Goal: Task Accomplishment & Management: Manage account settings

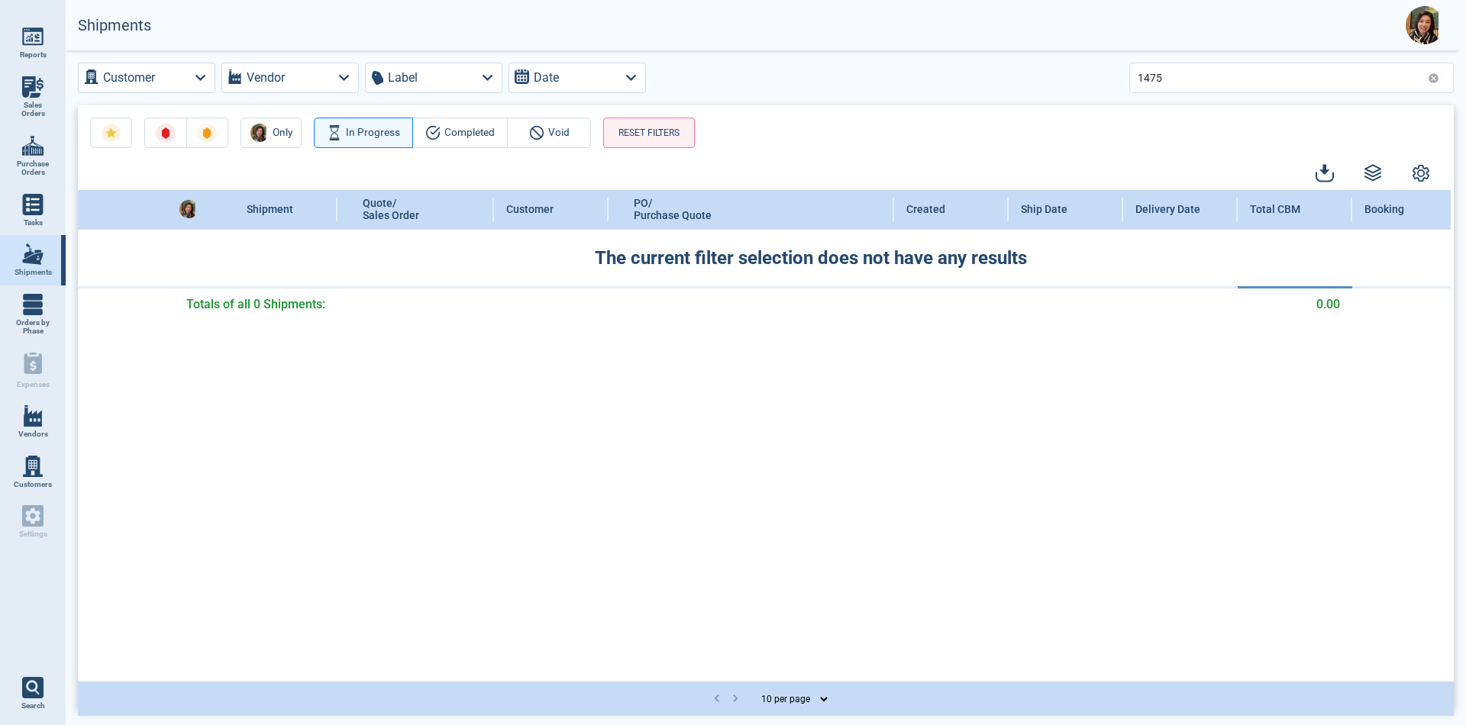
click at [27, 155] on img at bounding box center [32, 145] width 21 height 21
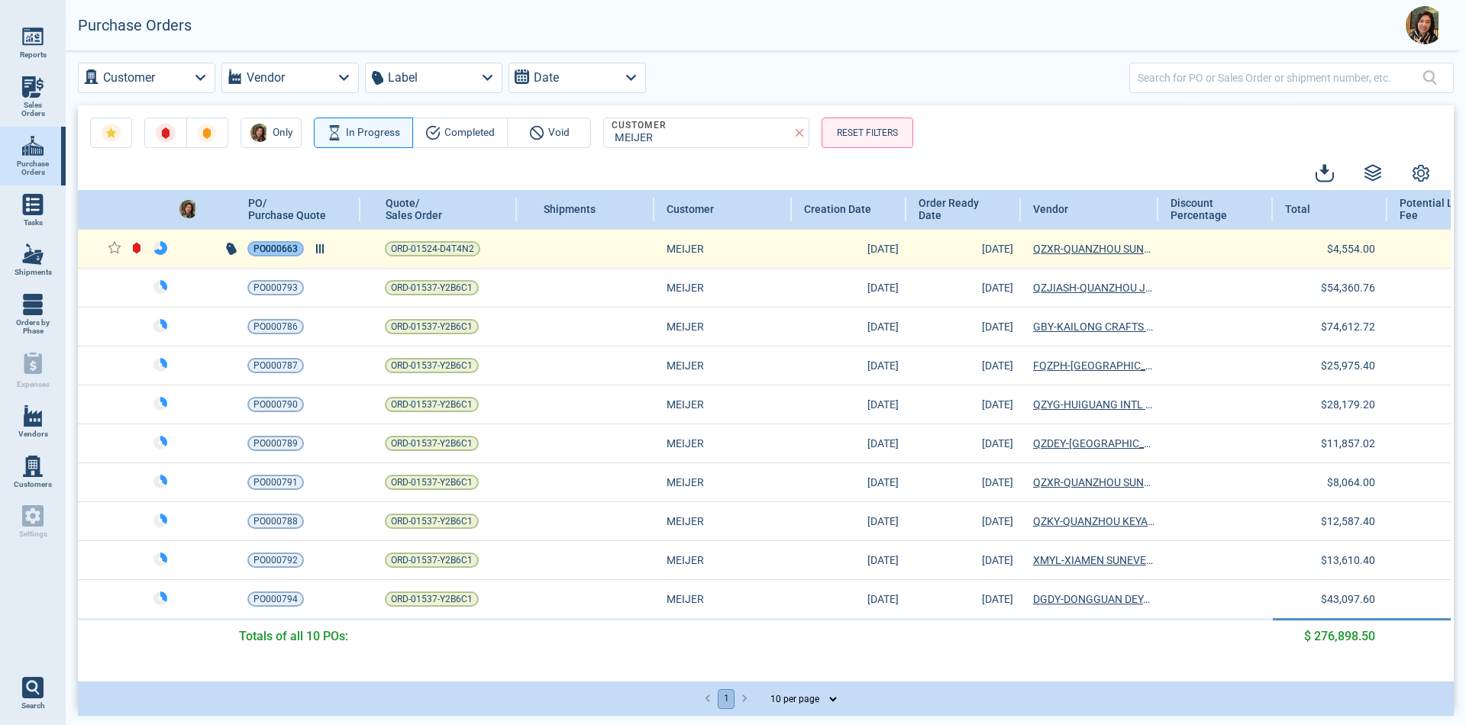
click at [278, 250] on span "PO000663" at bounding box center [276, 248] width 44 height 15
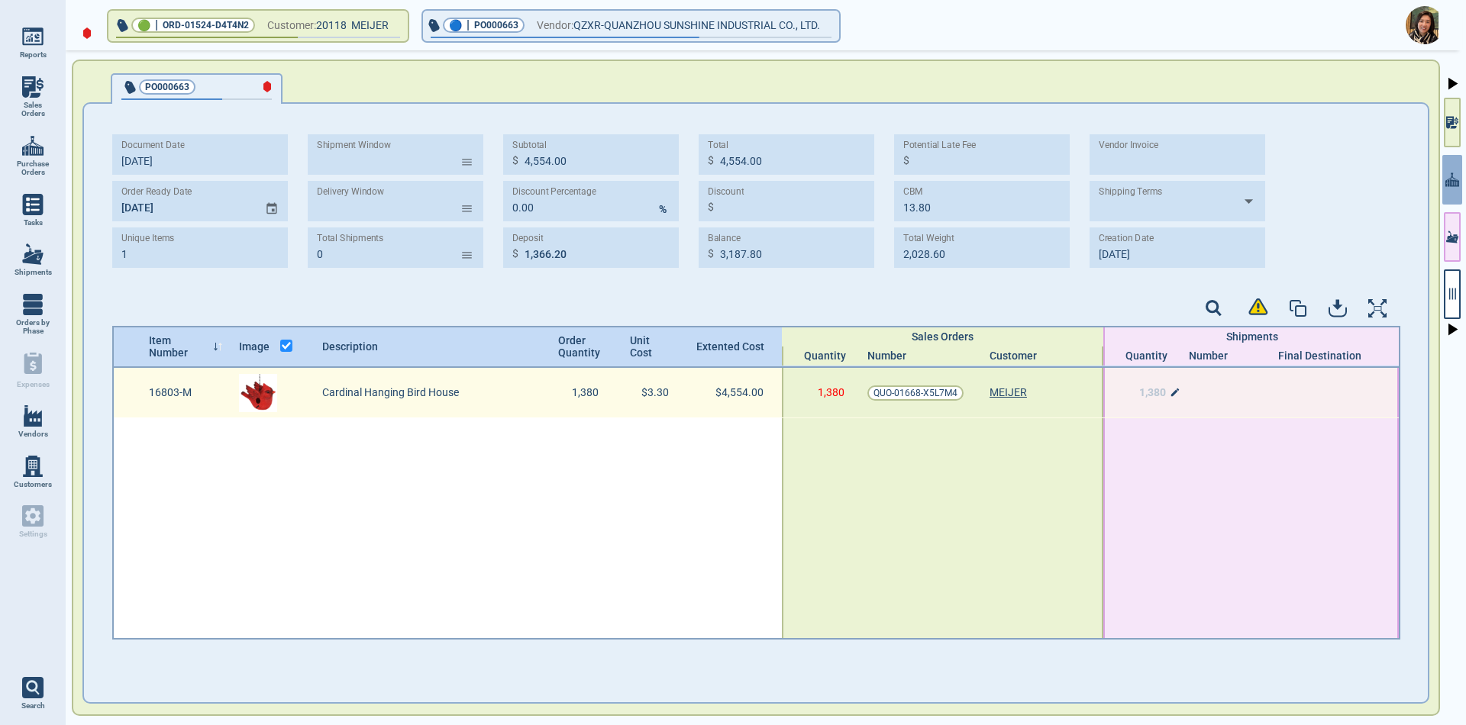
click at [1145, 394] on span "1,380" at bounding box center [1152, 392] width 27 height 12
type input "471"
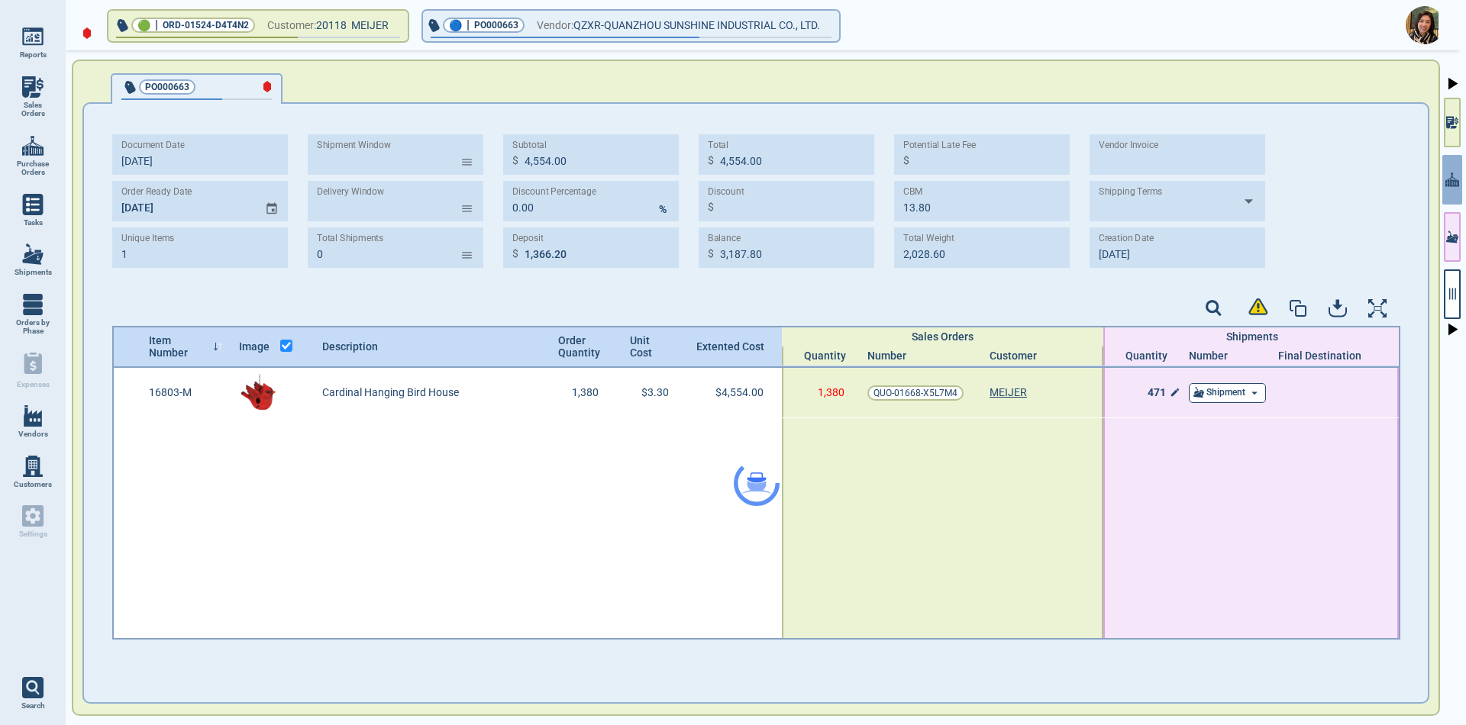
click at [1194, 394] on div "Item Number Image Description Order Quantity Unit Cost Extented Cost Sales Orde…" at bounding box center [756, 483] width 1288 height 314
click at [1207, 393] on span "Shipment" at bounding box center [1226, 393] width 39 height 11
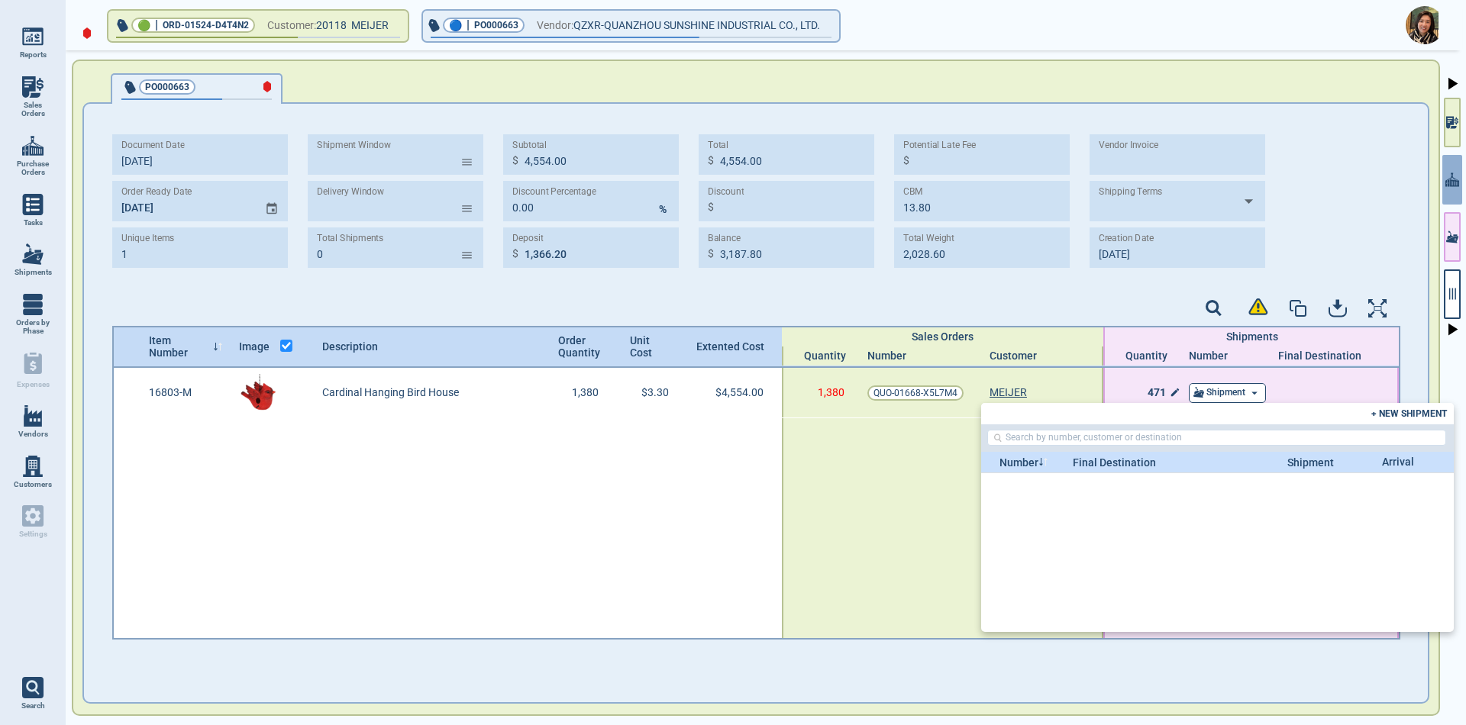
click at [1395, 415] on span "+ NEW SHIPMENT" at bounding box center [1409, 414] width 76 height 11
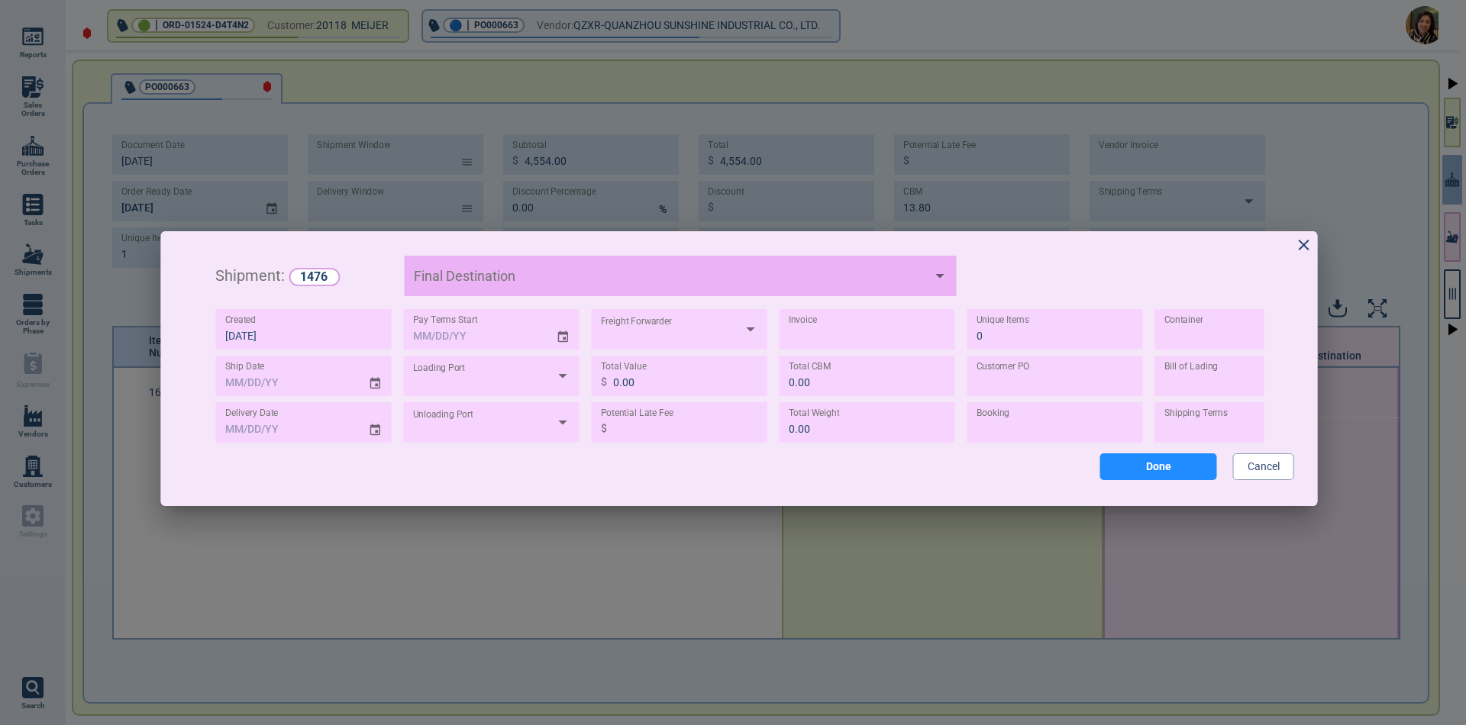
click at [542, 268] on input "text" at bounding box center [529, 275] width 29 height 31
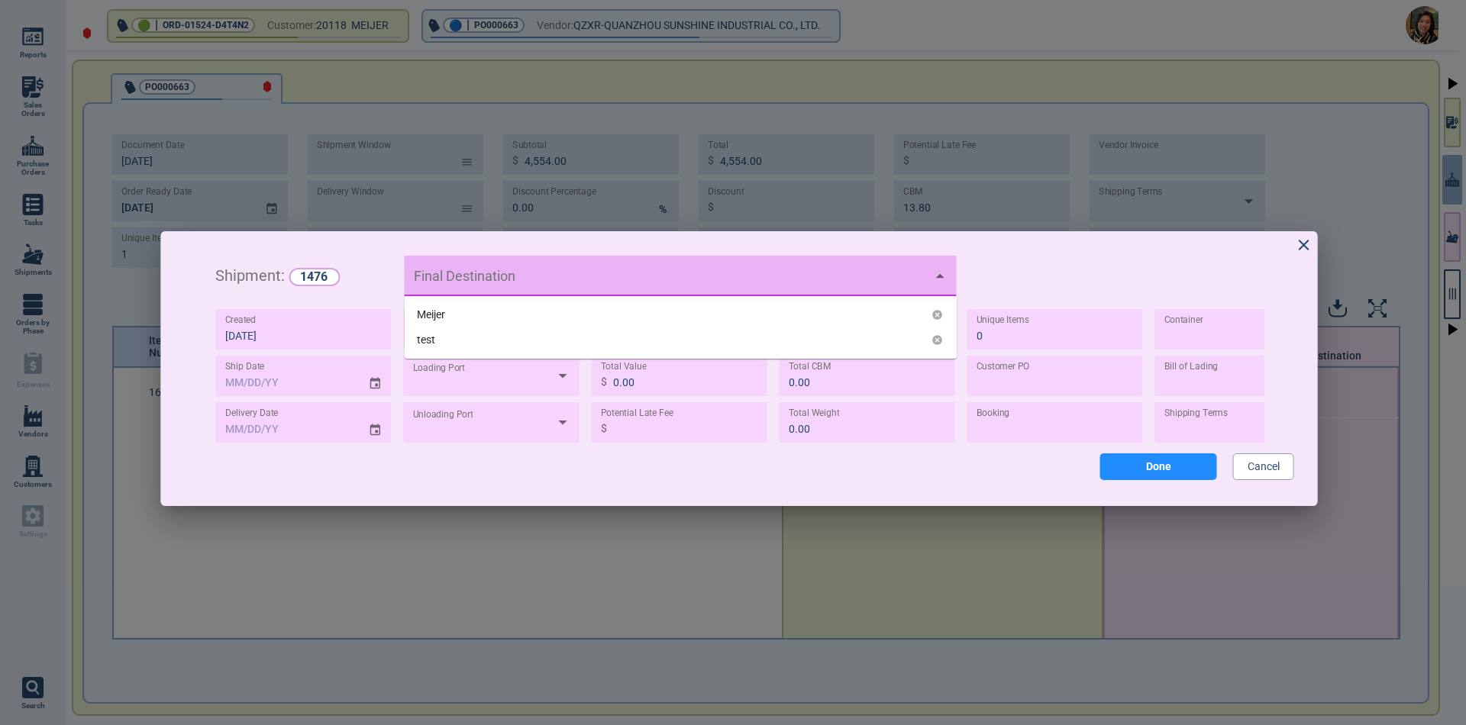
type input "M"
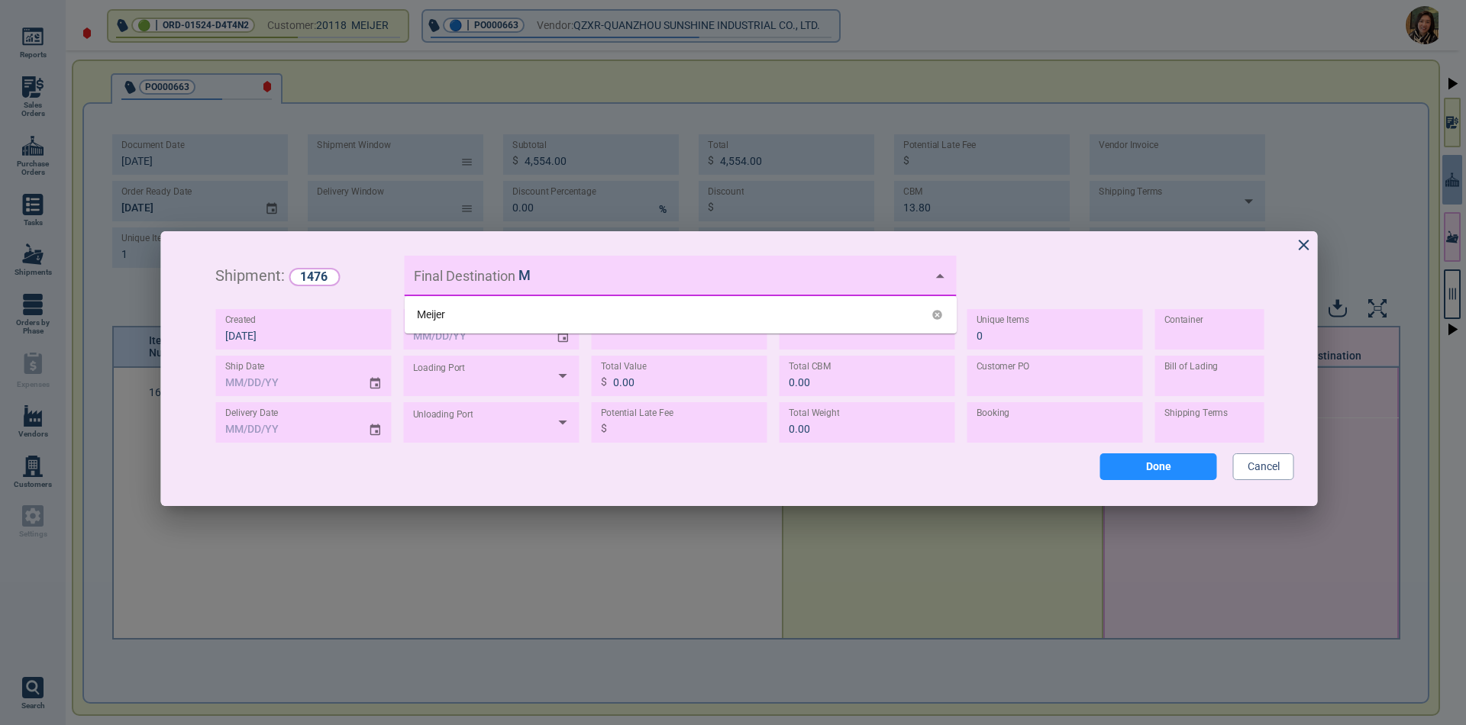
click at [447, 322] on div "Meijer" at bounding box center [681, 314] width 552 height 25
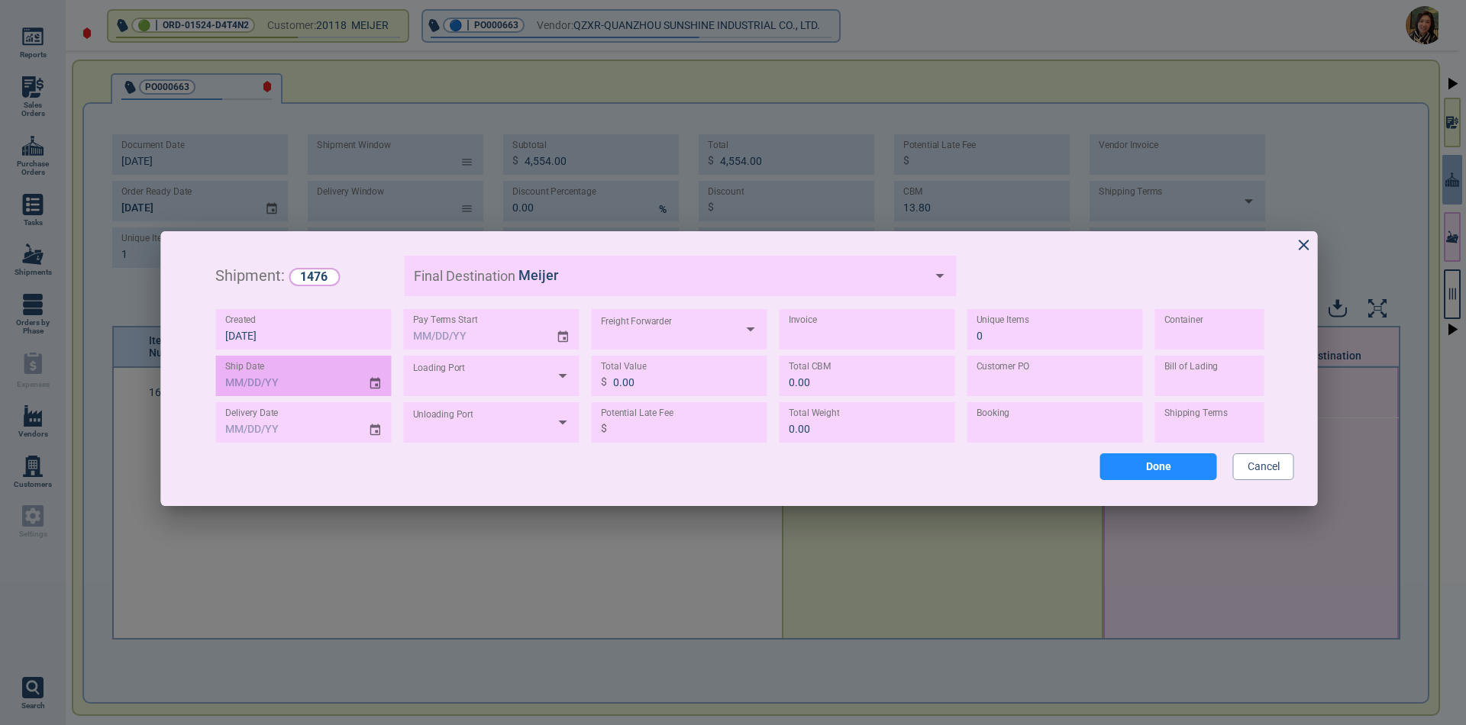
click at [374, 386] on icon "Choose date" at bounding box center [376, 383] width 14 height 21
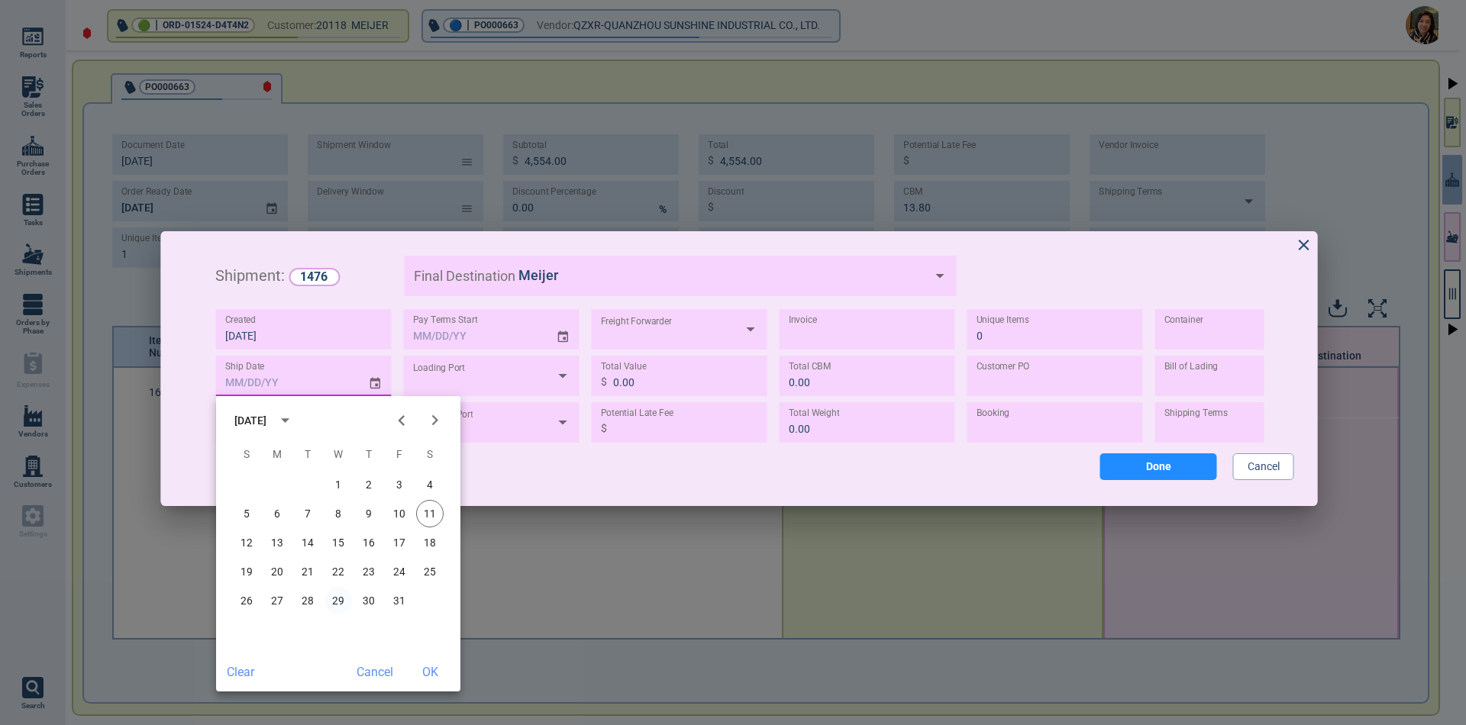
click at [336, 601] on button "29" at bounding box center [338, 600] width 27 height 27
type input "[DATE]"
click at [428, 670] on button "OK" at bounding box center [429, 672] width 49 height 27
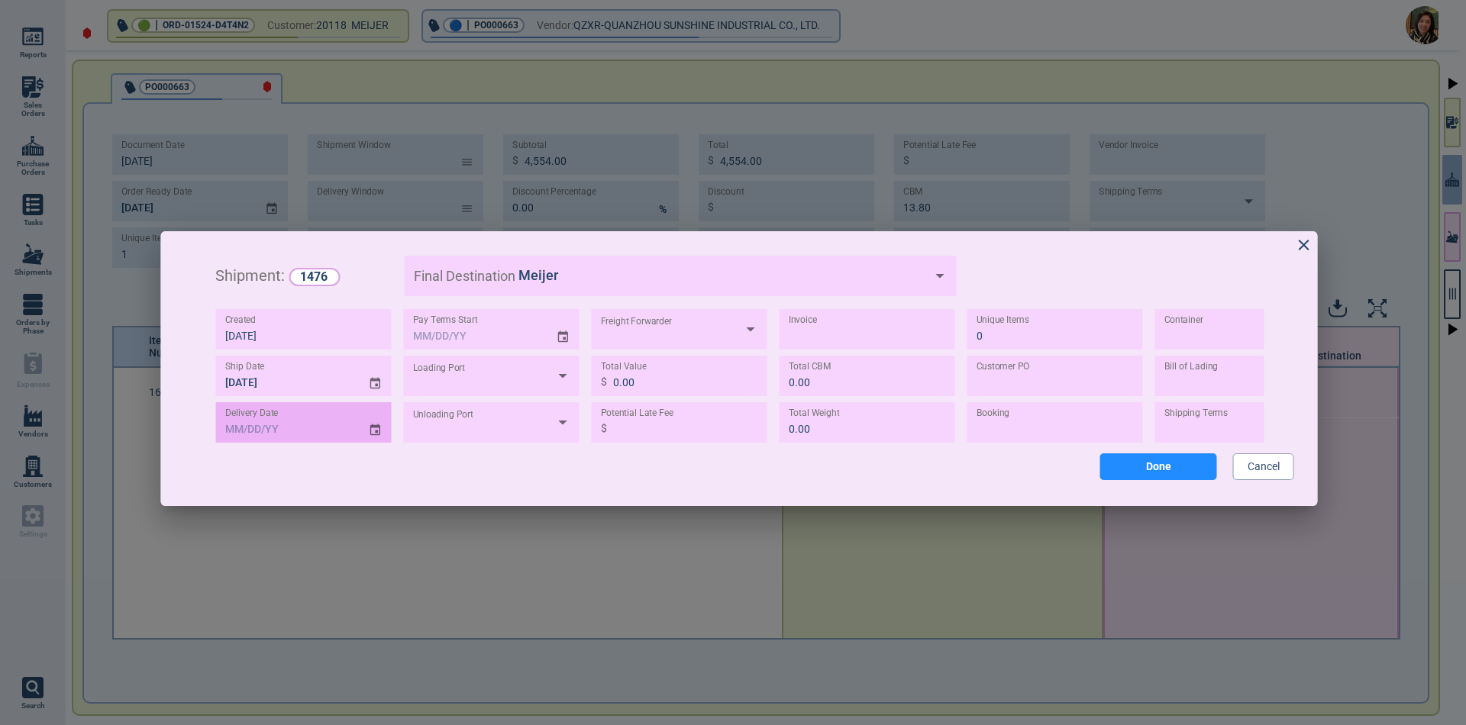
click at [376, 429] on icon "Choose date" at bounding box center [376, 430] width 14 height 21
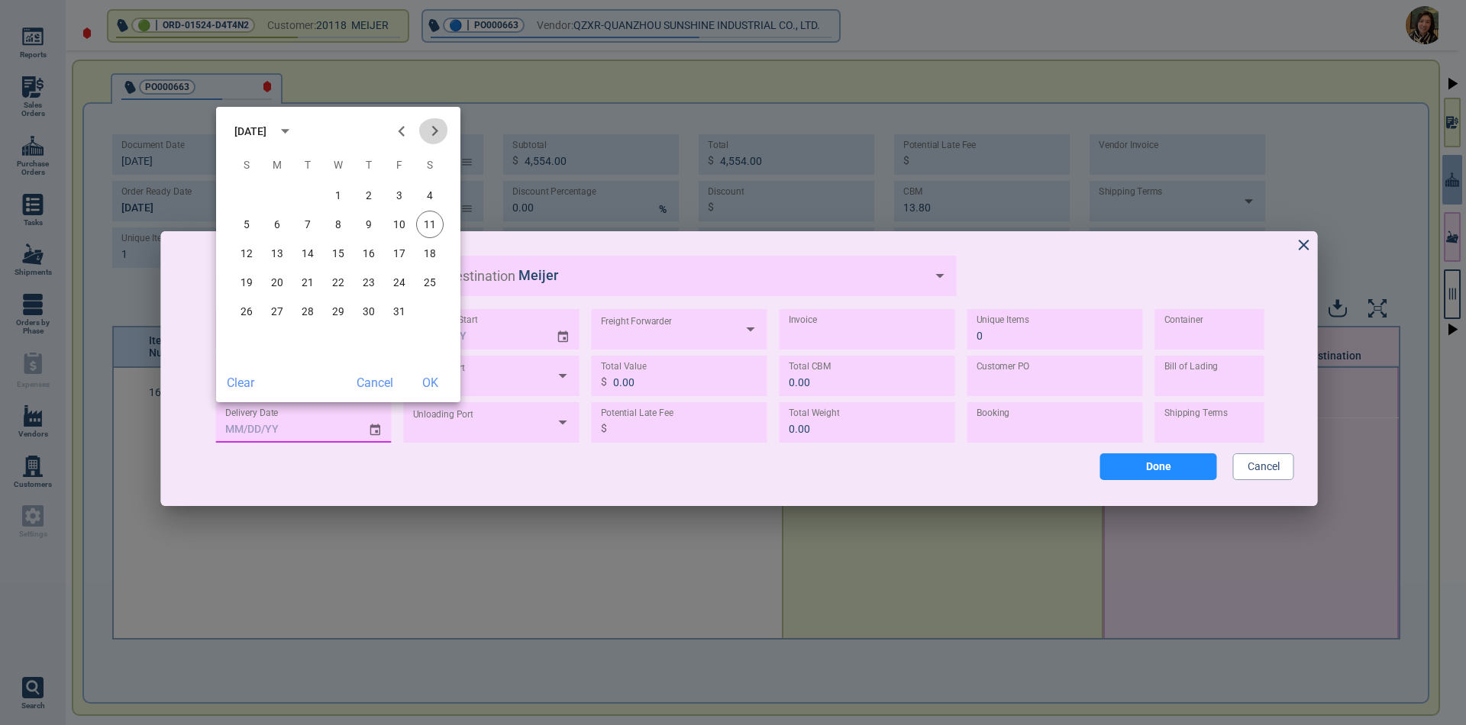
click at [431, 128] on icon "Next month" at bounding box center [435, 131] width 21 height 21
click at [345, 196] on button "3" at bounding box center [338, 195] width 27 height 27
type input "[DATE]"
click at [430, 380] on button "OK" at bounding box center [429, 383] width 49 height 27
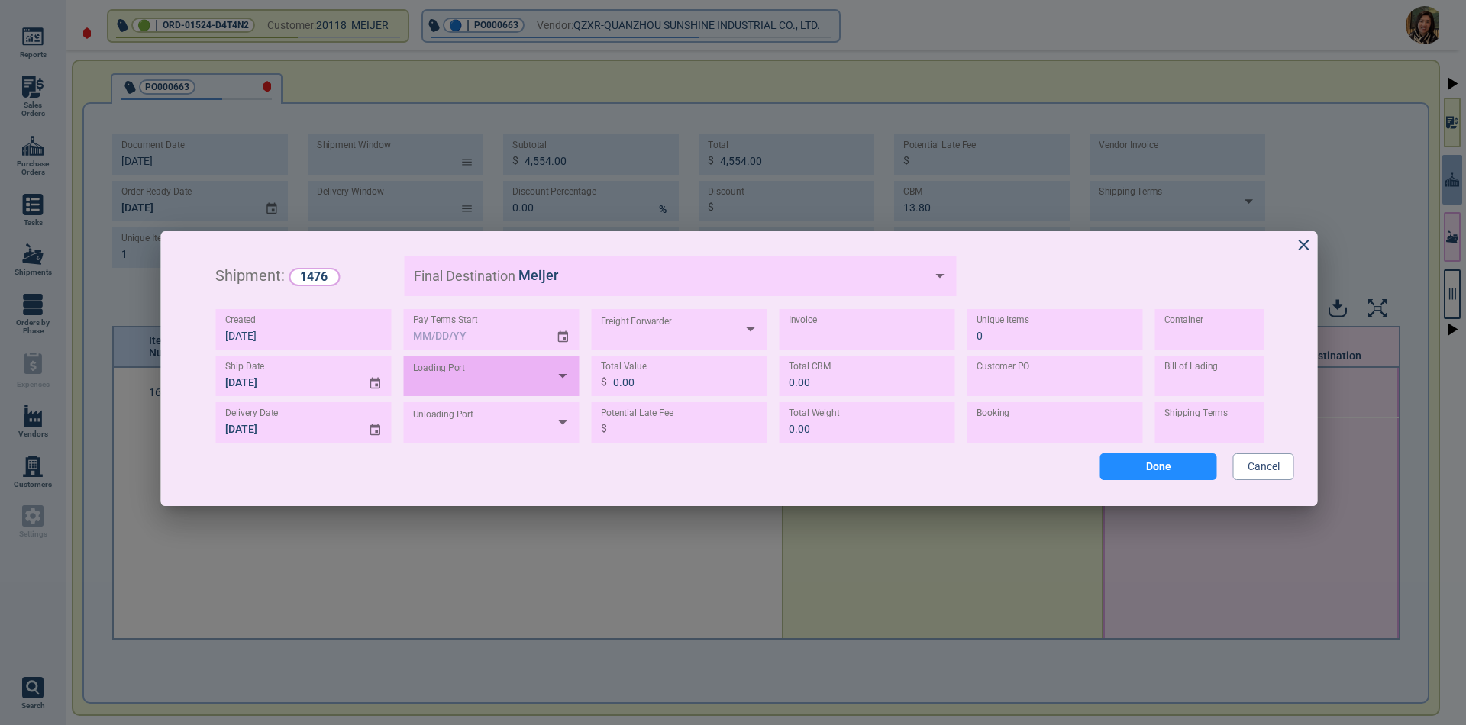
click at [474, 378] on div at bounding box center [492, 376] width 176 height 40
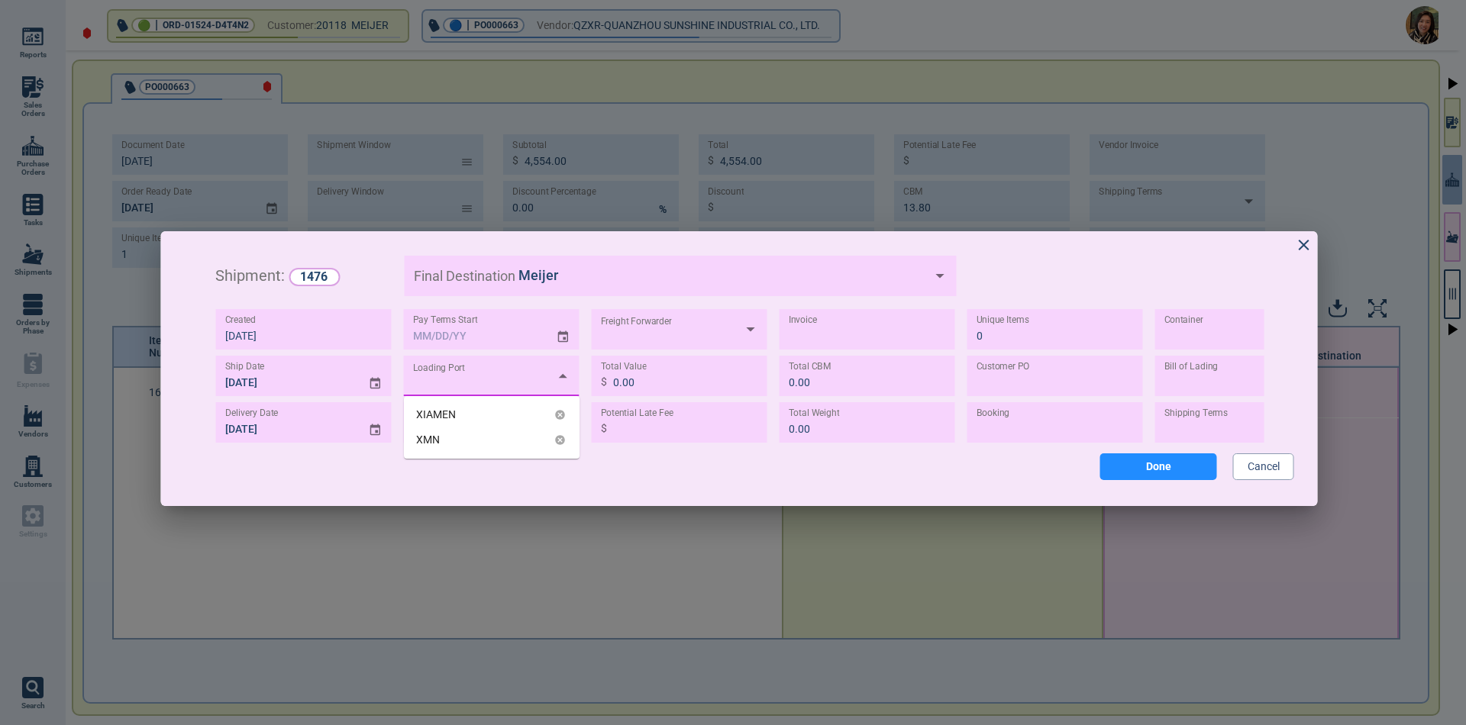
click at [447, 418] on div "XIAMEN" at bounding box center [436, 415] width 40 height 16
click at [454, 424] on div at bounding box center [492, 422] width 176 height 40
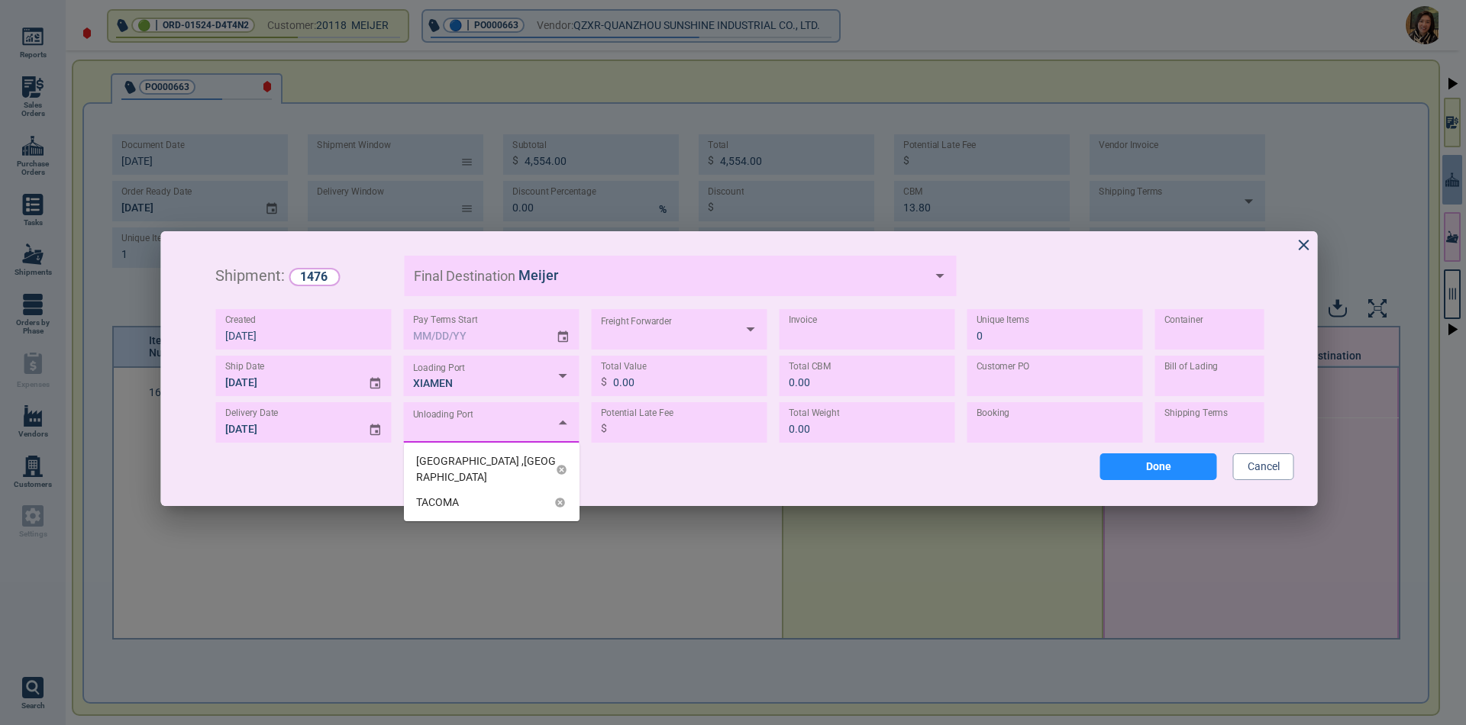
click at [456, 467] on div "[GEOGRAPHIC_DATA] ,[GEOGRAPHIC_DATA]" at bounding box center [486, 470] width 140 height 32
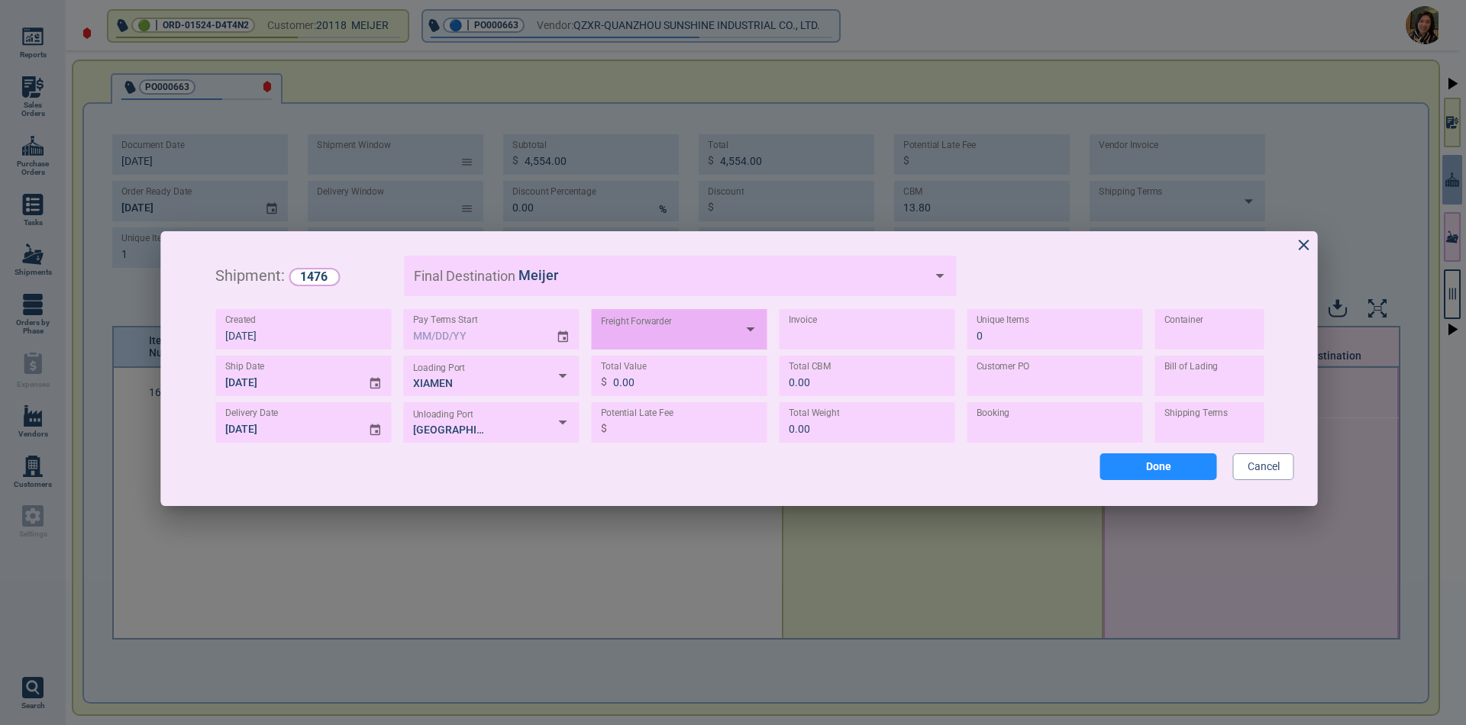
click at [654, 343] on div at bounding box center [680, 329] width 176 height 40
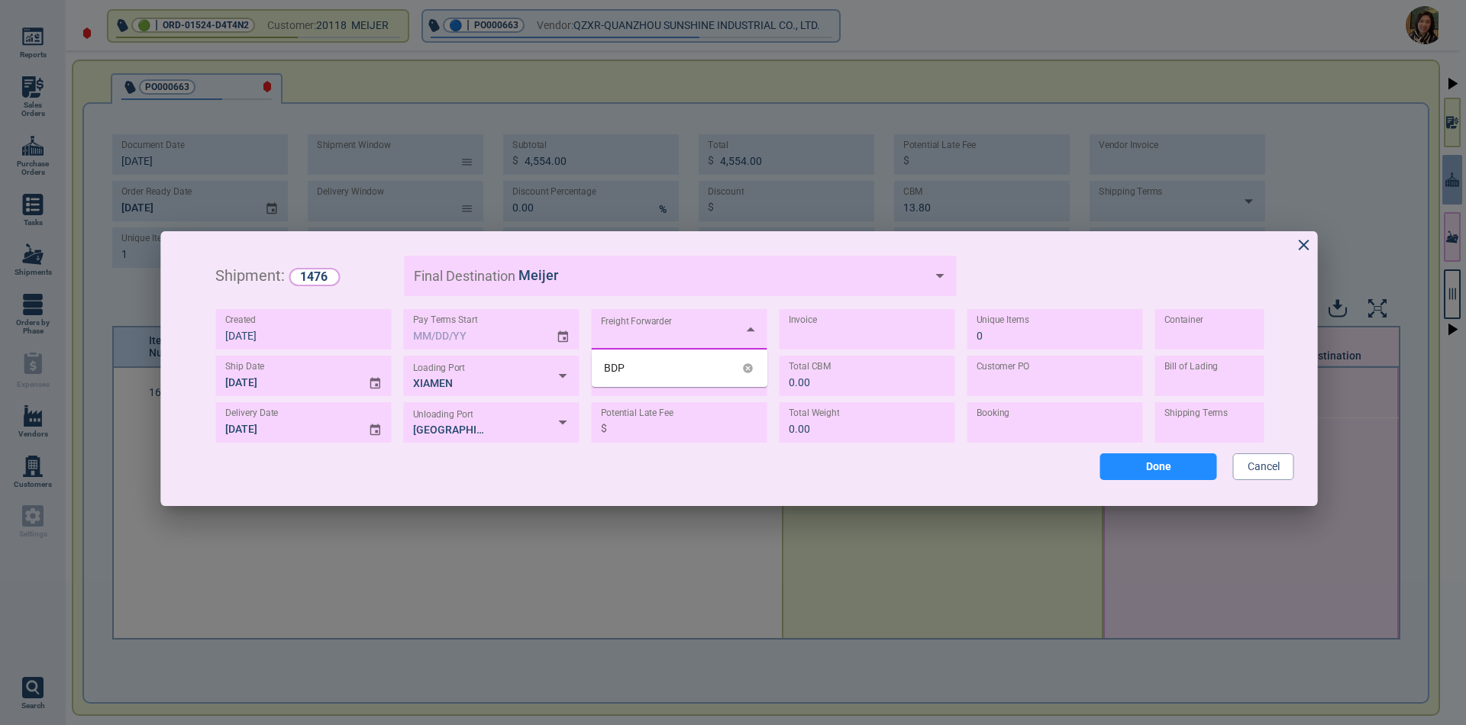
click at [635, 370] on div "BDP" at bounding box center [680, 368] width 176 height 25
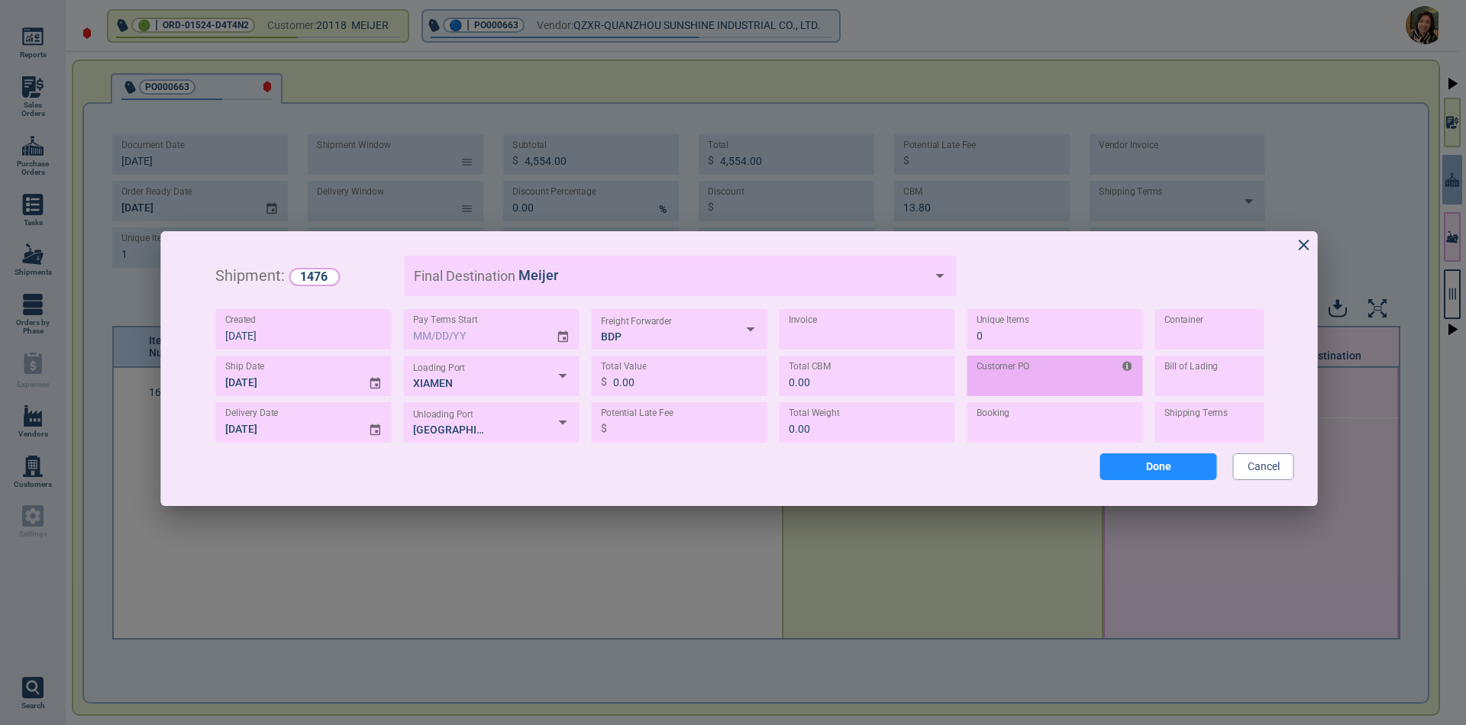
click at [1032, 381] on input "TEXT" at bounding box center [1056, 376] width 176 height 40
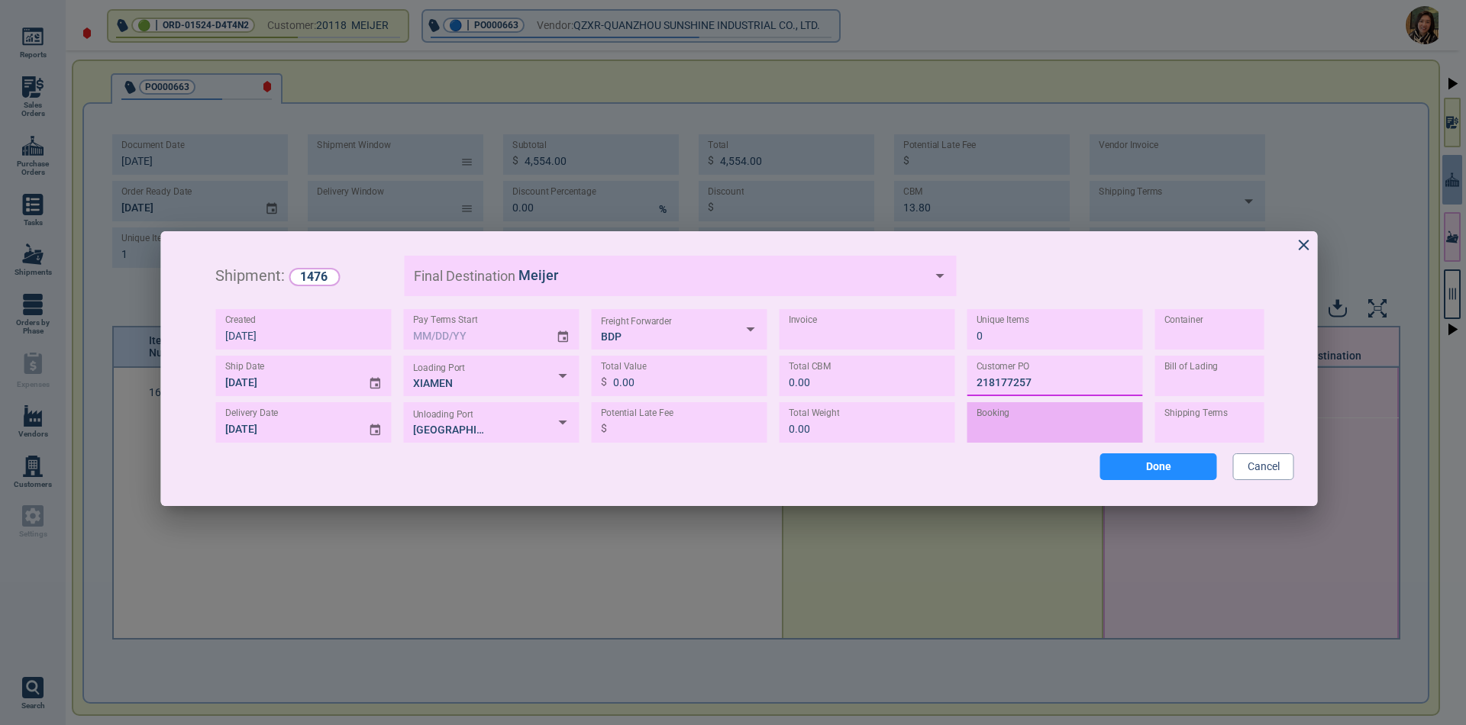
type input "218177257"
click at [1006, 430] on input "TEXT" at bounding box center [1056, 422] width 176 height 40
type input "646925"
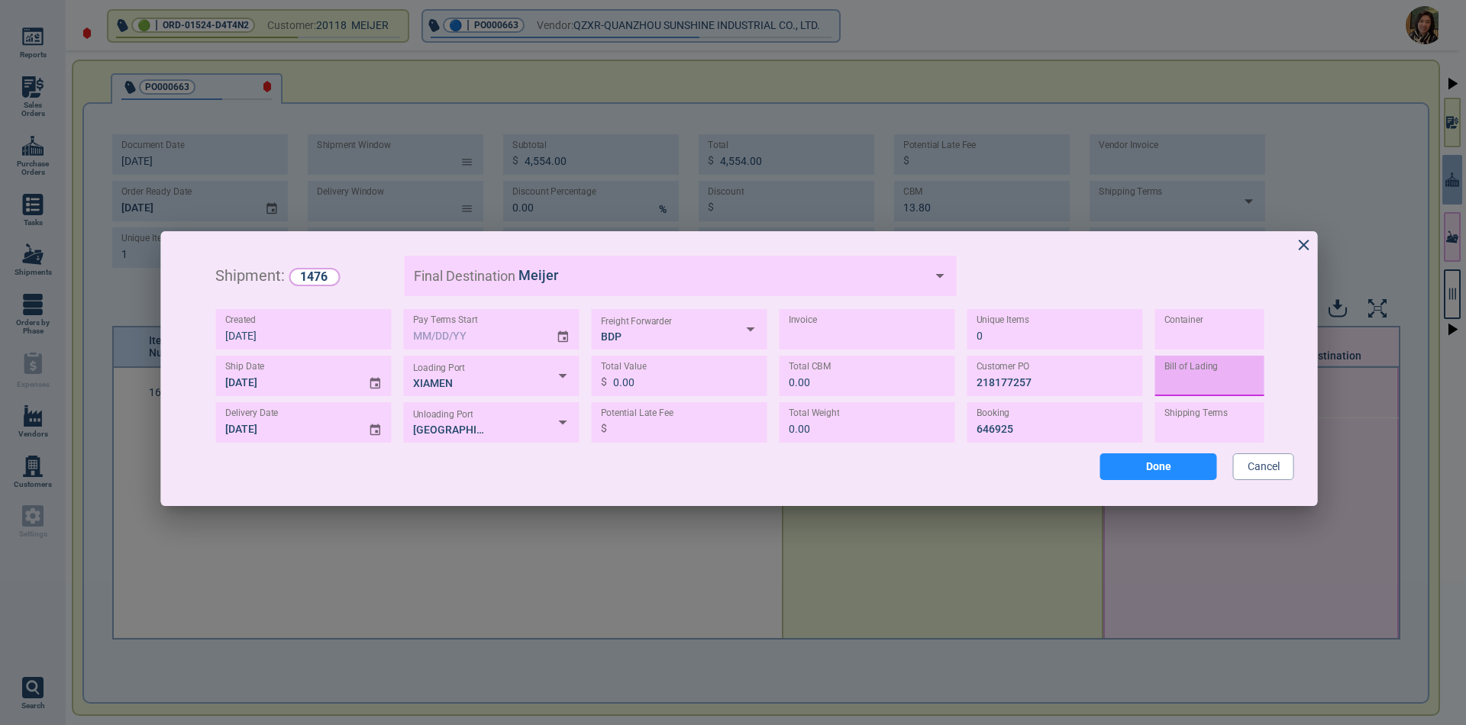
click at [1212, 382] on input "TEXT" at bounding box center [1243, 376] width 176 height 40
click at [1197, 344] on input "TEXT" at bounding box center [1243, 329] width 176 height 40
click at [1199, 388] on input "TEXT" at bounding box center [1243, 376] width 176 height 40
click at [1199, 341] on input "TEXT" at bounding box center [1243, 329] width 176 height 40
click at [1201, 428] on body "Reports Sales Orders Purchase Orders Tasks Shipments Orders by Phase Expenses V…" at bounding box center [733, 362] width 1466 height 725
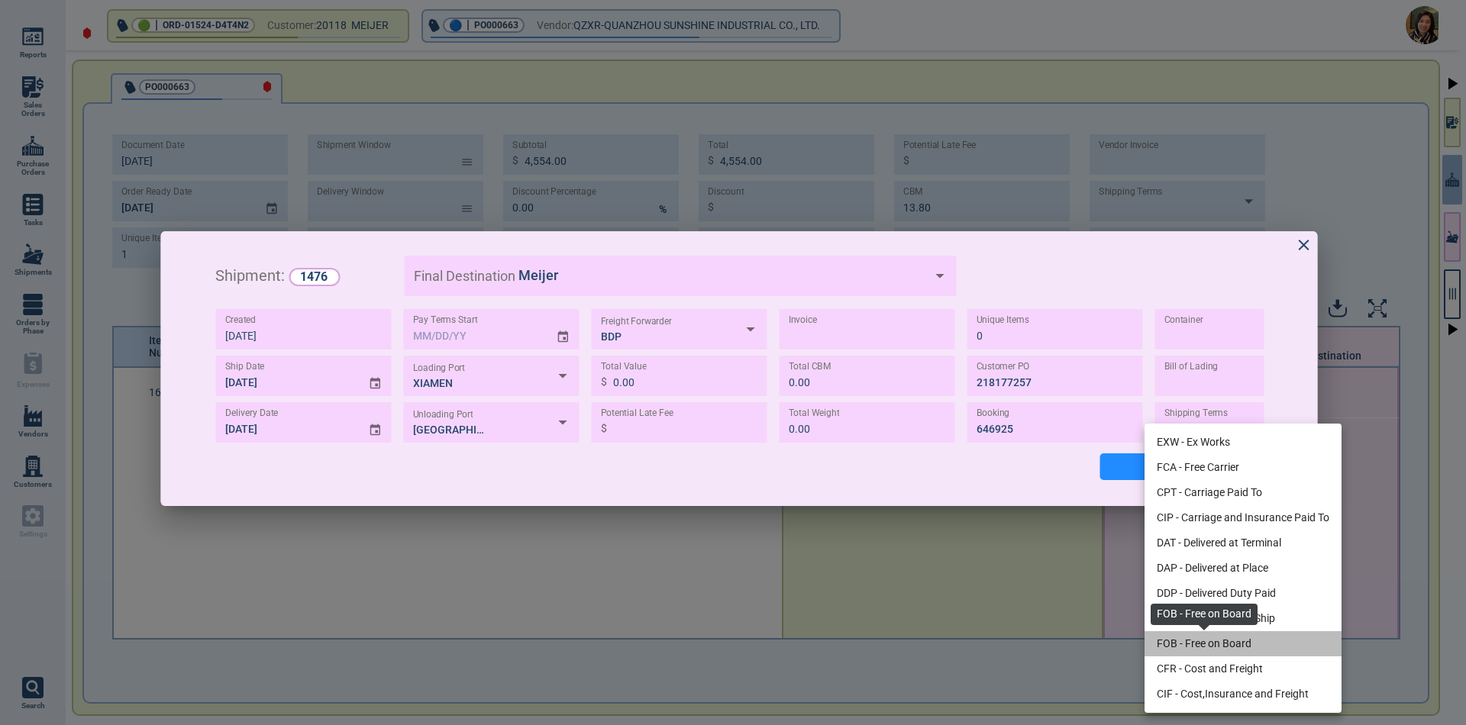
click at [1178, 643] on span "FOB - Free on Board" at bounding box center [1204, 644] width 95 height 16
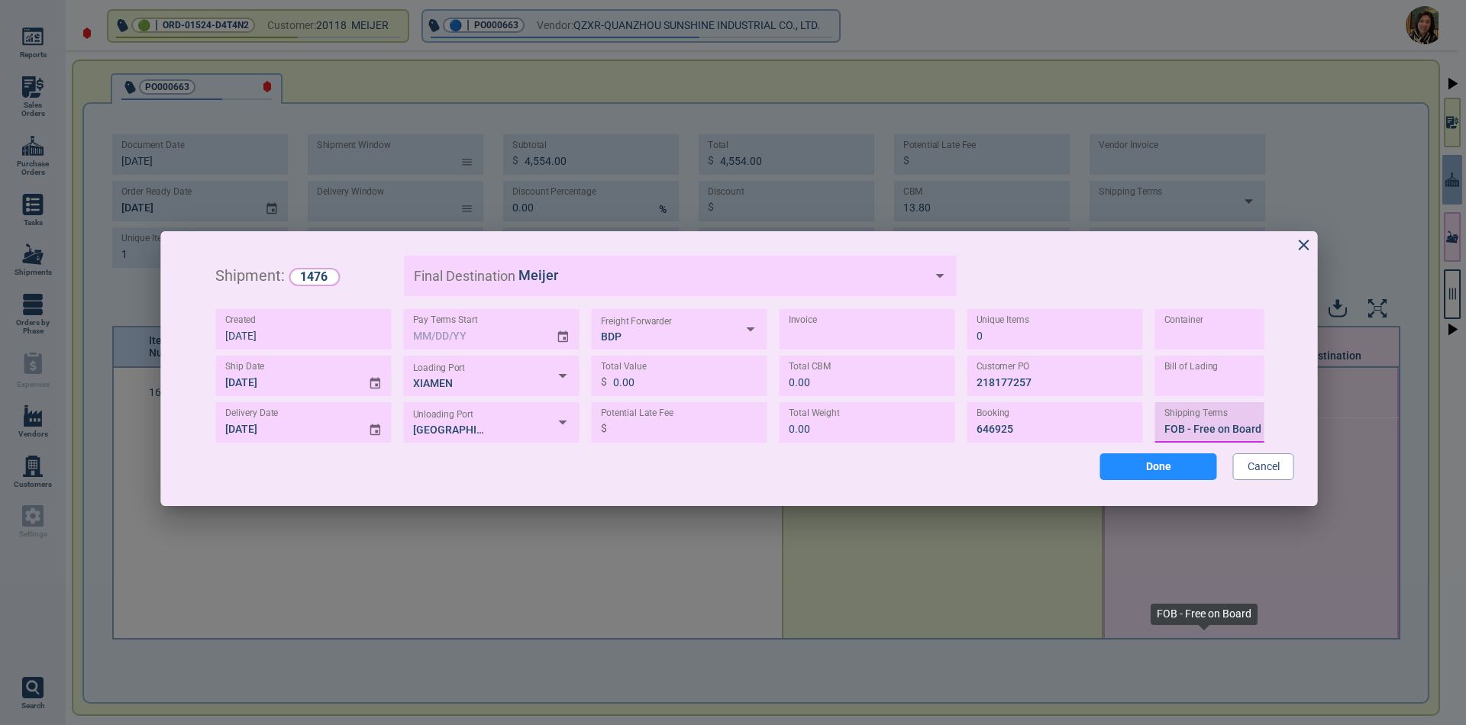
type input "FOB"
click at [1142, 473] on button "Done" at bounding box center [1158, 467] width 117 height 27
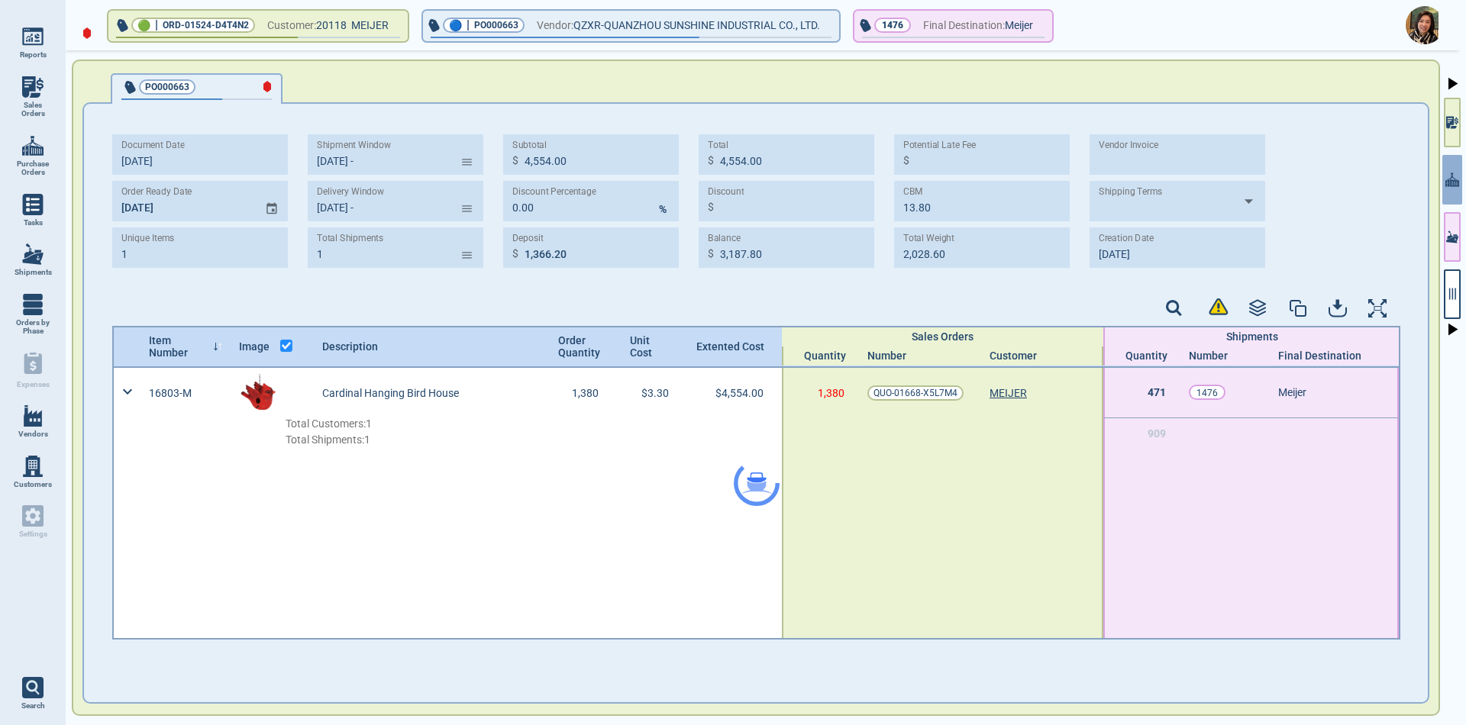
type input "[DATE] -"
type input "1"
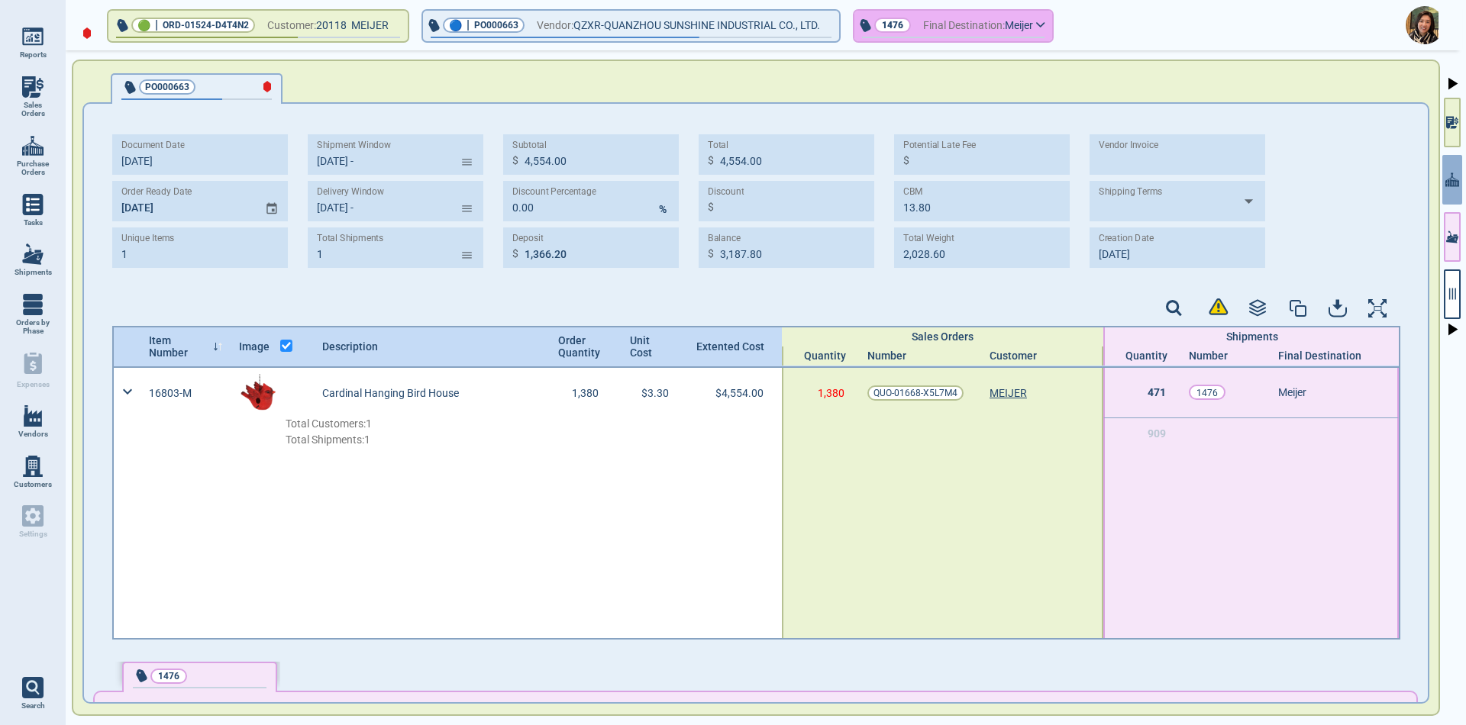
click at [976, 26] on span "Final Destination:" at bounding box center [964, 25] width 82 height 19
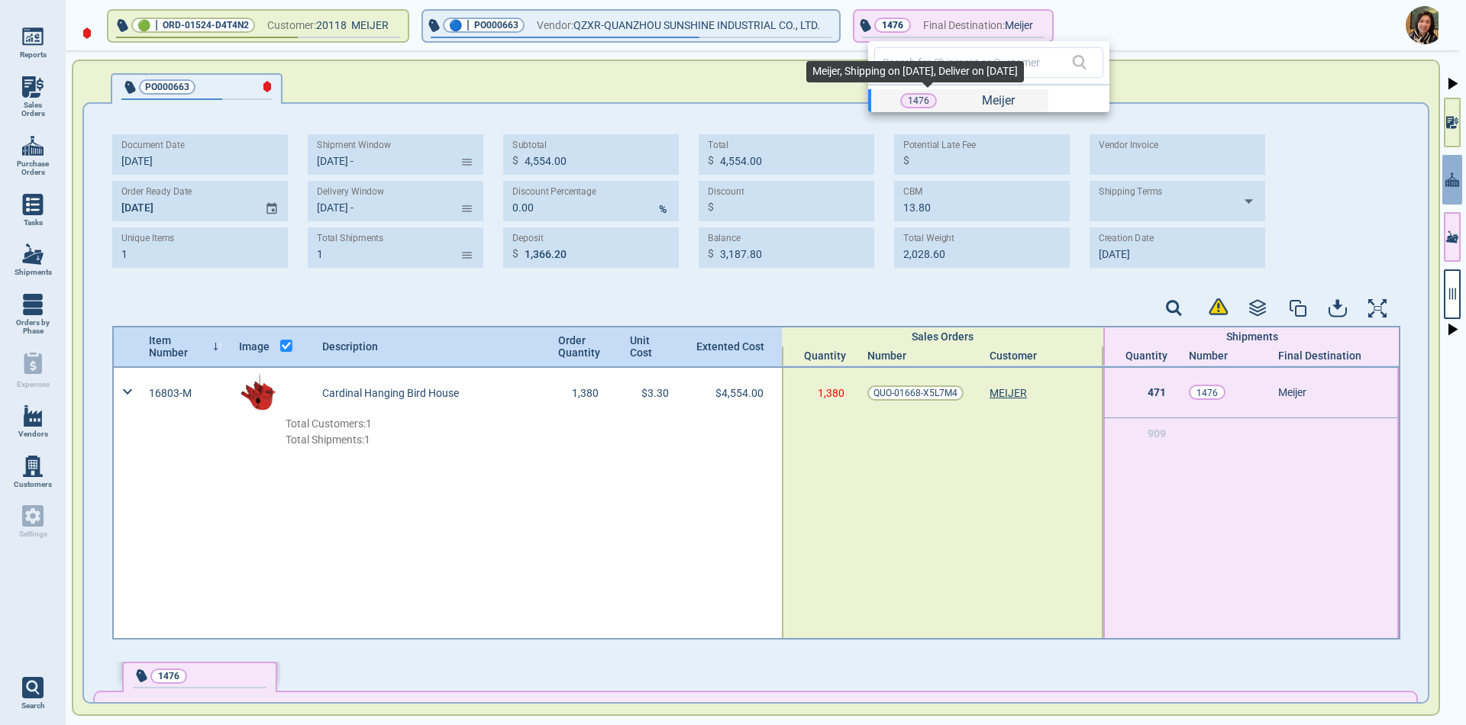
click at [951, 103] on span "1476" at bounding box center [927, 100] width 54 height 15
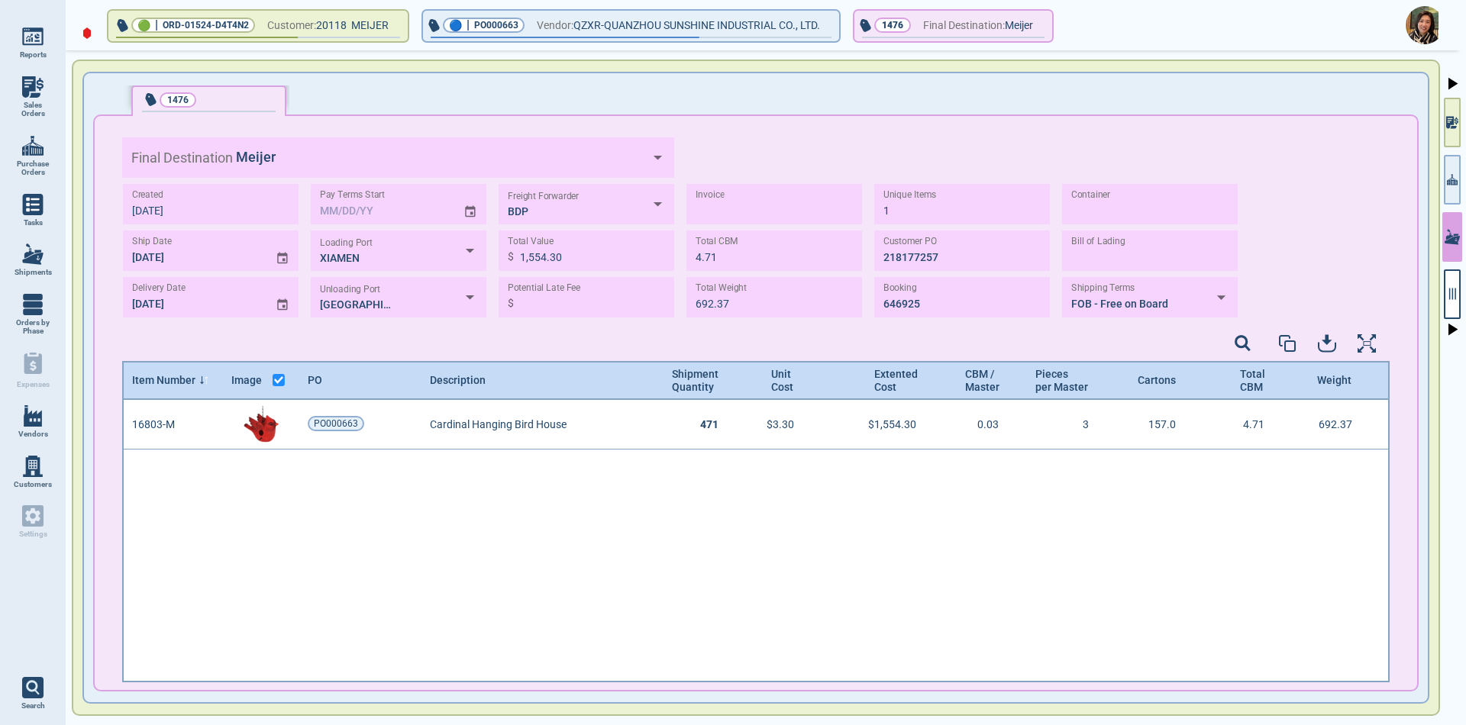
scroll to position [278, 1263]
click at [1461, 299] on div at bounding box center [1452, 389] width 21 height 678
click at [1451, 297] on icon "button" at bounding box center [1453, 294] width 14 height 14
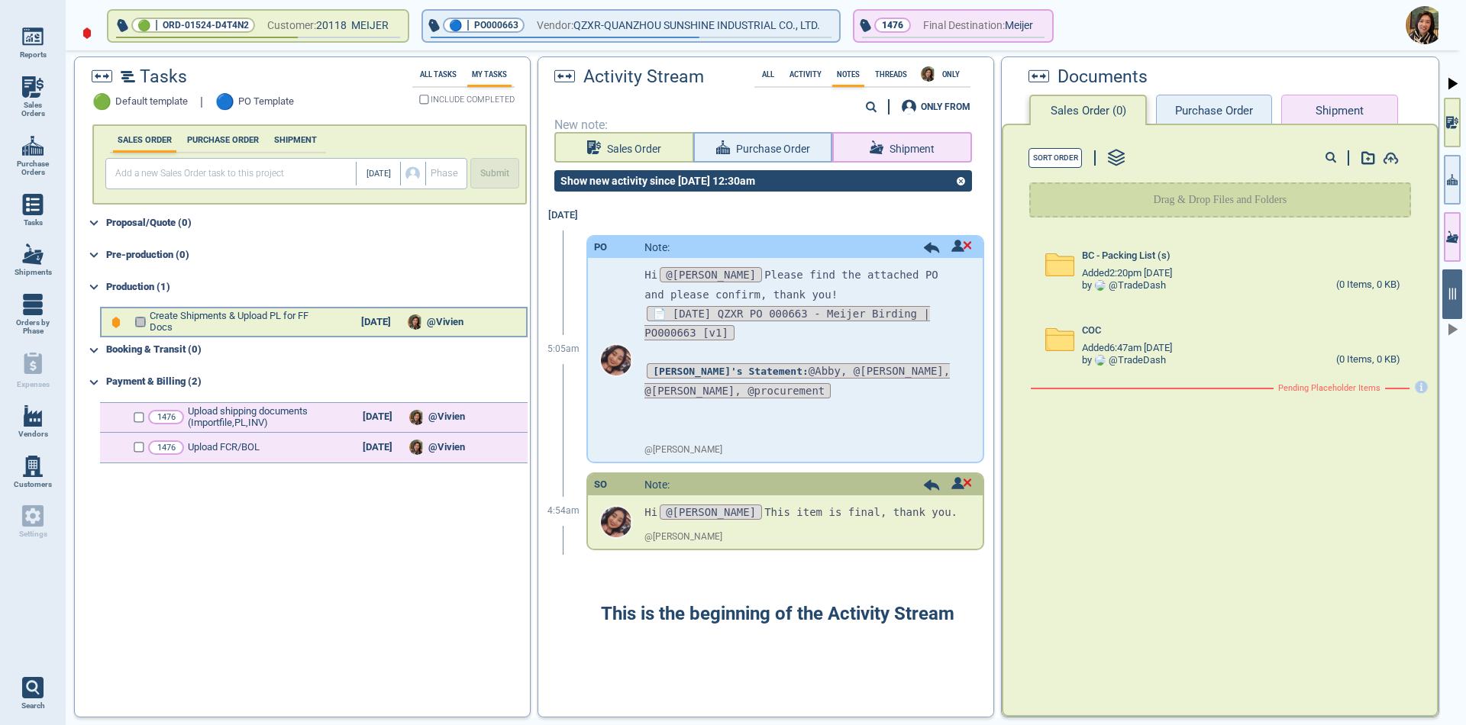
click at [144, 325] on input "checkbox" at bounding box center [139, 322] width 11 height 11
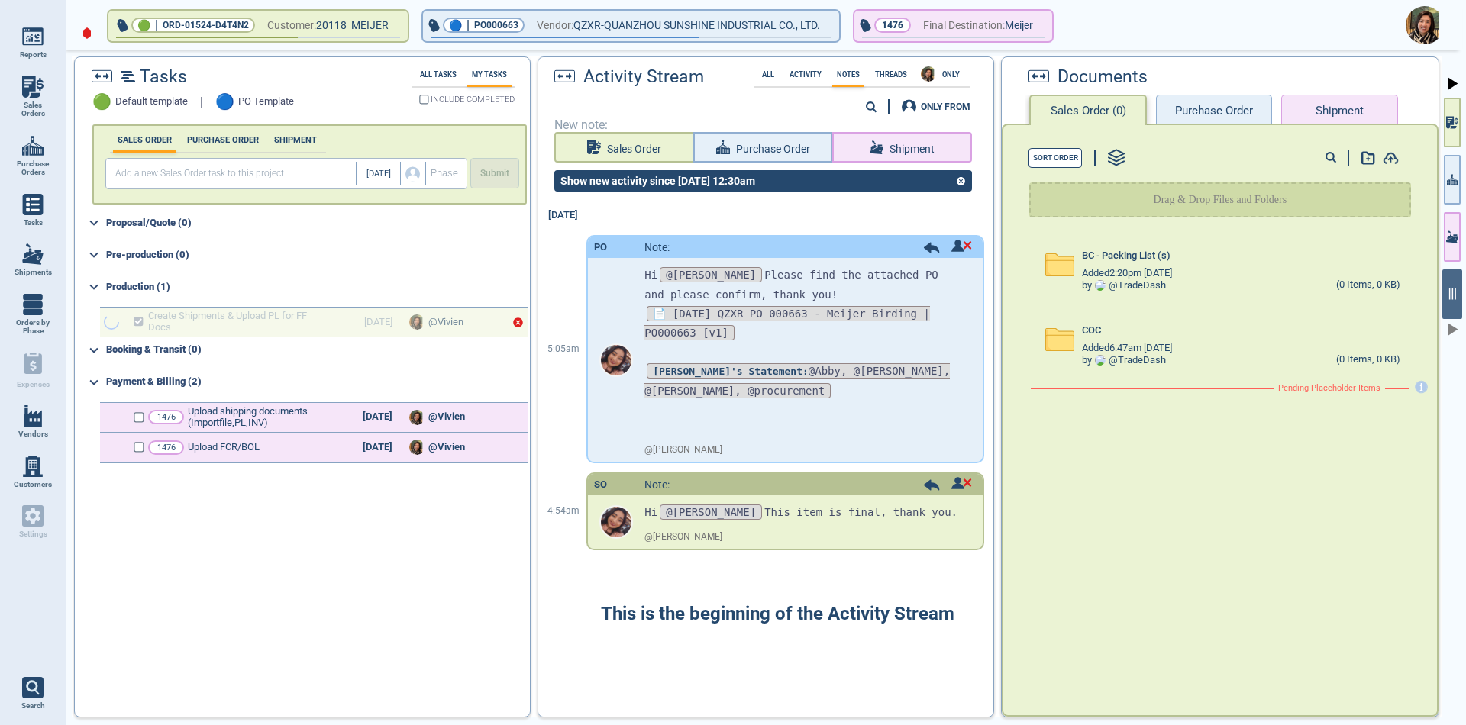
checkbox input "true"
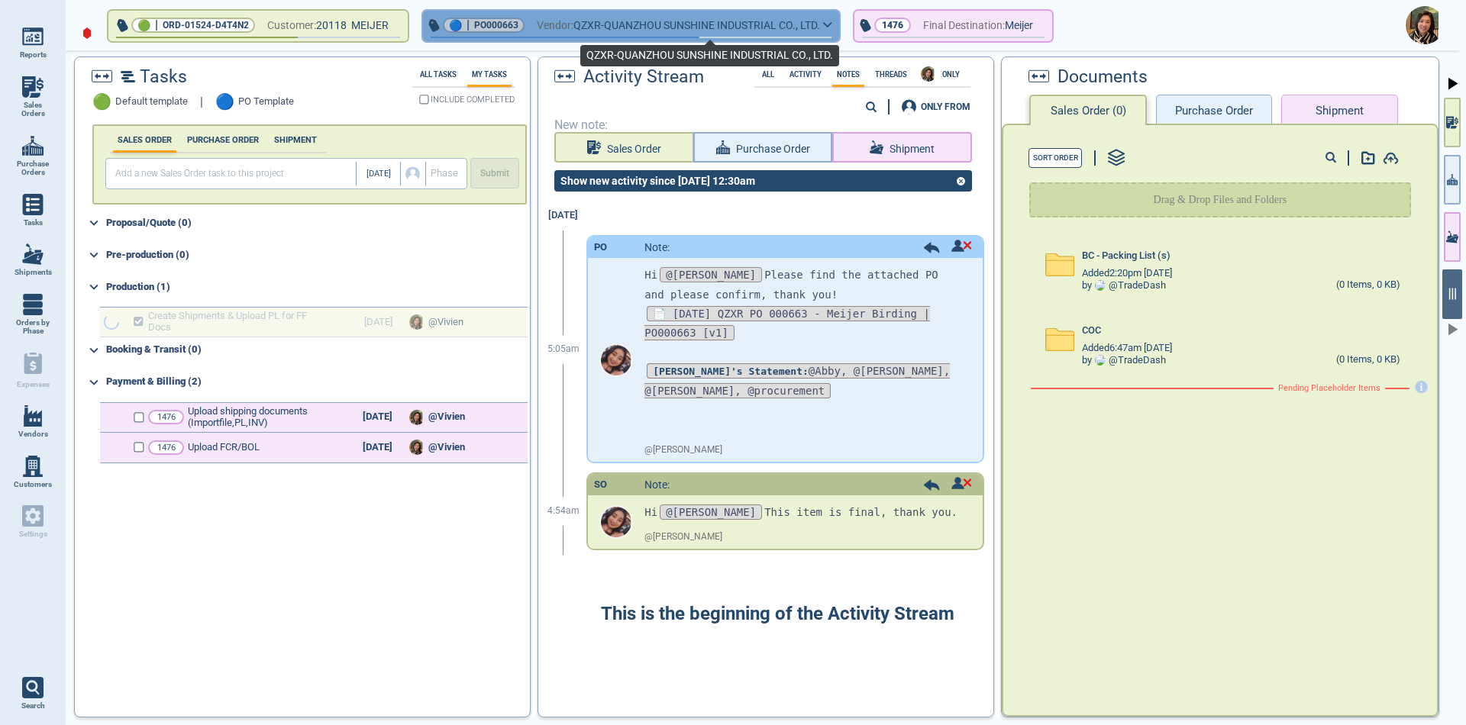
click at [632, 24] on span "QZXR-QUANZHOU SUNSHINE INDUSTRIAL CO., LTD." at bounding box center [696, 25] width 247 height 19
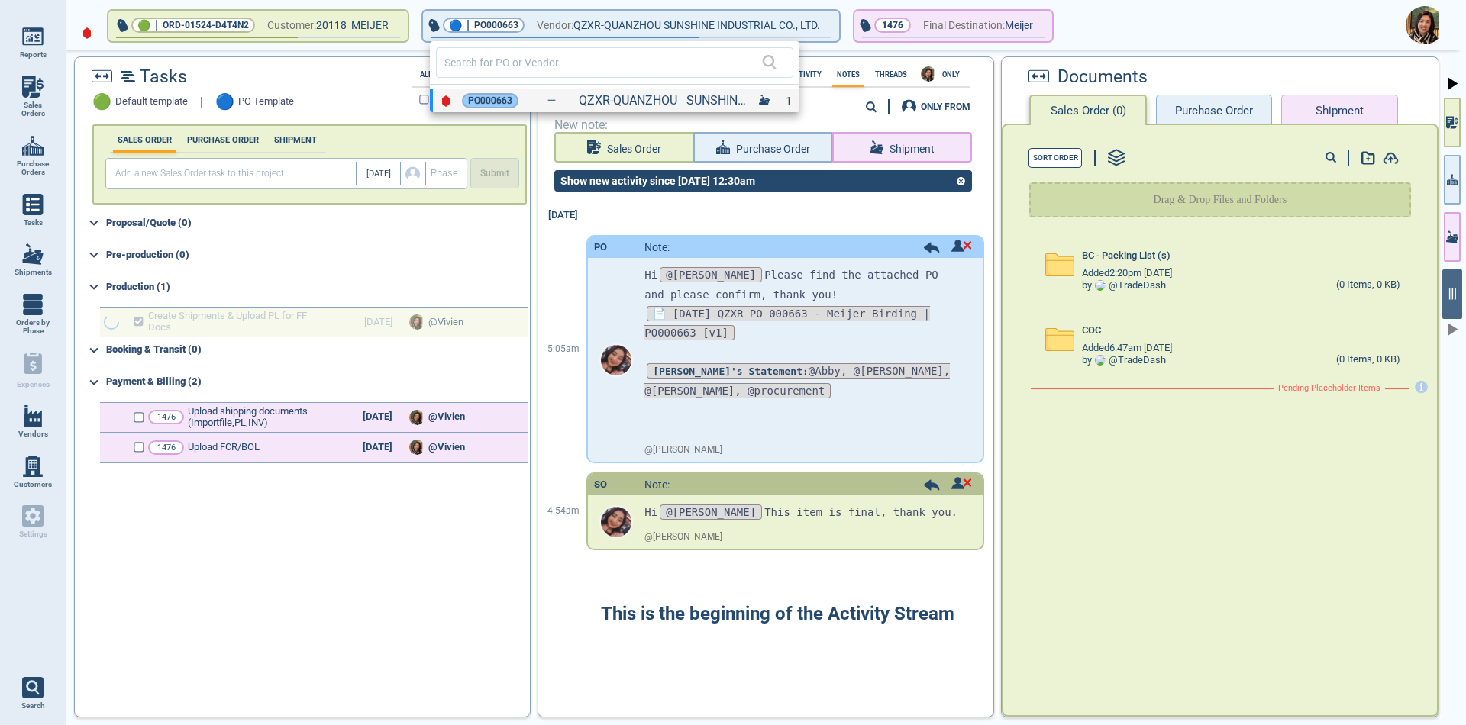
click at [492, 100] on span "PO000663" at bounding box center [490, 100] width 44 height 15
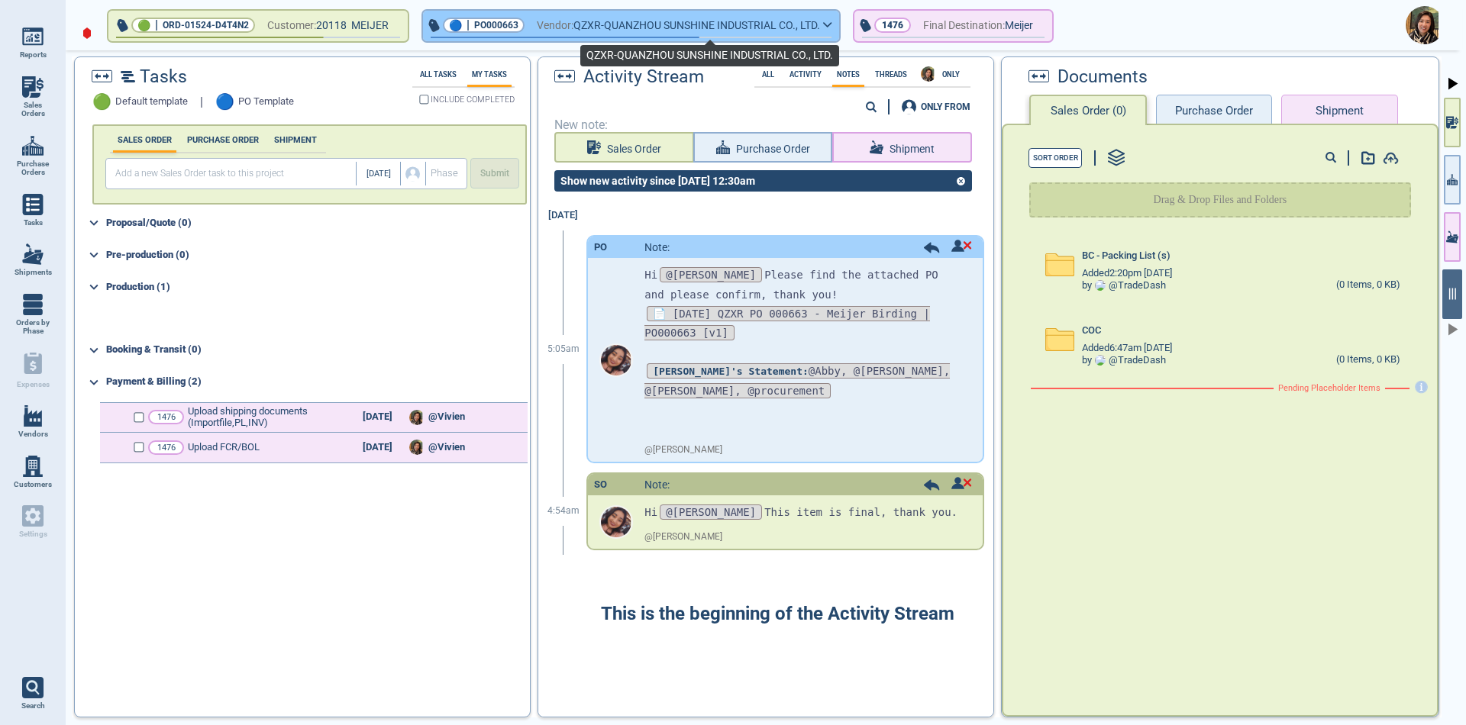
click at [587, 24] on span "QZXR-QUANZHOU SUNSHINE INDUSTRIAL CO., LTD." at bounding box center [696, 25] width 247 height 19
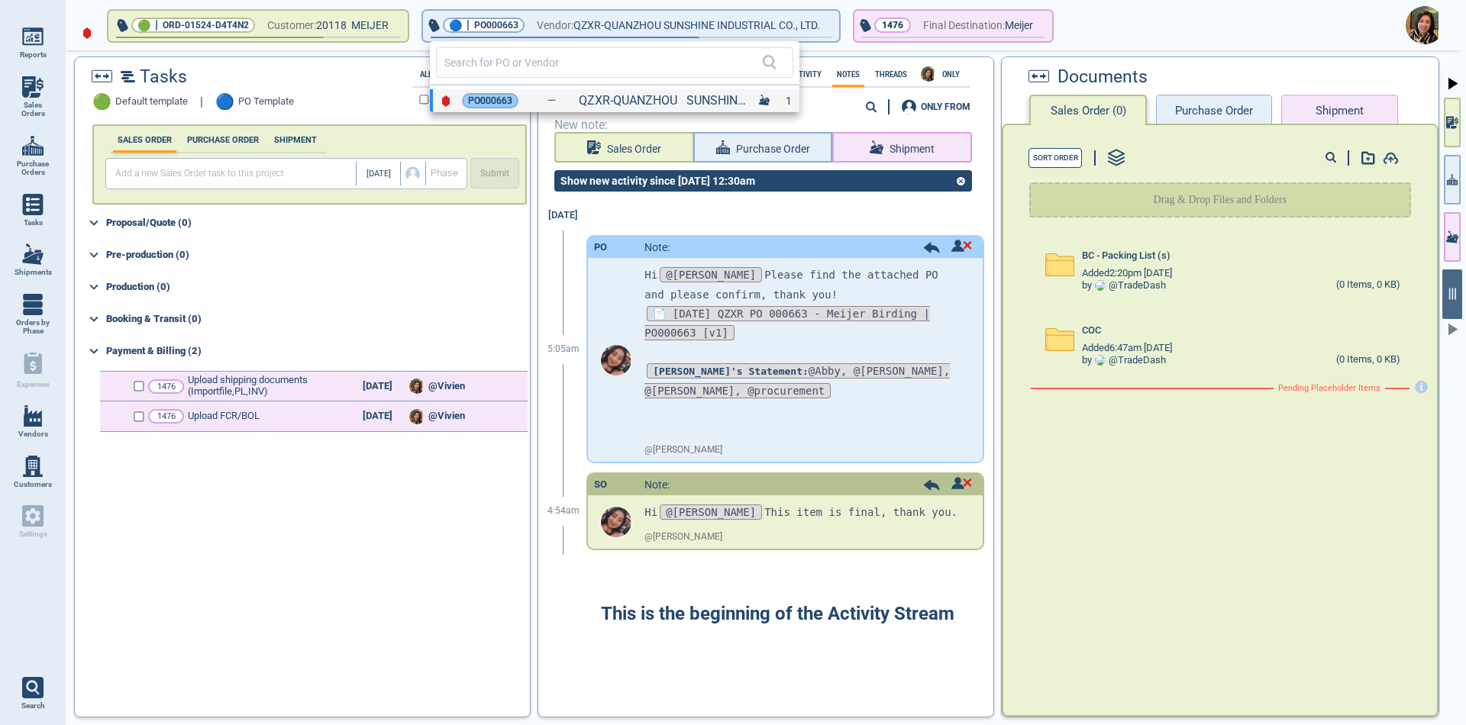
click at [478, 101] on span "PO000663" at bounding box center [490, 100] width 44 height 15
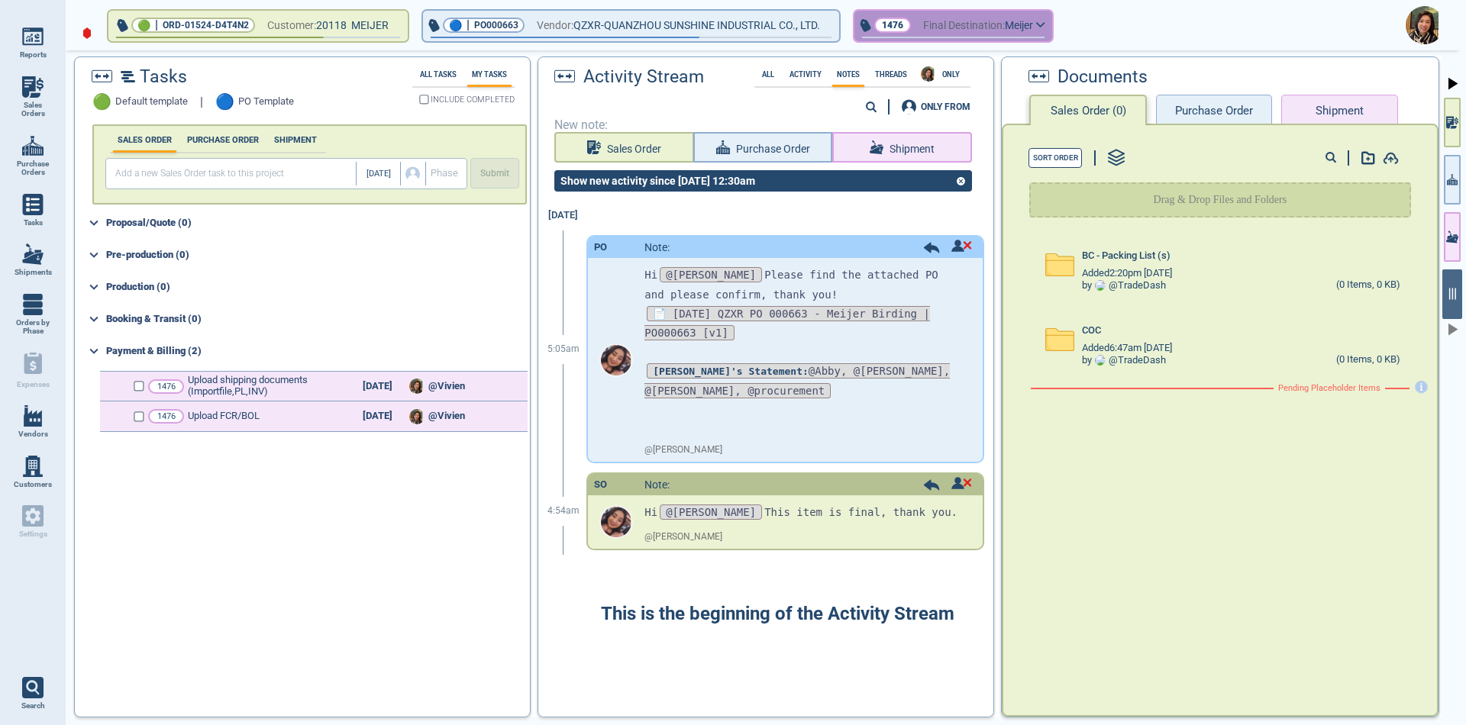
click at [955, 31] on span "Final Destination:" at bounding box center [964, 25] width 82 height 19
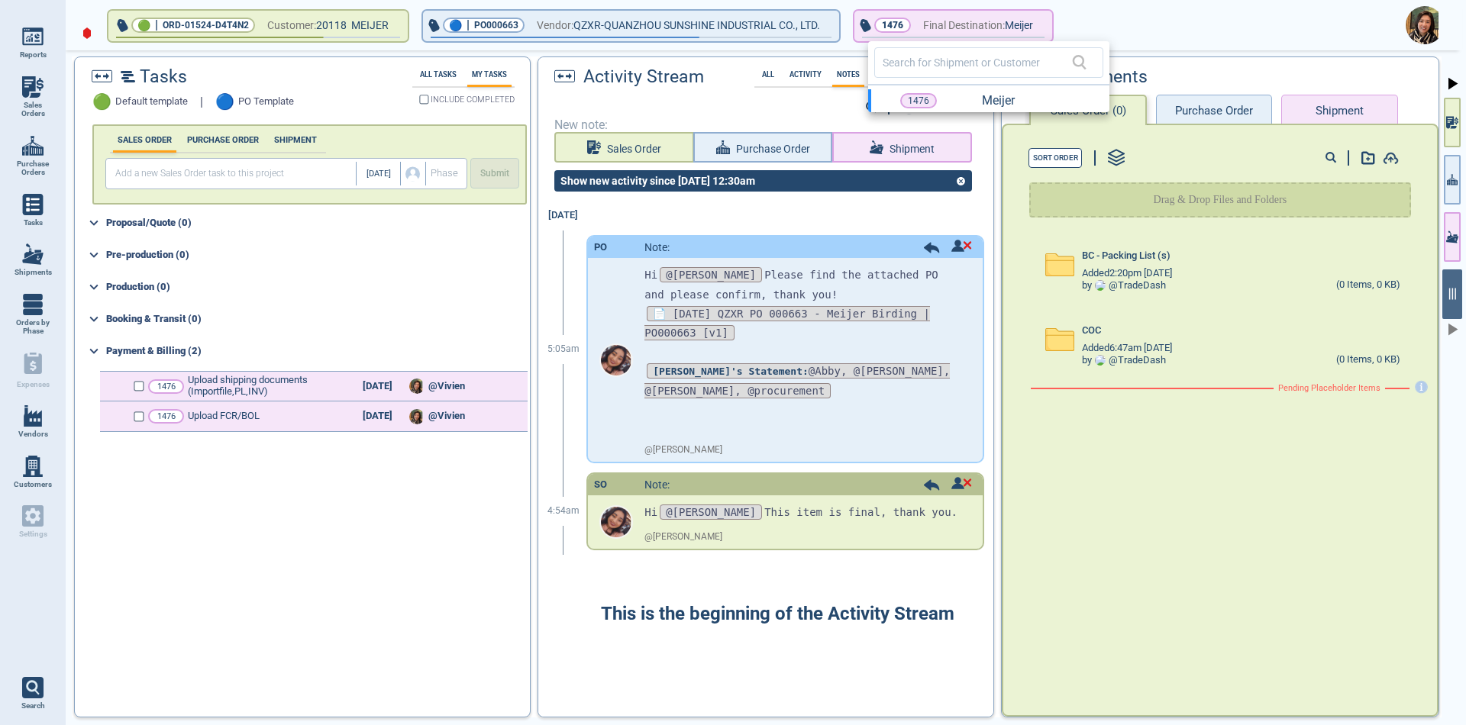
click at [667, 18] on div at bounding box center [733, 362] width 1466 height 725
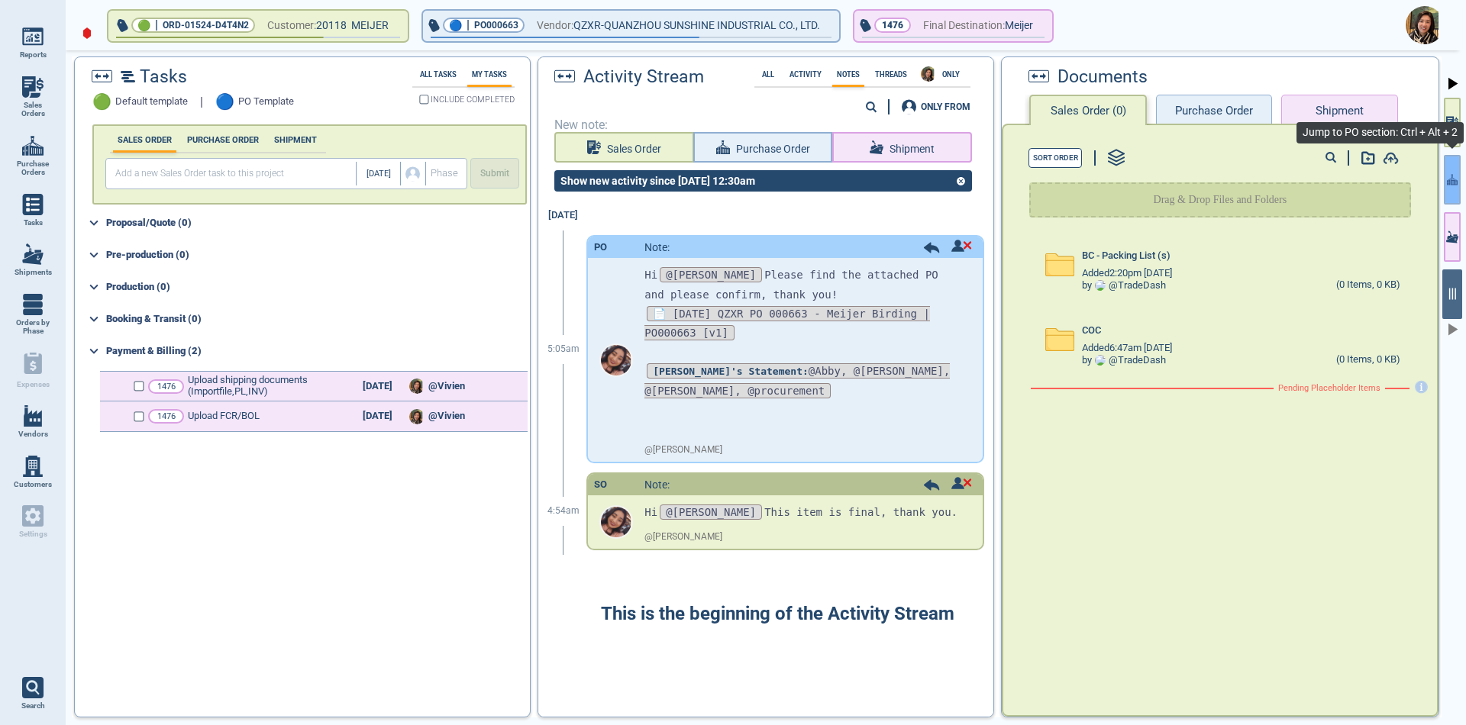
click at [1459, 173] on button "button" at bounding box center [1452, 180] width 17 height 50
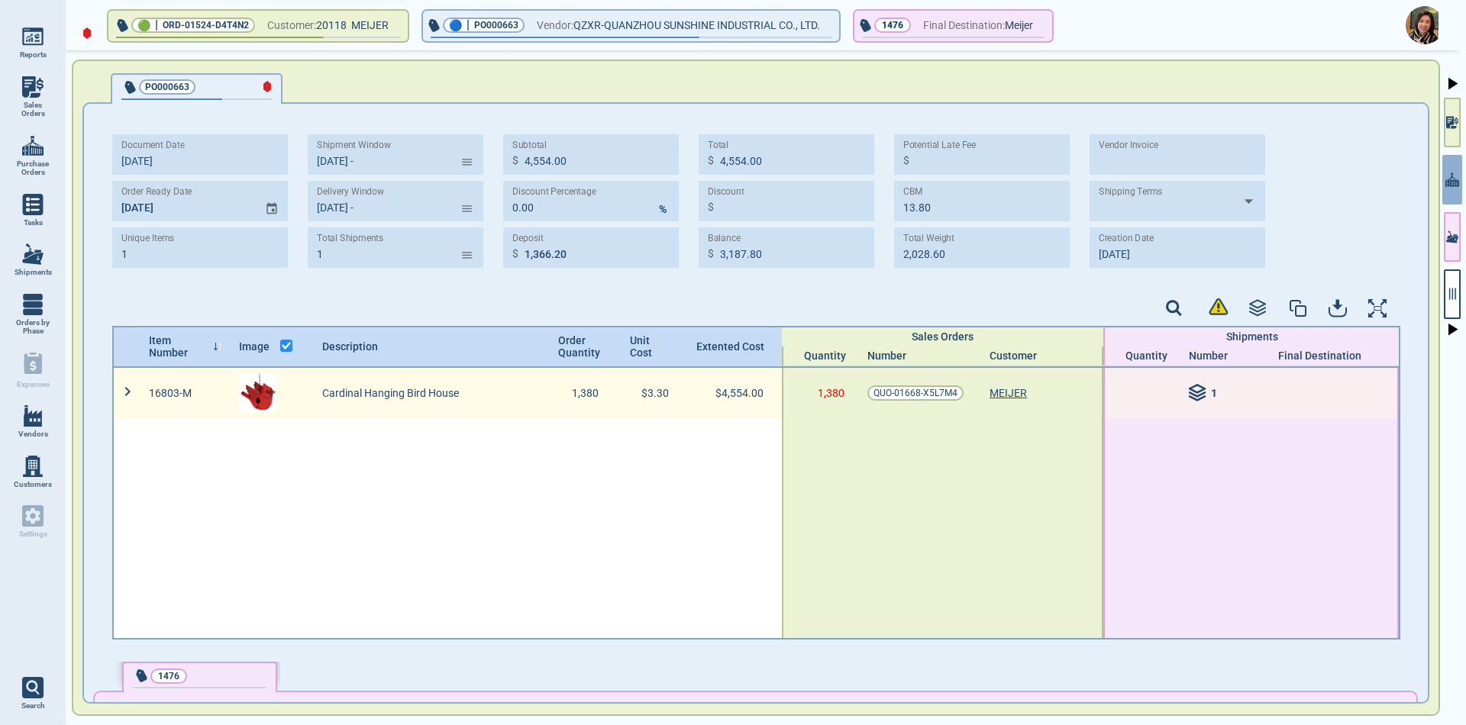
click at [1190, 393] on icon at bounding box center [1197, 395] width 15 height 4
click at [1148, 435] on span "909" at bounding box center [1157, 434] width 18 height 12
type input "426"
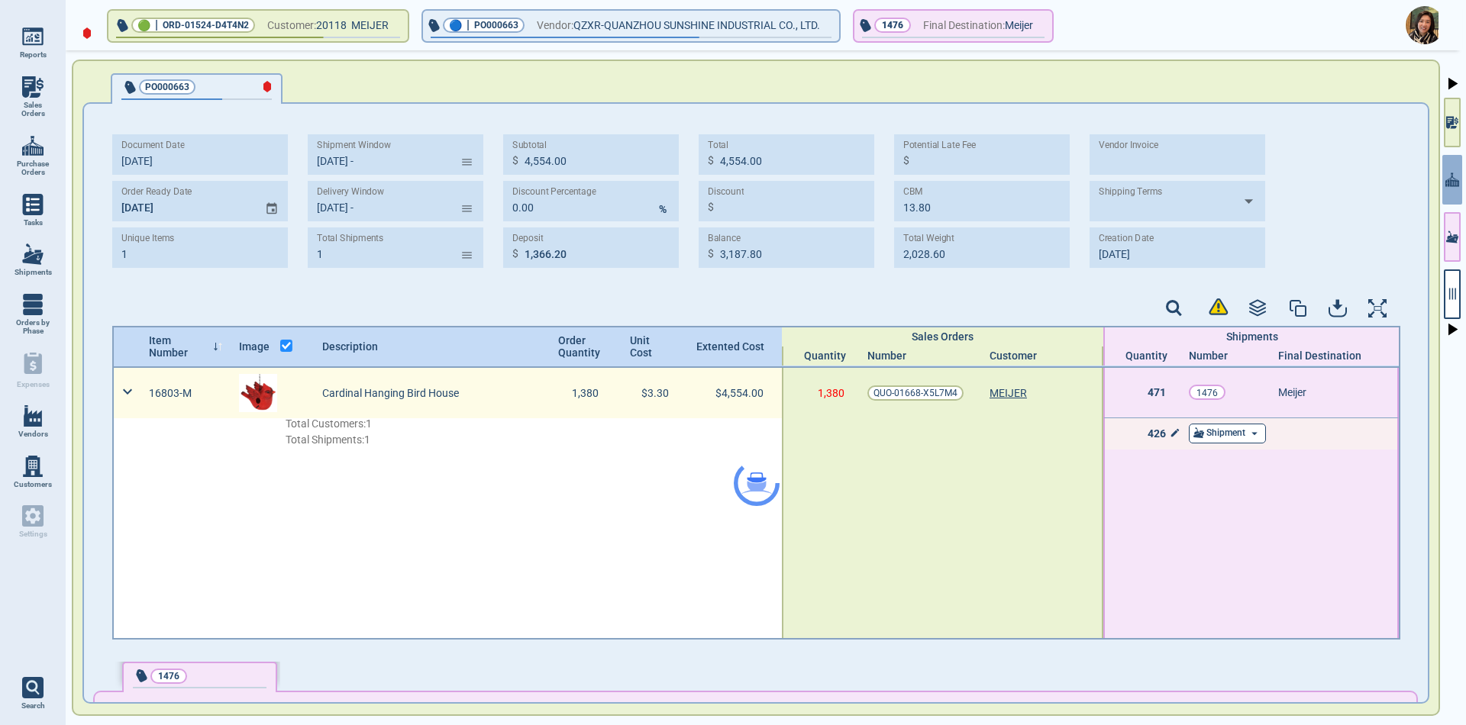
click at [1207, 438] on div "Item Number Image Description Order Quantity Unit Cost Extented Cost Sales Orde…" at bounding box center [756, 483] width 1288 height 314
click at [1207, 429] on span "Shipment" at bounding box center [1226, 433] width 39 height 11
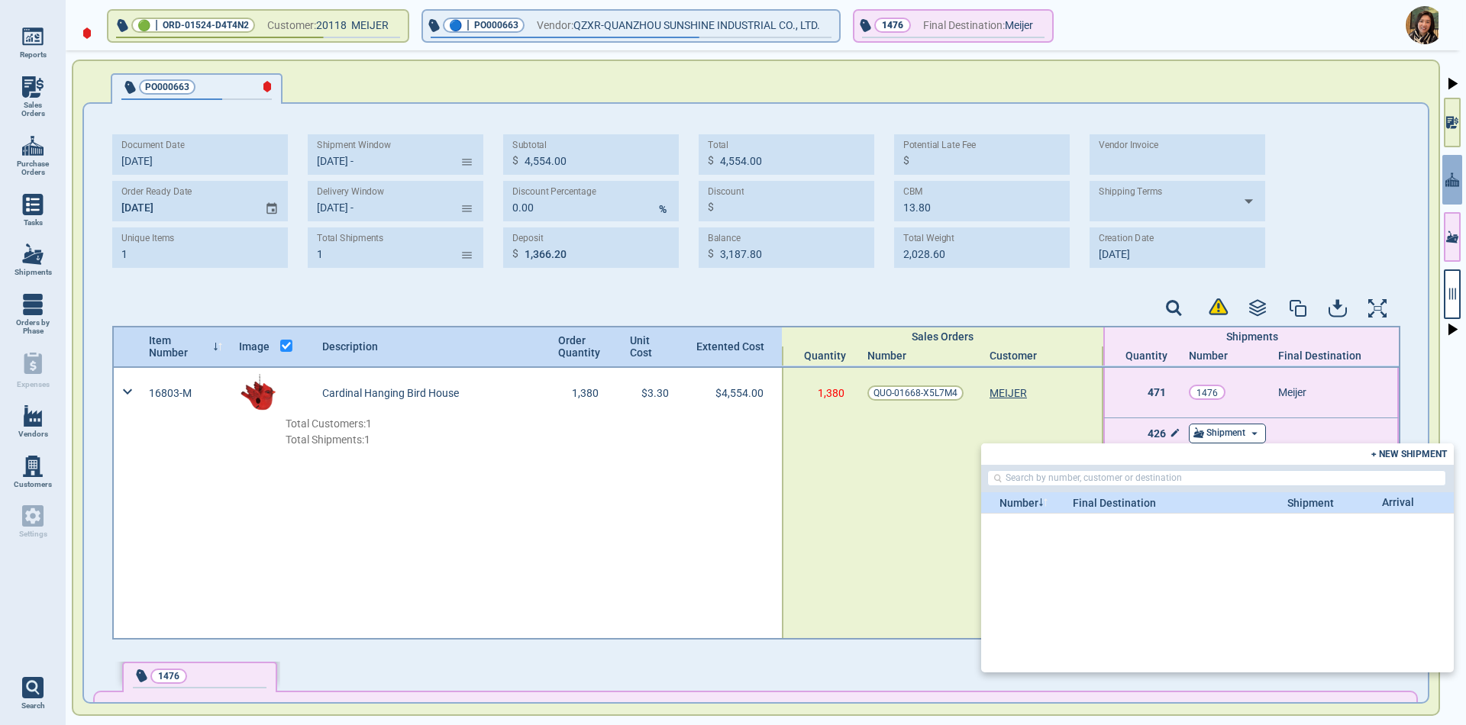
click at [1394, 447] on div "+ NEW SHIPMENT" at bounding box center [1217, 454] width 473 height 21
click at [1394, 450] on span "+ NEW SHIPMENT" at bounding box center [1409, 454] width 76 height 11
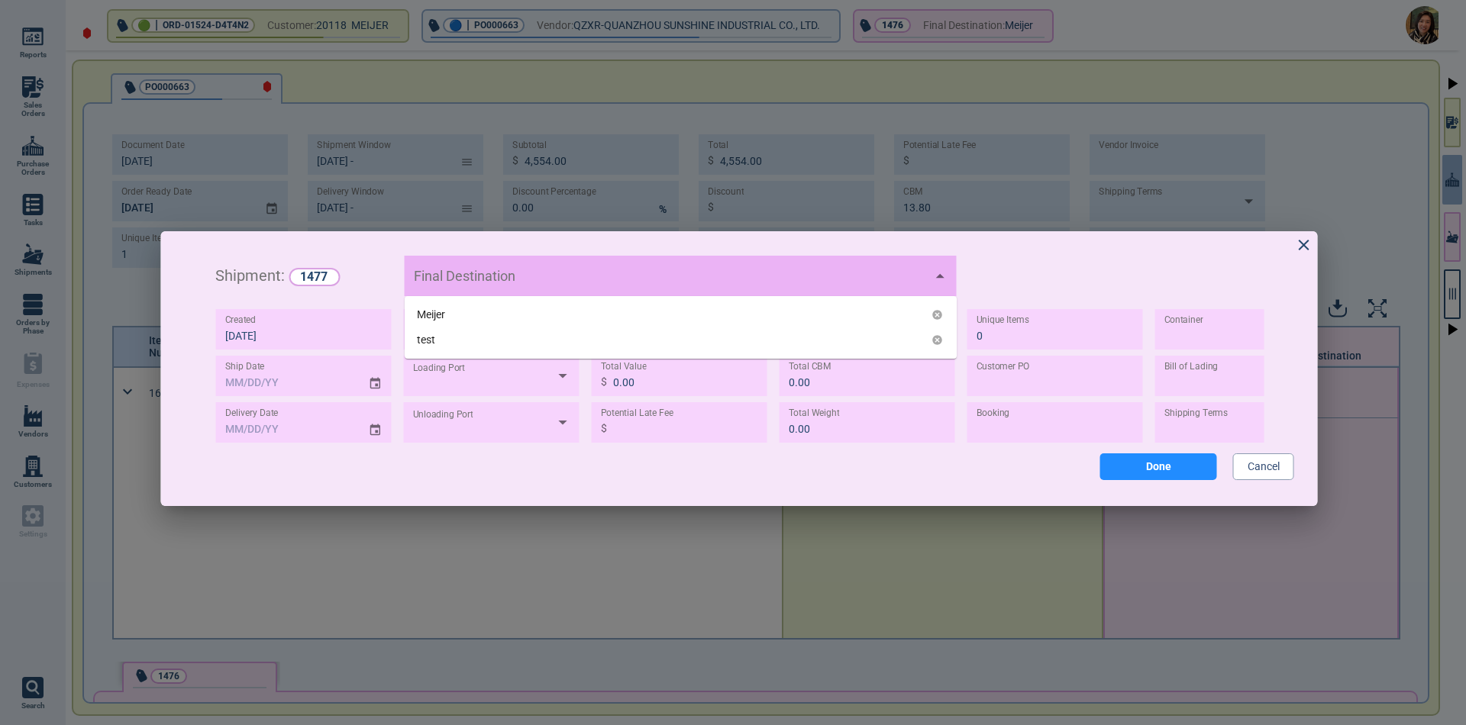
click at [544, 281] on input "text" at bounding box center [529, 275] width 29 height 31
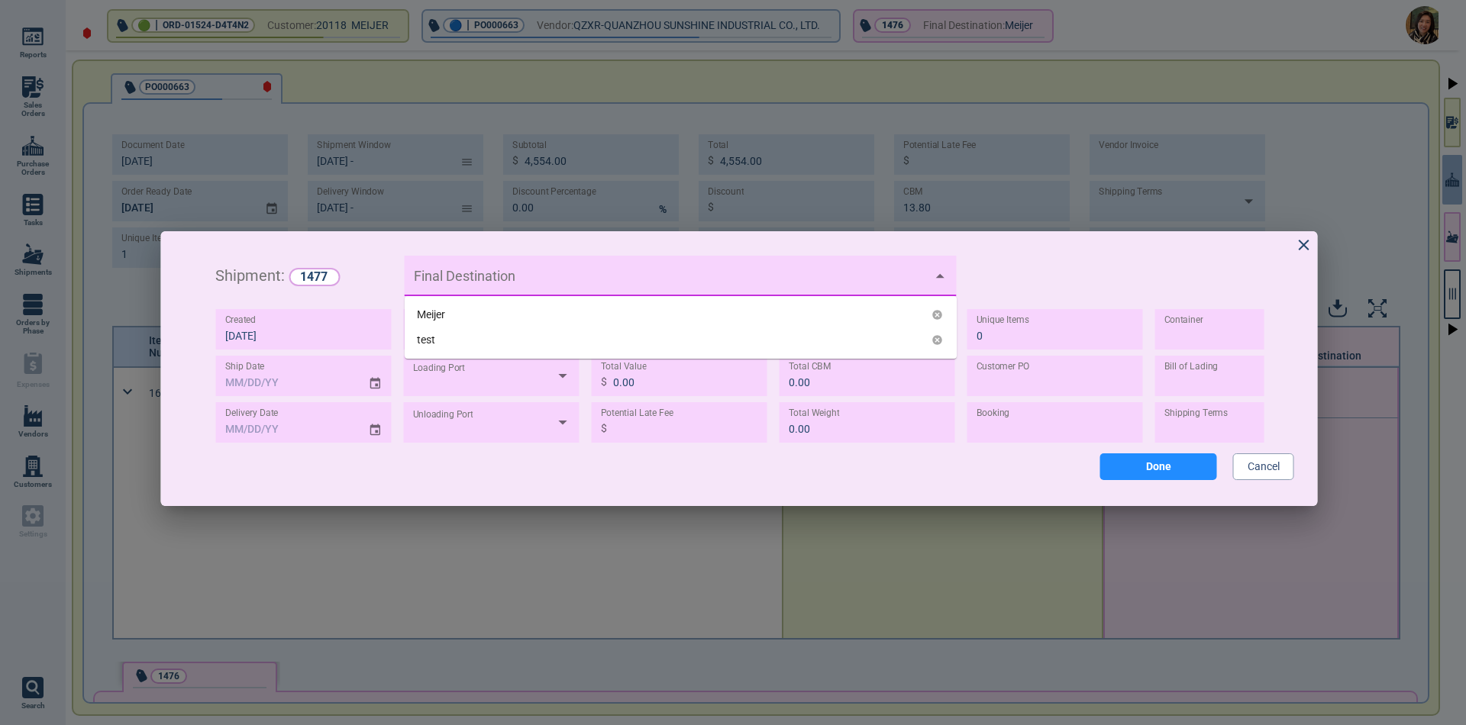
click at [453, 319] on div "Meijer" at bounding box center [681, 314] width 552 height 25
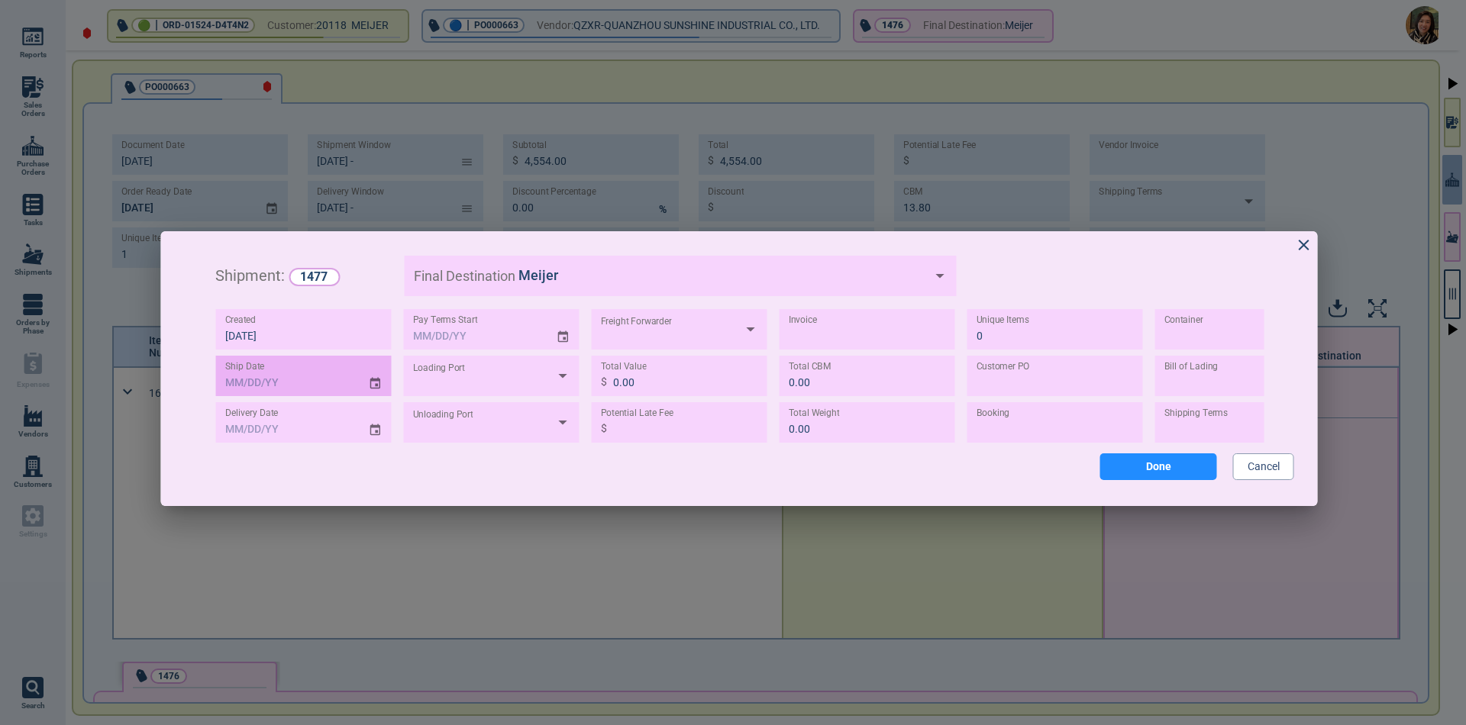
type input "MM/DD/YY"
click at [242, 382] on input "MM/DD/YY" at bounding box center [286, 376] width 141 height 40
click at [377, 387] on icon "Choose date" at bounding box center [376, 383] width 14 height 21
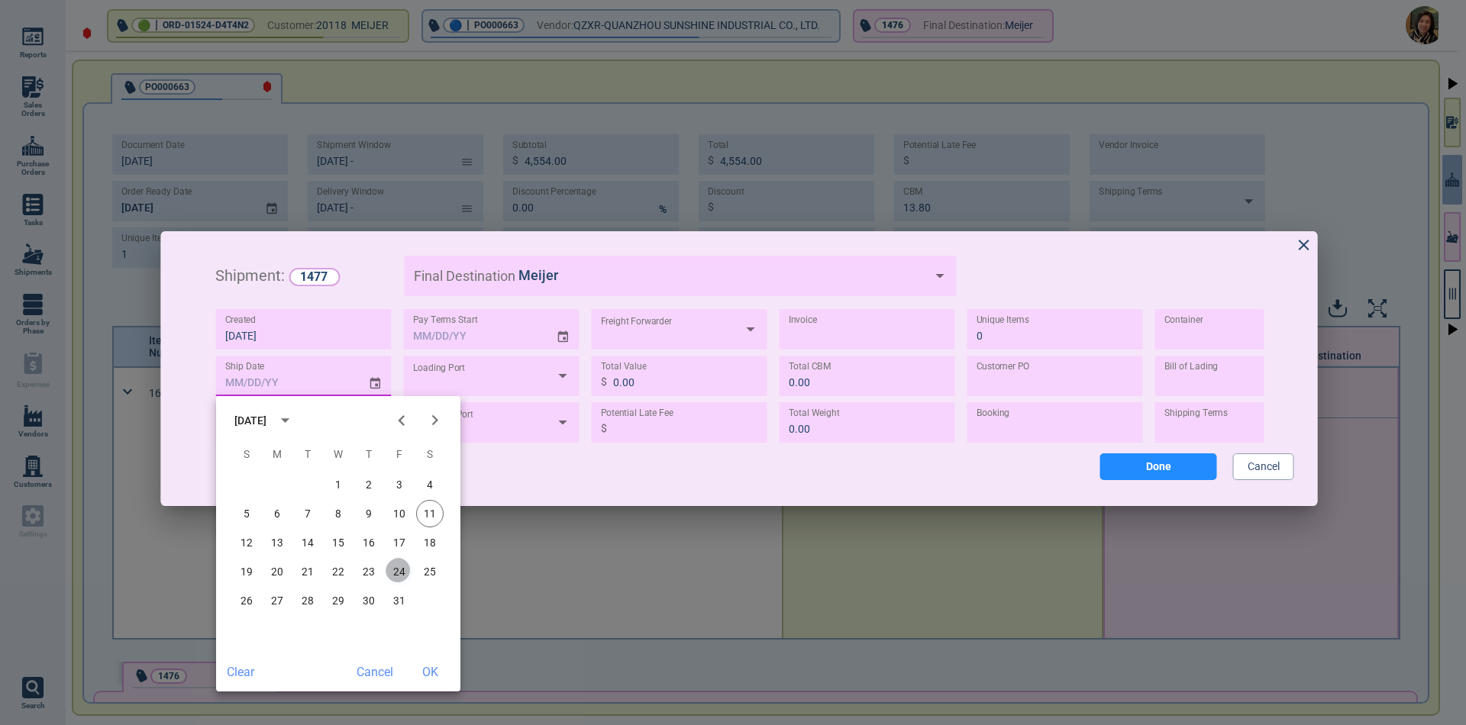
click at [402, 576] on button "24" at bounding box center [399, 571] width 27 height 27
type input "[DATE]"
click at [428, 670] on button "OK" at bounding box center [429, 672] width 49 height 27
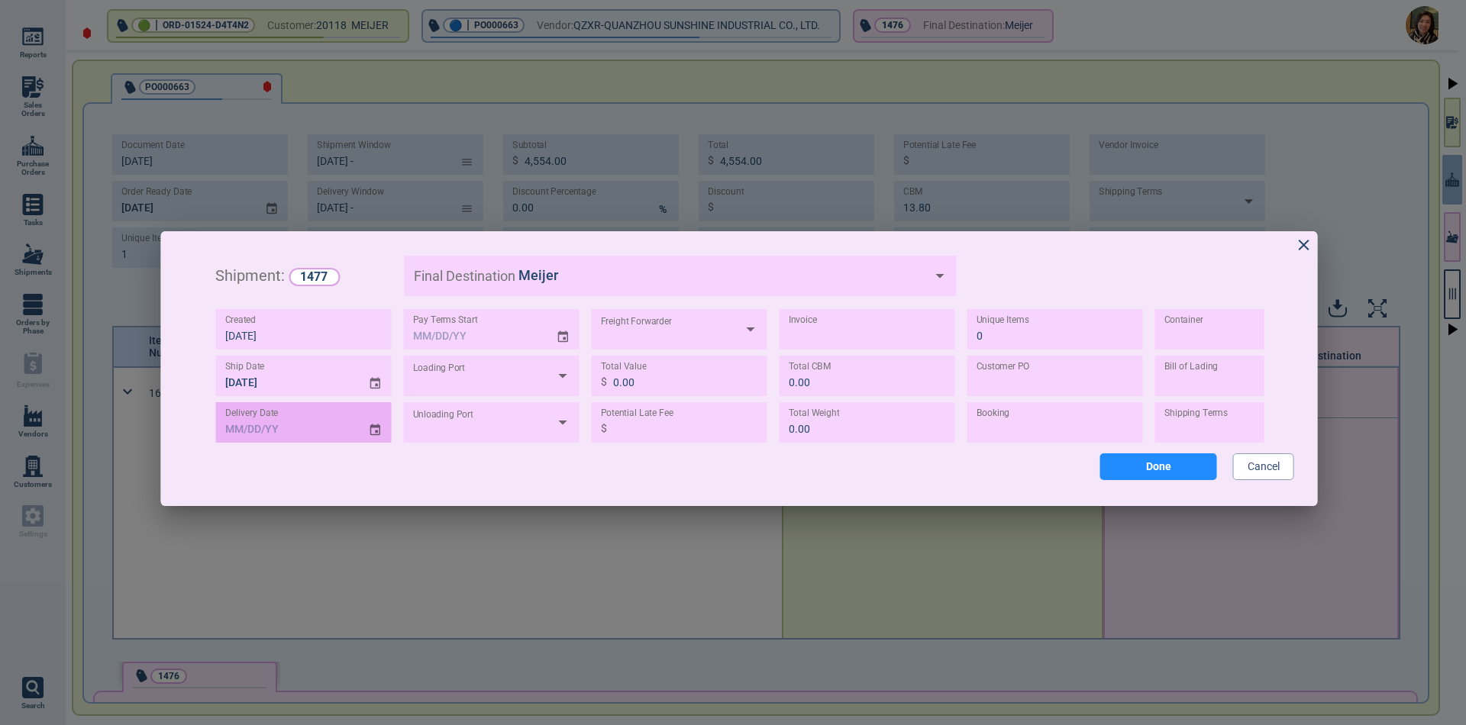
click at [376, 431] on icon "Choose date" at bounding box center [375, 429] width 11 height 11
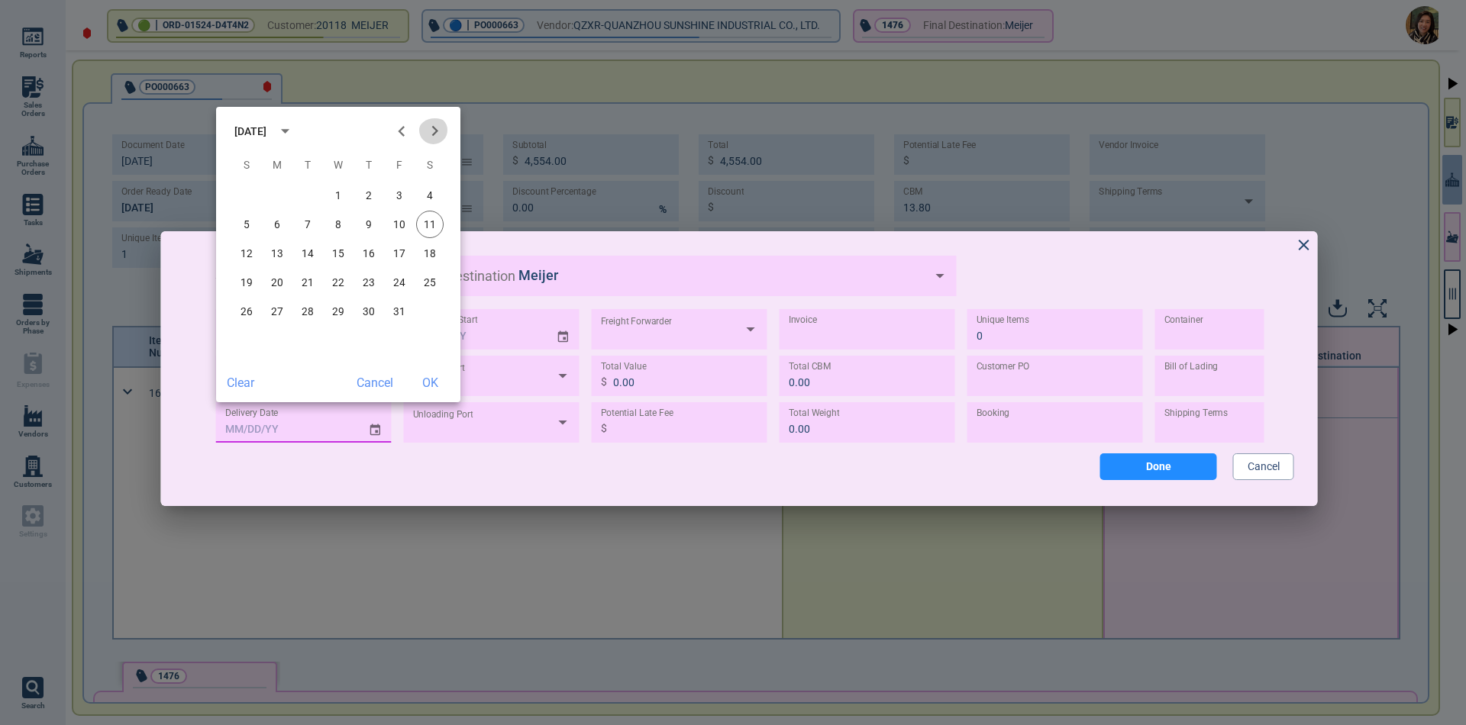
click at [443, 136] on icon "Next month" at bounding box center [435, 131] width 21 height 21
click at [430, 194] on button "1" at bounding box center [429, 195] width 27 height 27
drag, startPoint x: 432, startPoint y: 386, endPoint x: 396, endPoint y: 196, distance: 192.8
click at [406, 233] on div "[DATE] S M T W T F S 1 2 3 4 5 6 7 8 9 10 11 12 13 14 15 16 17 18 19 20 21 22 2…" at bounding box center [338, 255] width 244 height 296
click at [435, 135] on icon "Next month" at bounding box center [435, 131] width 21 height 21
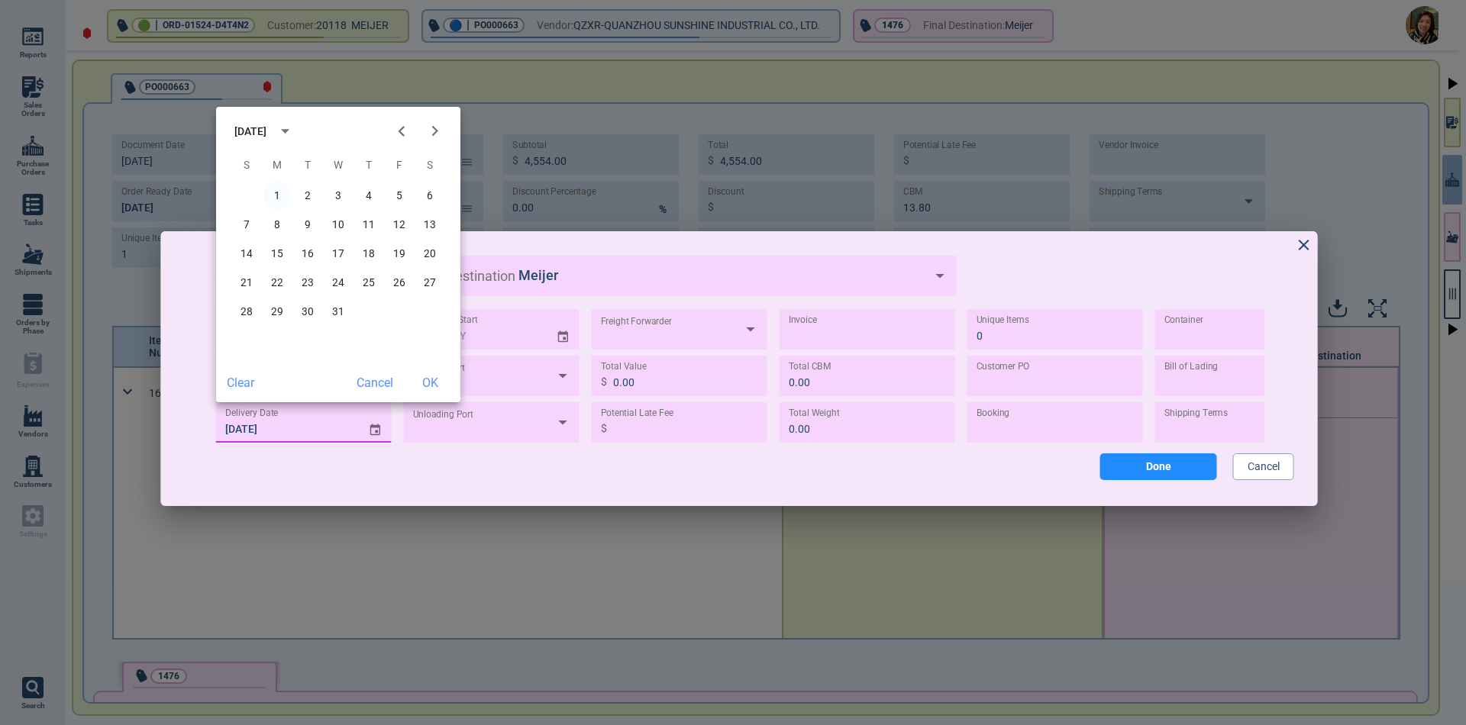
click at [273, 193] on button "1" at bounding box center [276, 195] width 27 height 27
type input "[DATE]"
click at [436, 382] on button "OK" at bounding box center [429, 383] width 49 height 27
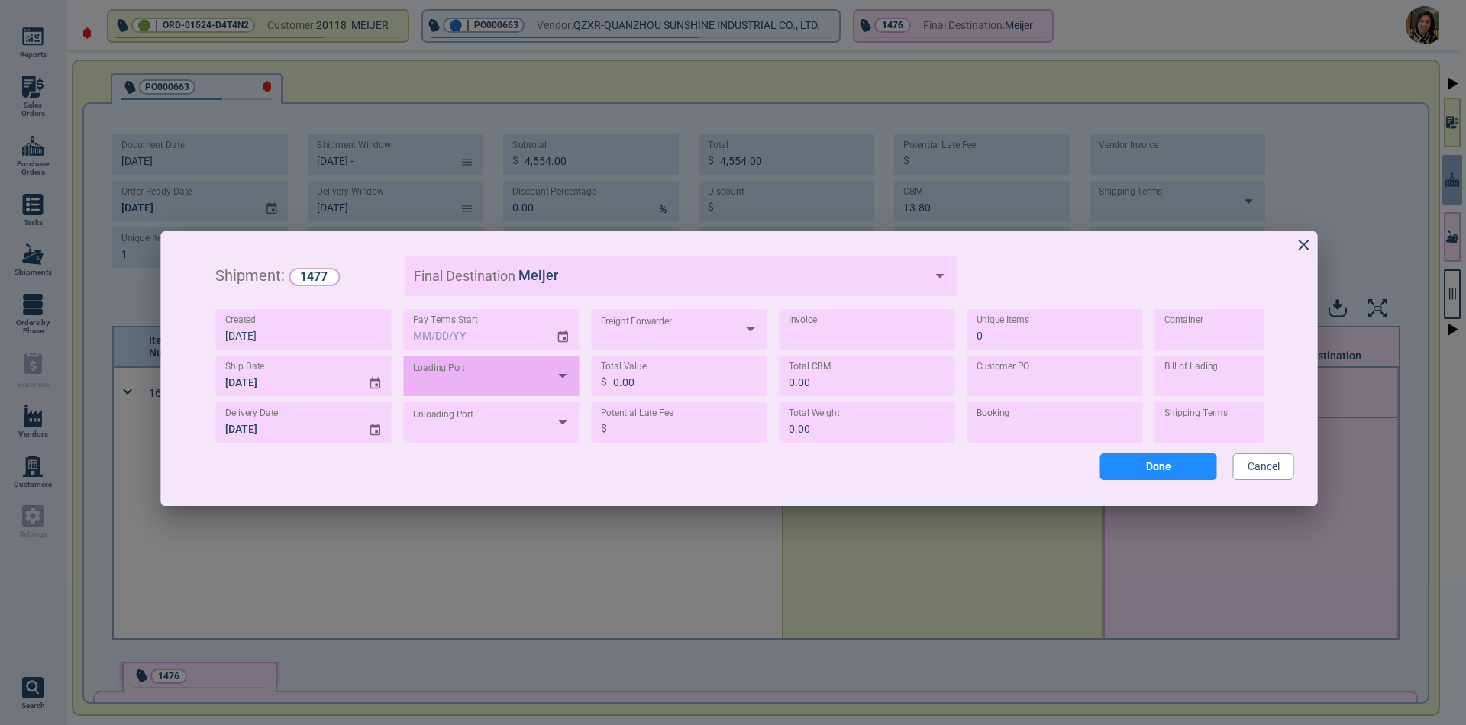
click at [479, 387] on div at bounding box center [492, 376] width 176 height 40
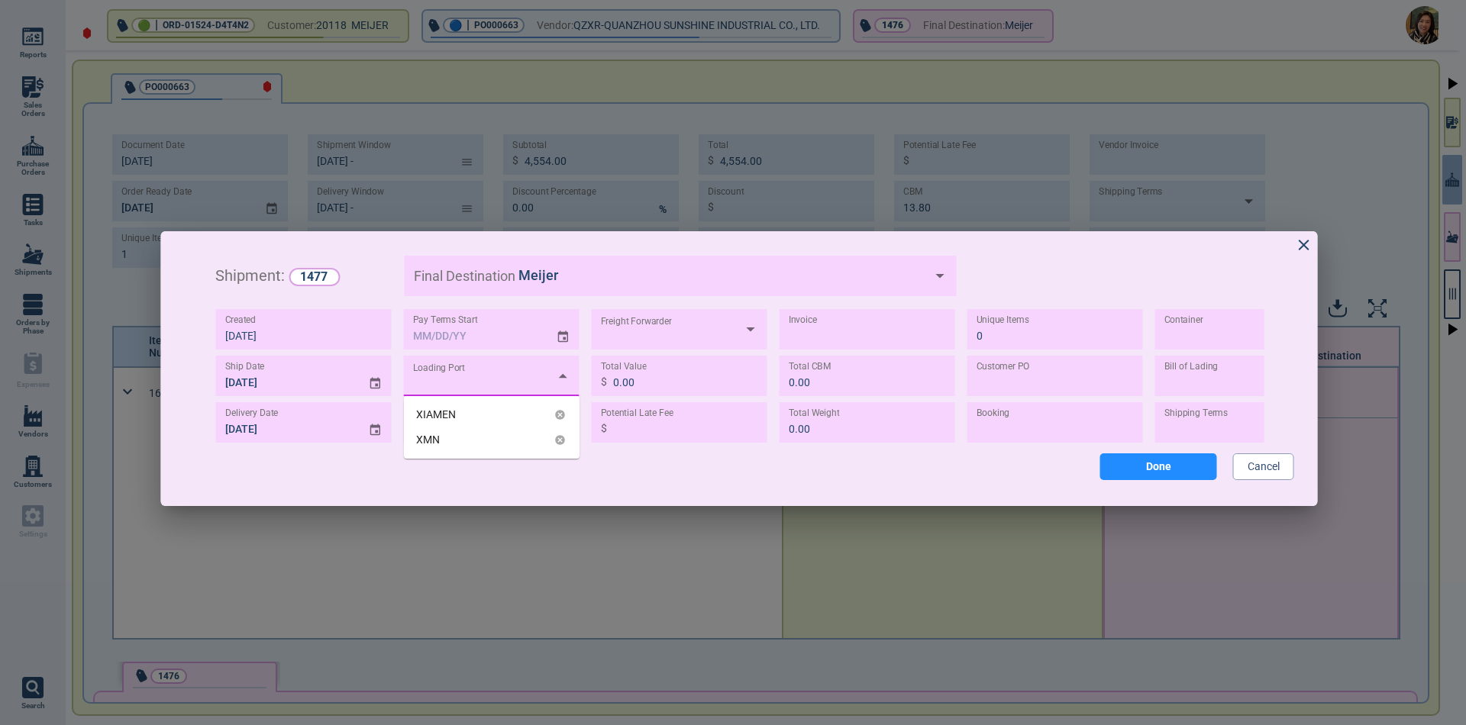
click at [447, 415] on div "XIAMEN" at bounding box center [436, 415] width 40 height 16
click at [451, 430] on div at bounding box center [492, 422] width 176 height 40
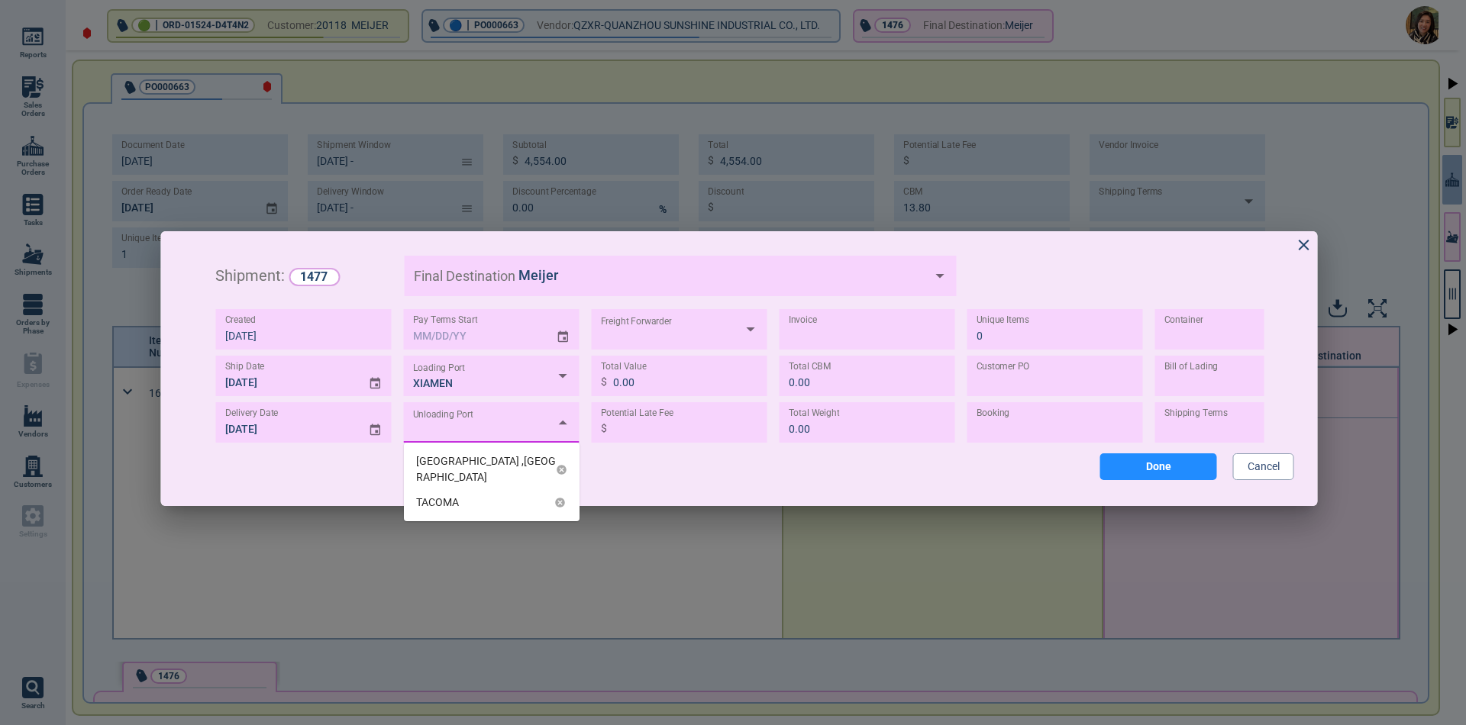
click at [458, 495] on div "TACOMA" at bounding box center [437, 503] width 43 height 16
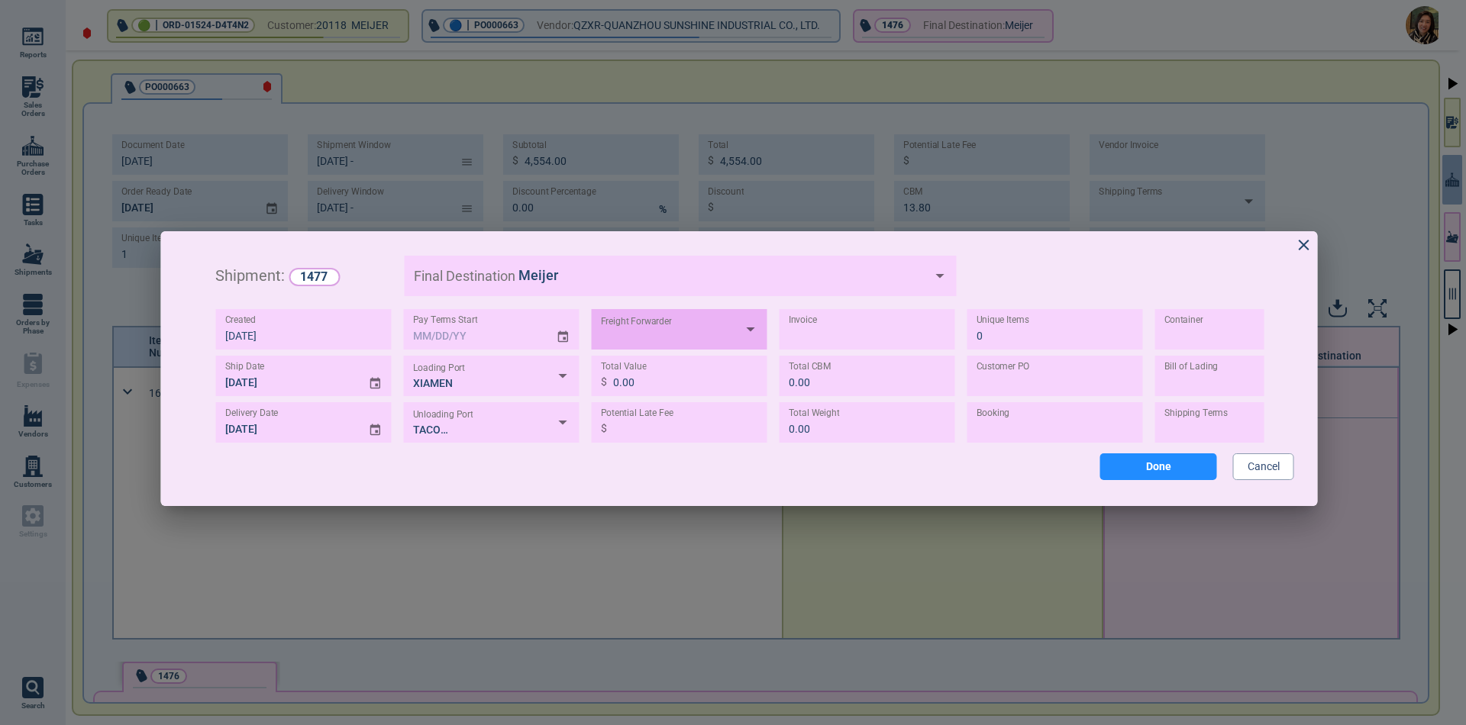
click at [666, 341] on div at bounding box center [680, 329] width 176 height 40
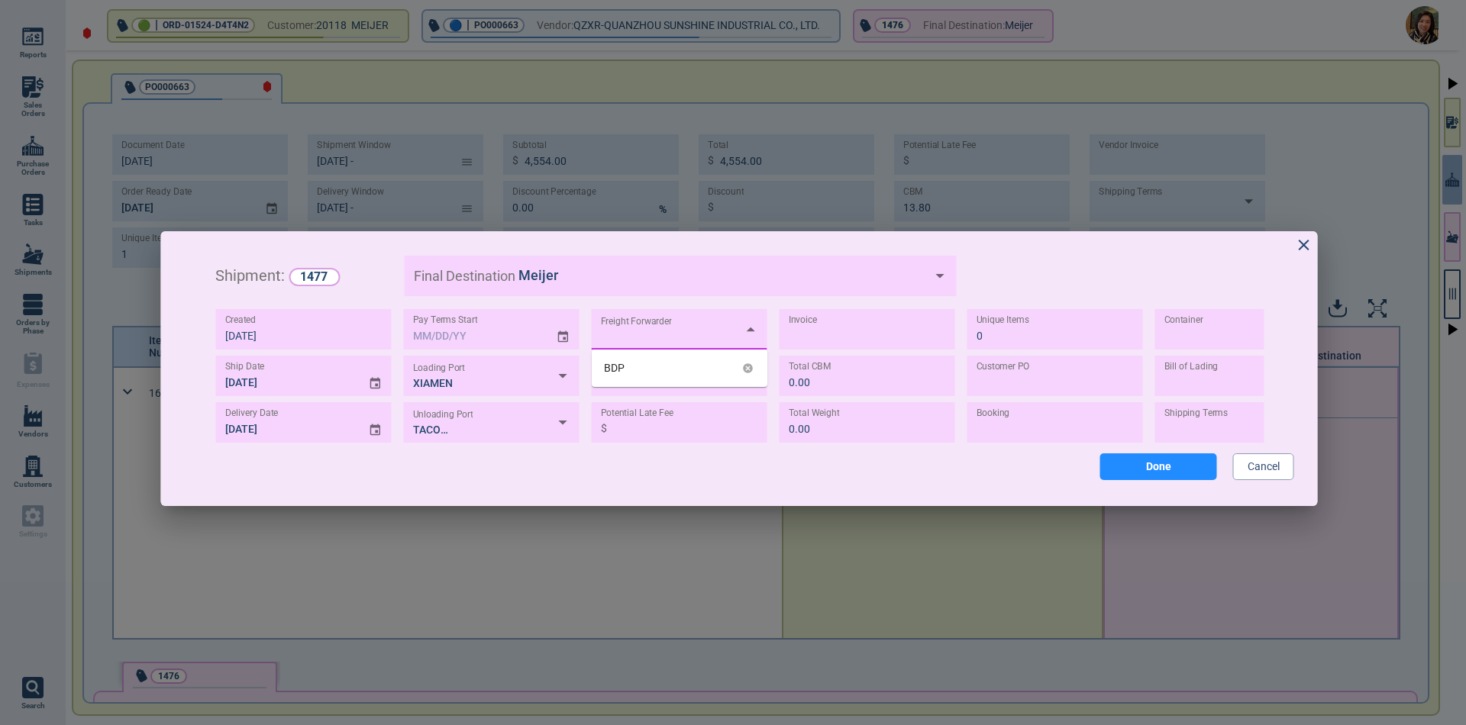
click at [618, 367] on div "BDP" at bounding box center [614, 368] width 21 height 16
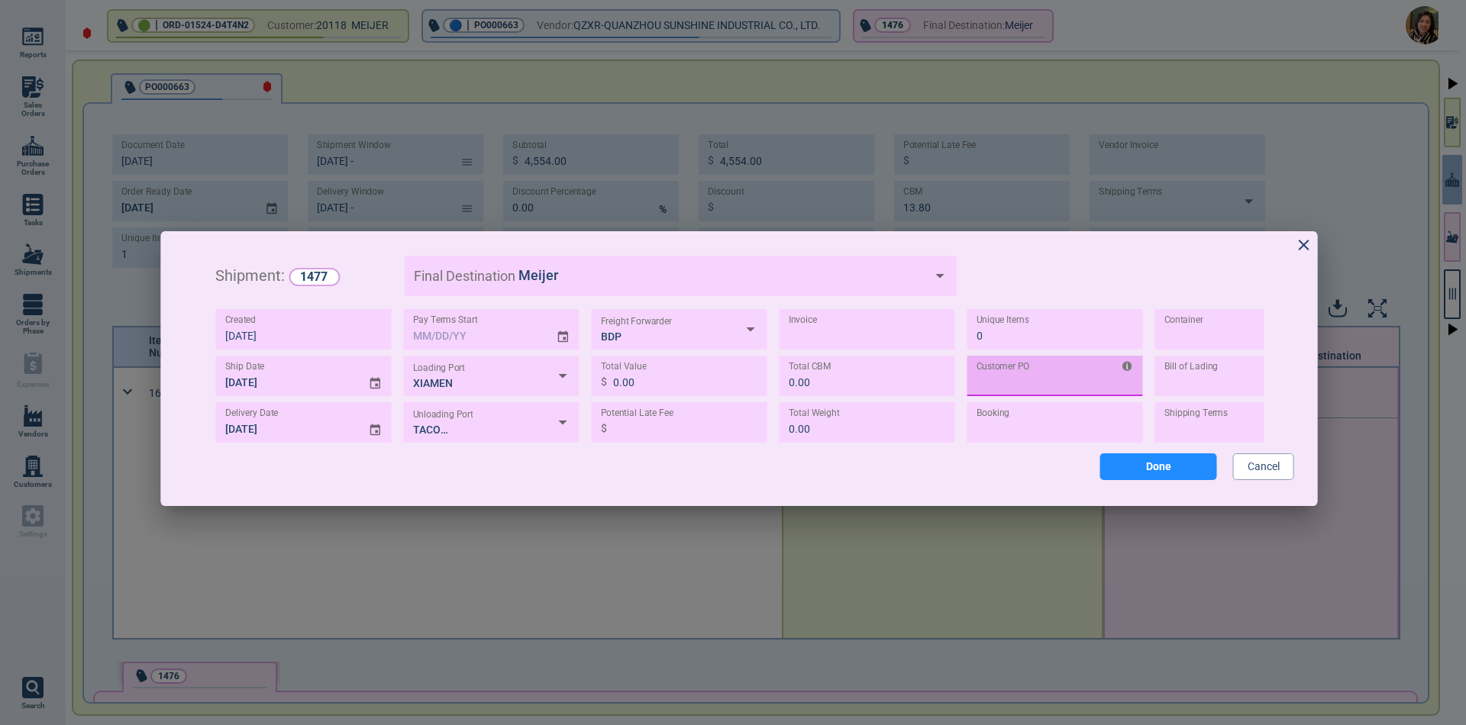
click at [1023, 383] on input "TEXT" at bounding box center [1056, 376] width 176 height 40
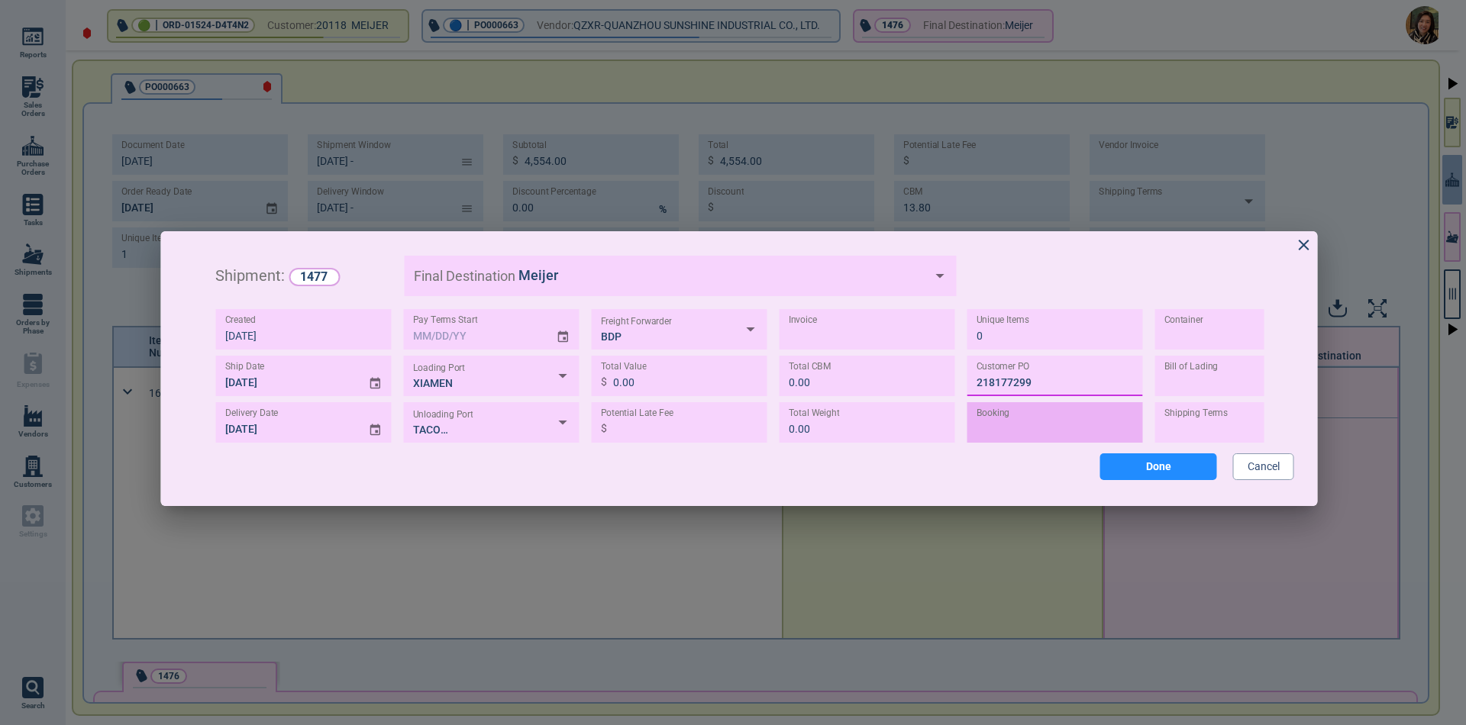
type input "218177299"
click at [1020, 418] on div "Booking" at bounding box center [1055, 413] width 157 height 11
click at [1016, 432] on input "TEXT" at bounding box center [1056, 422] width 176 height 40
type input "646926"
click at [1191, 435] on body "Reports Sales Orders Purchase Orders Tasks Shipments Orders by Phase Expenses V…" at bounding box center [733, 362] width 1466 height 725
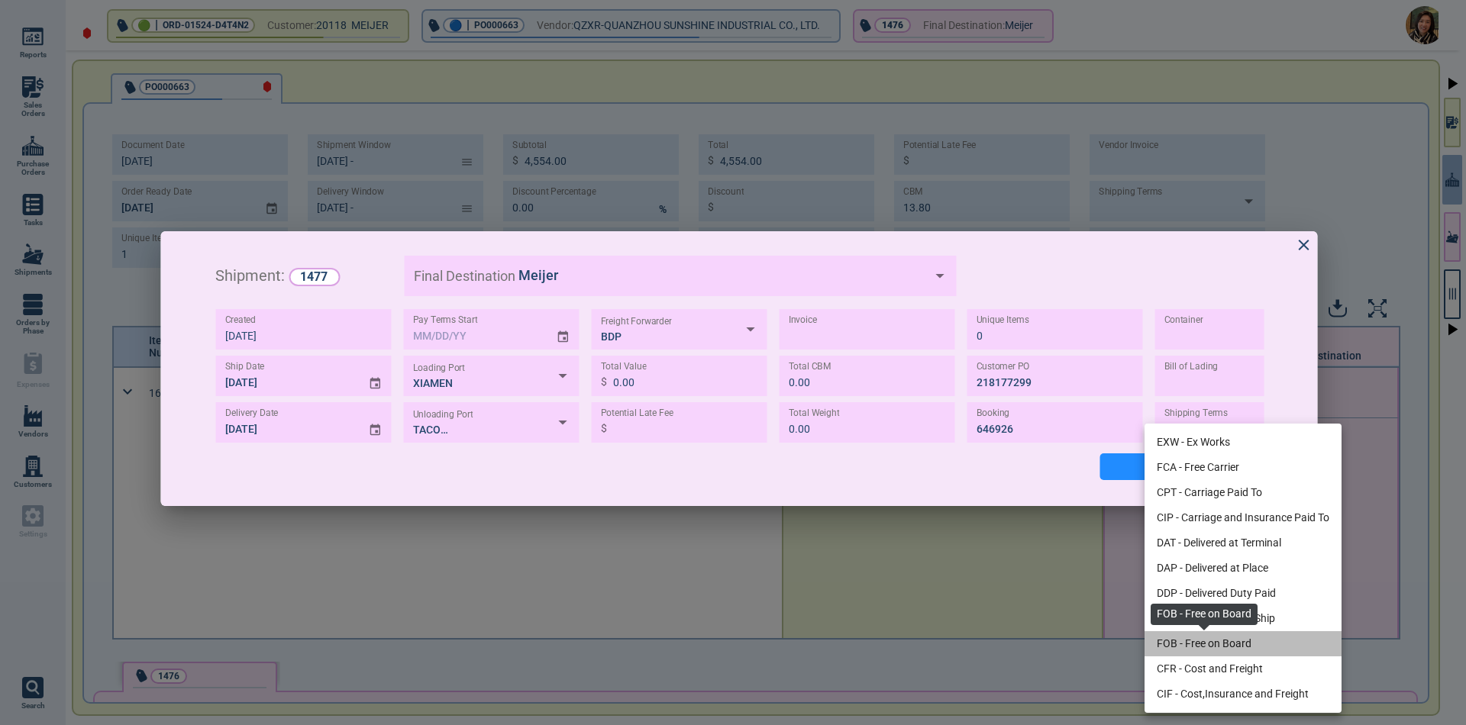
click at [1193, 640] on span "FOB - Free on Board" at bounding box center [1204, 644] width 95 height 16
type input "FOB"
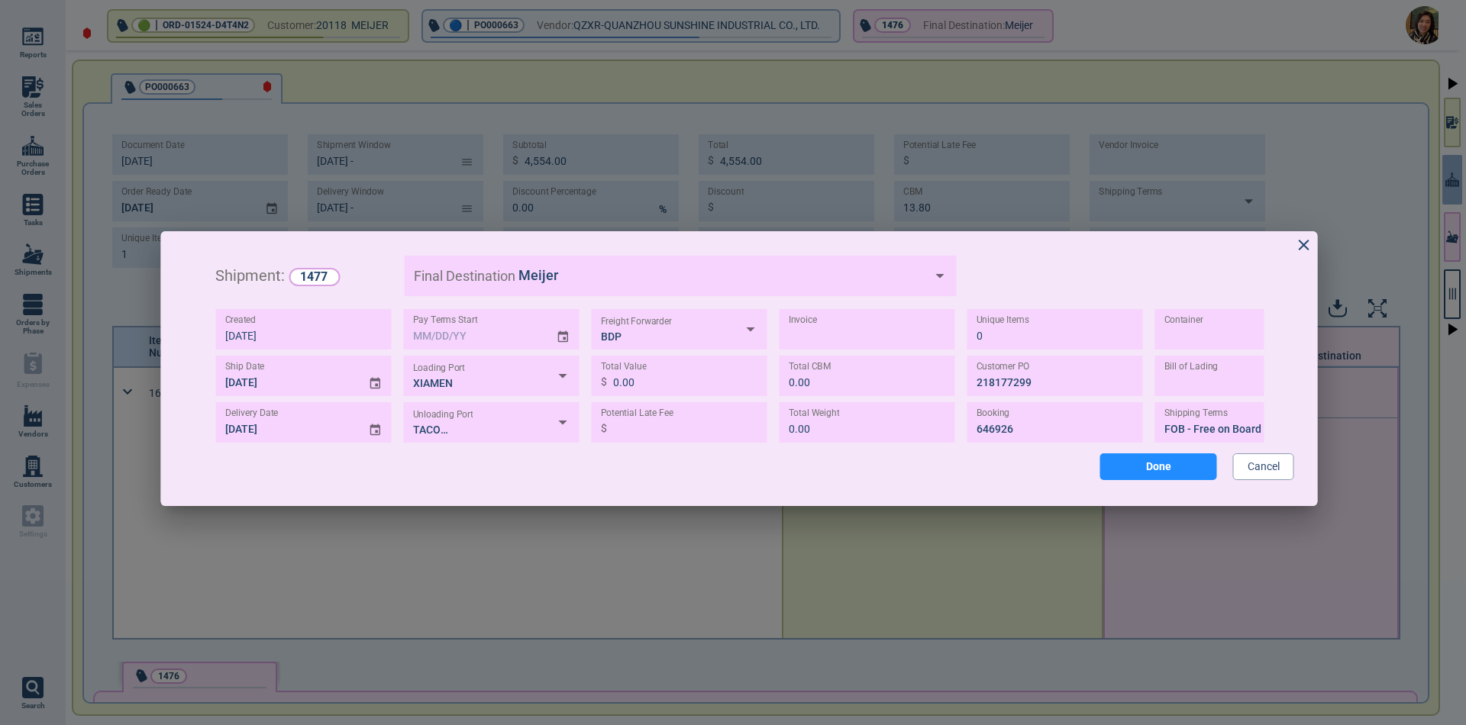
click at [1178, 479] on button "Done" at bounding box center [1158, 467] width 117 height 27
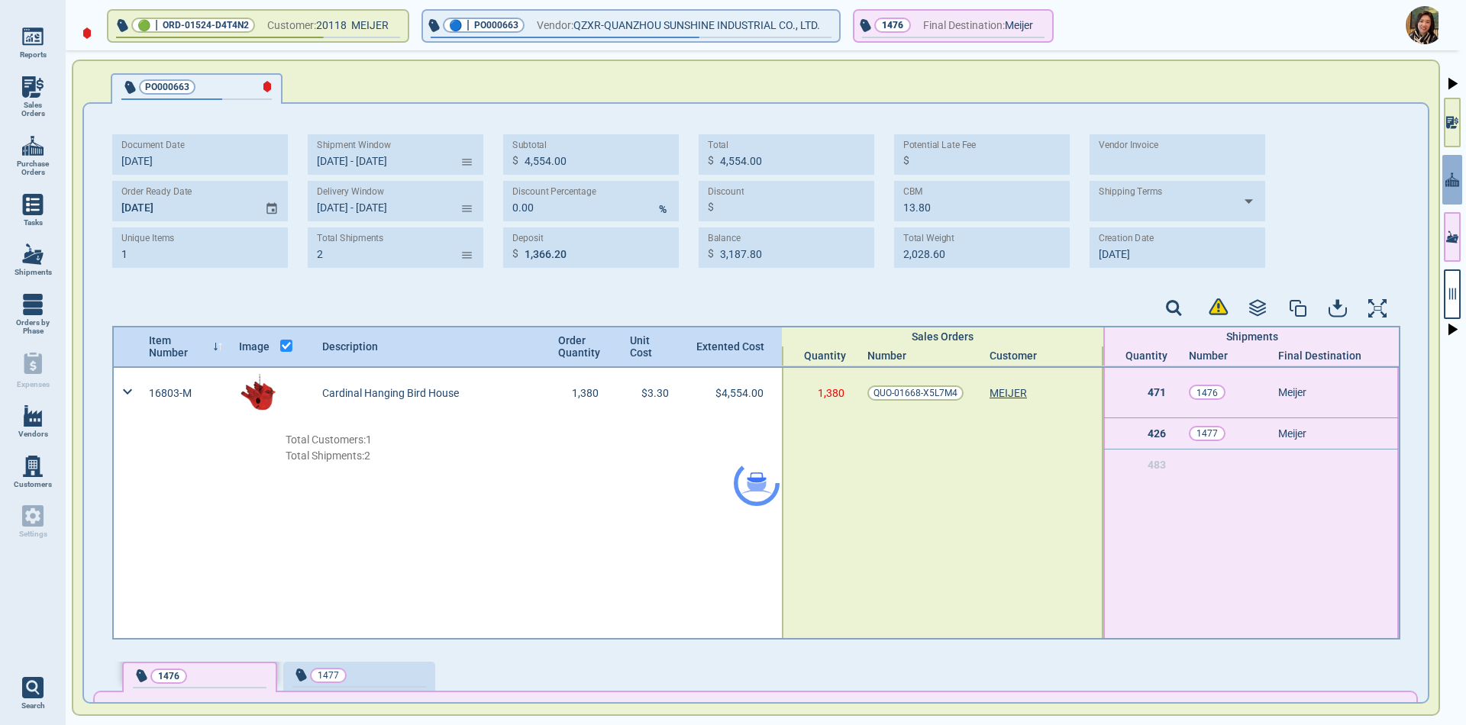
type input "[DATE] - [DATE]"
type input "2"
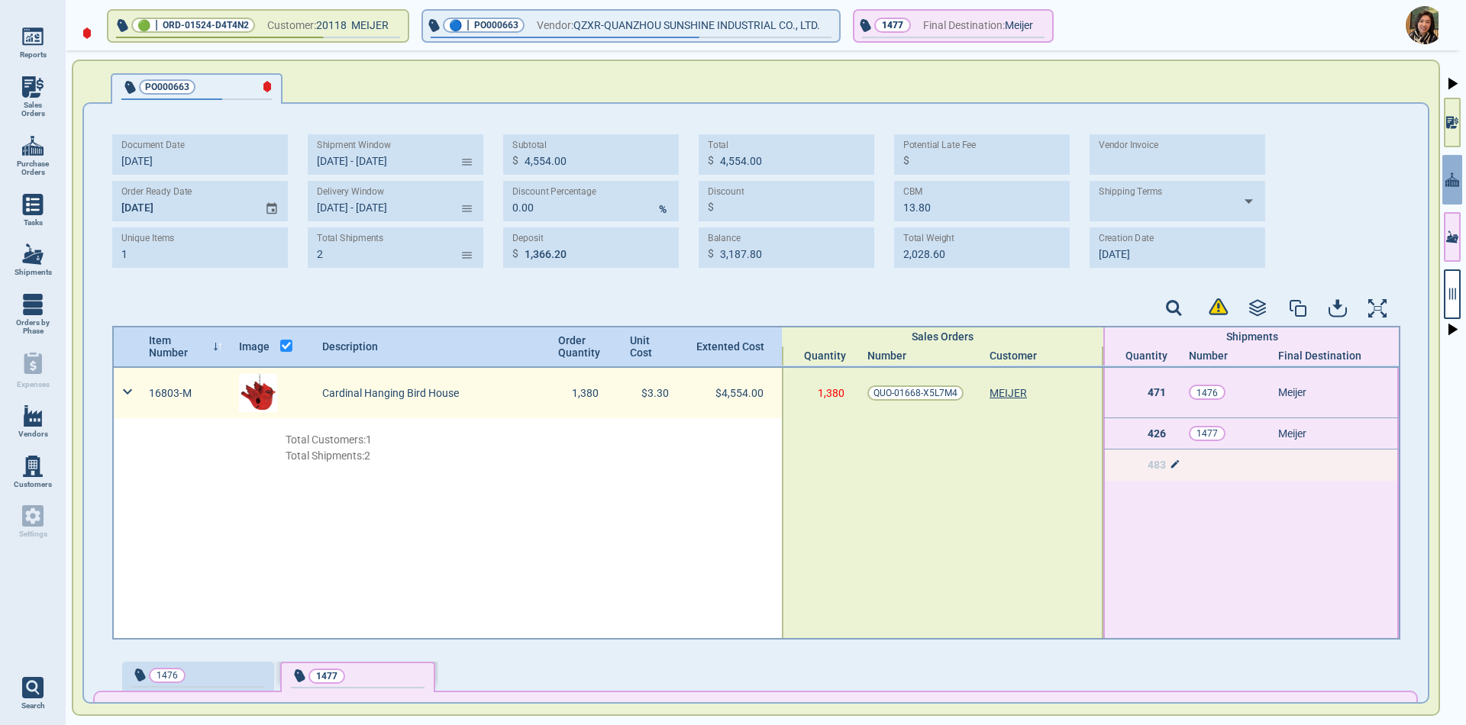
click at [1148, 464] on span "483" at bounding box center [1157, 465] width 18 height 12
click at [1203, 467] on div "Item Number Image Description Order Quantity Unit Cost Extented Cost Sales Orde…" at bounding box center [756, 483] width 1288 height 314
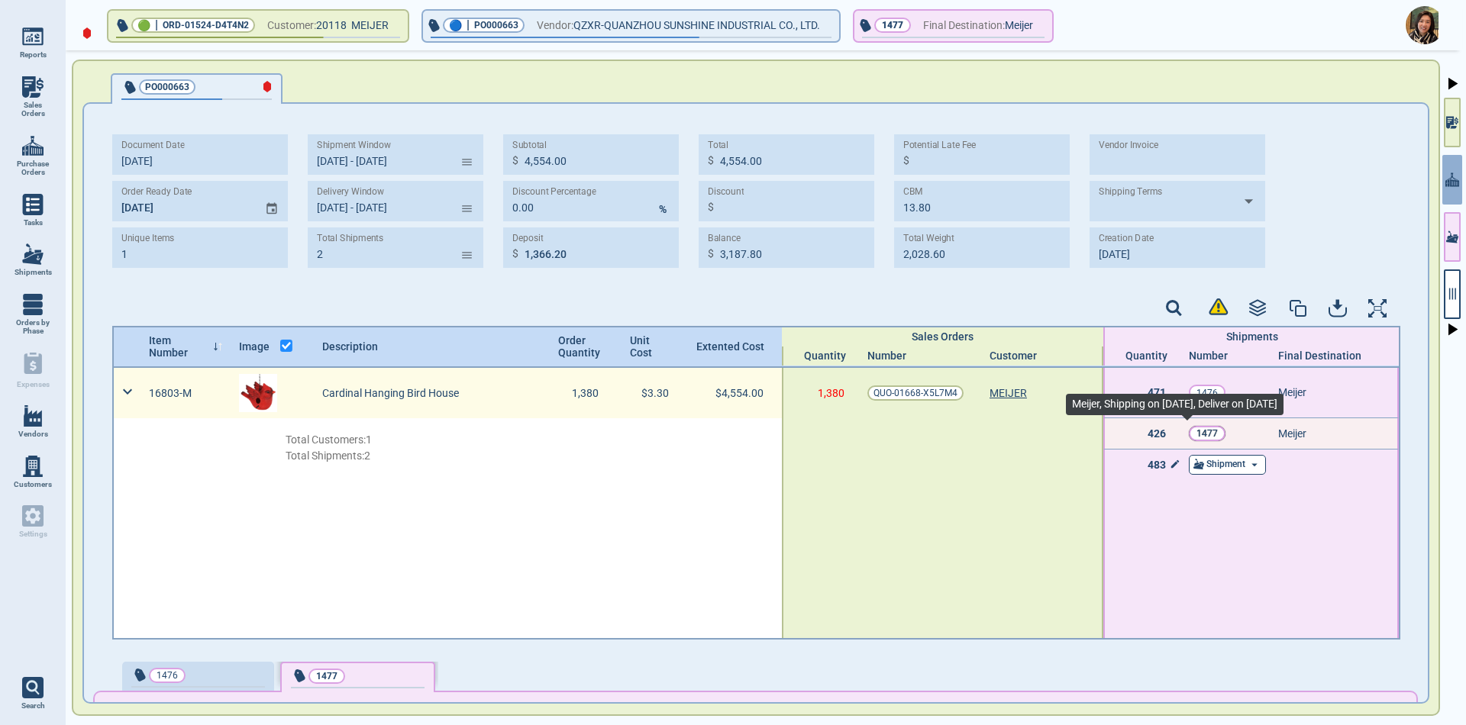
click at [1198, 439] on div "1477" at bounding box center [1207, 433] width 37 height 15
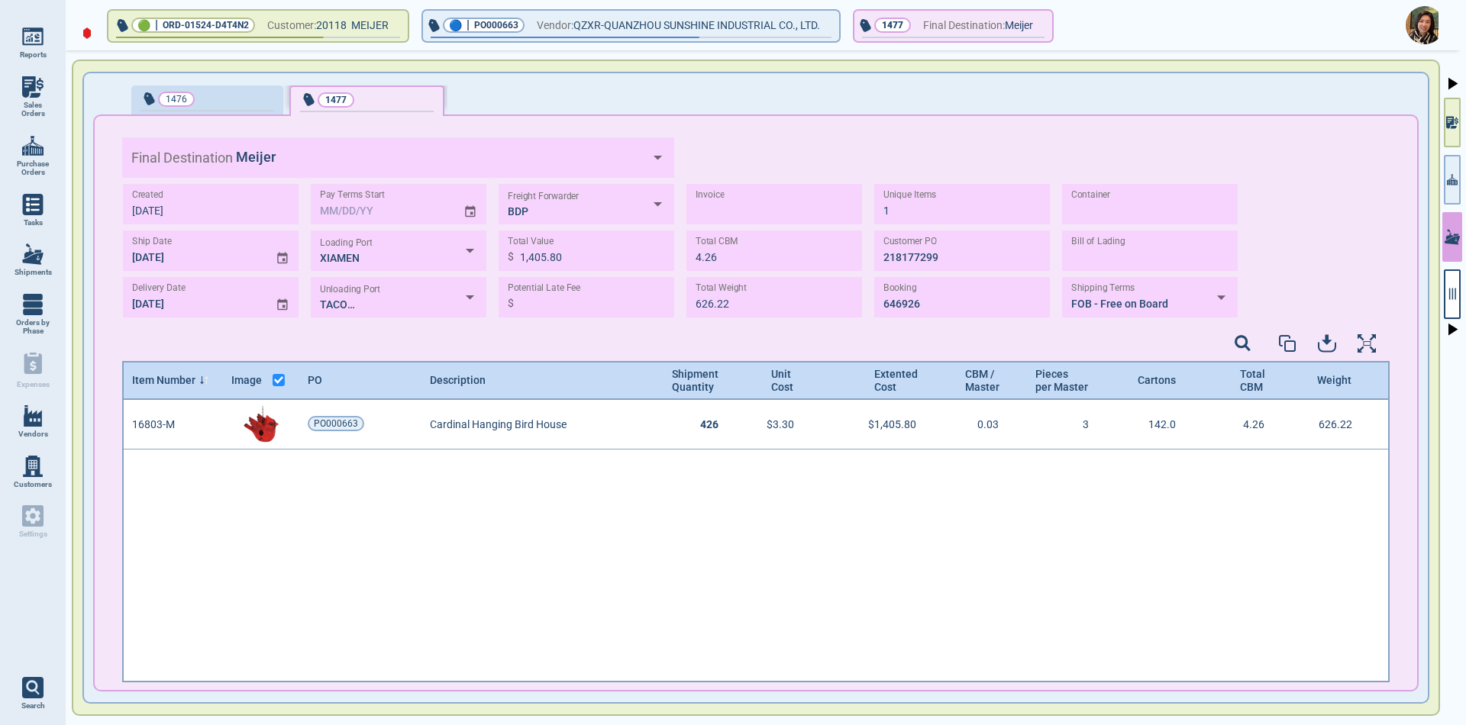
scroll to position [278, 1263]
click at [1446, 305] on button "button" at bounding box center [1452, 295] width 17 height 50
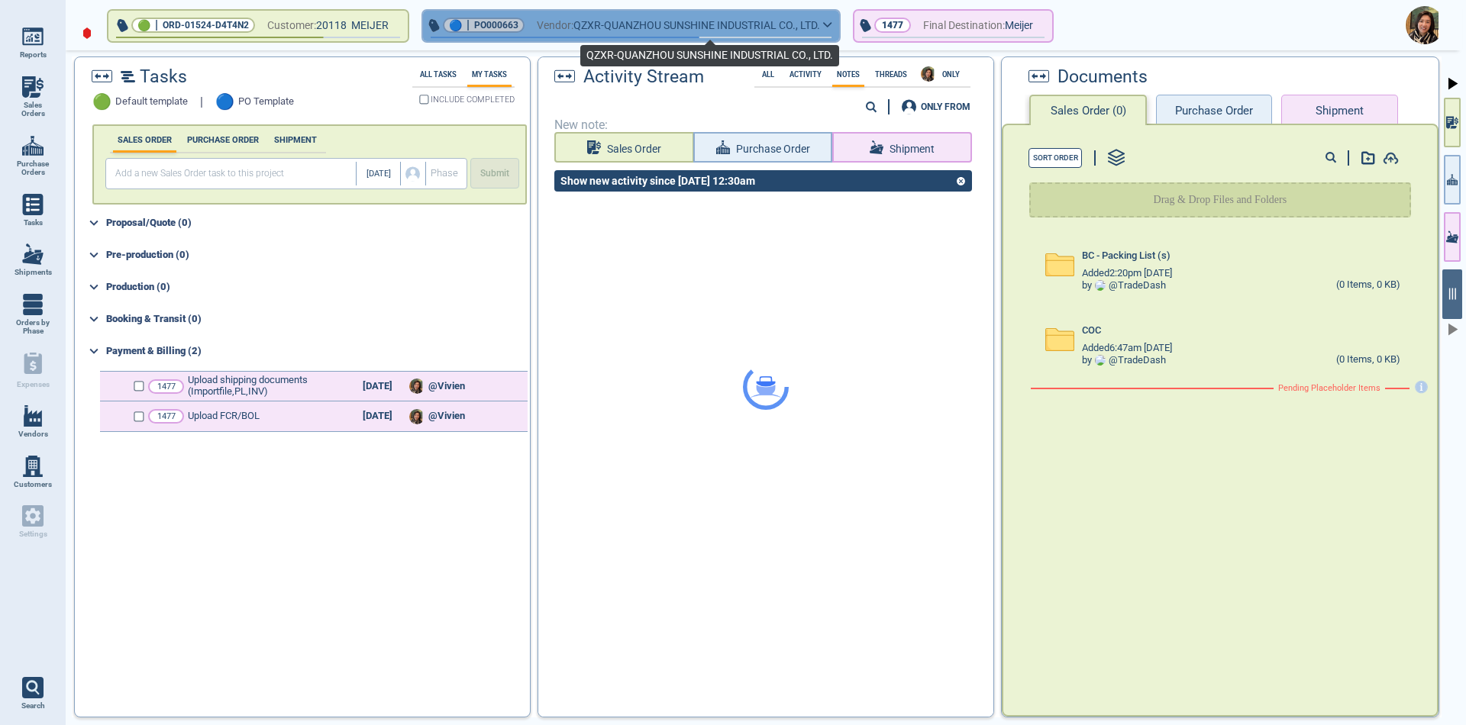
click at [623, 31] on span "QZXR-QUANZHOU SUNSHINE INDUSTRIAL CO., LTD." at bounding box center [696, 25] width 247 height 19
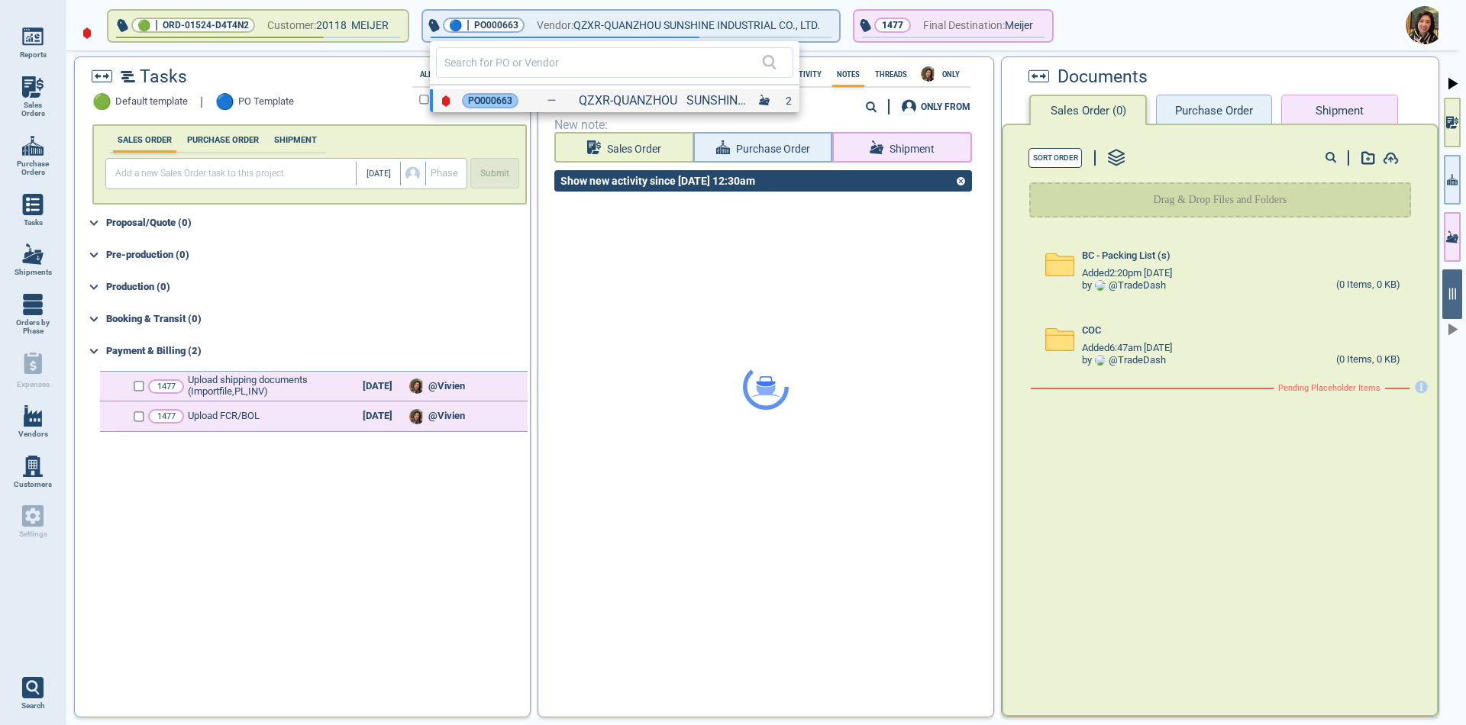
click at [506, 100] on span "PO000663" at bounding box center [490, 100] width 44 height 15
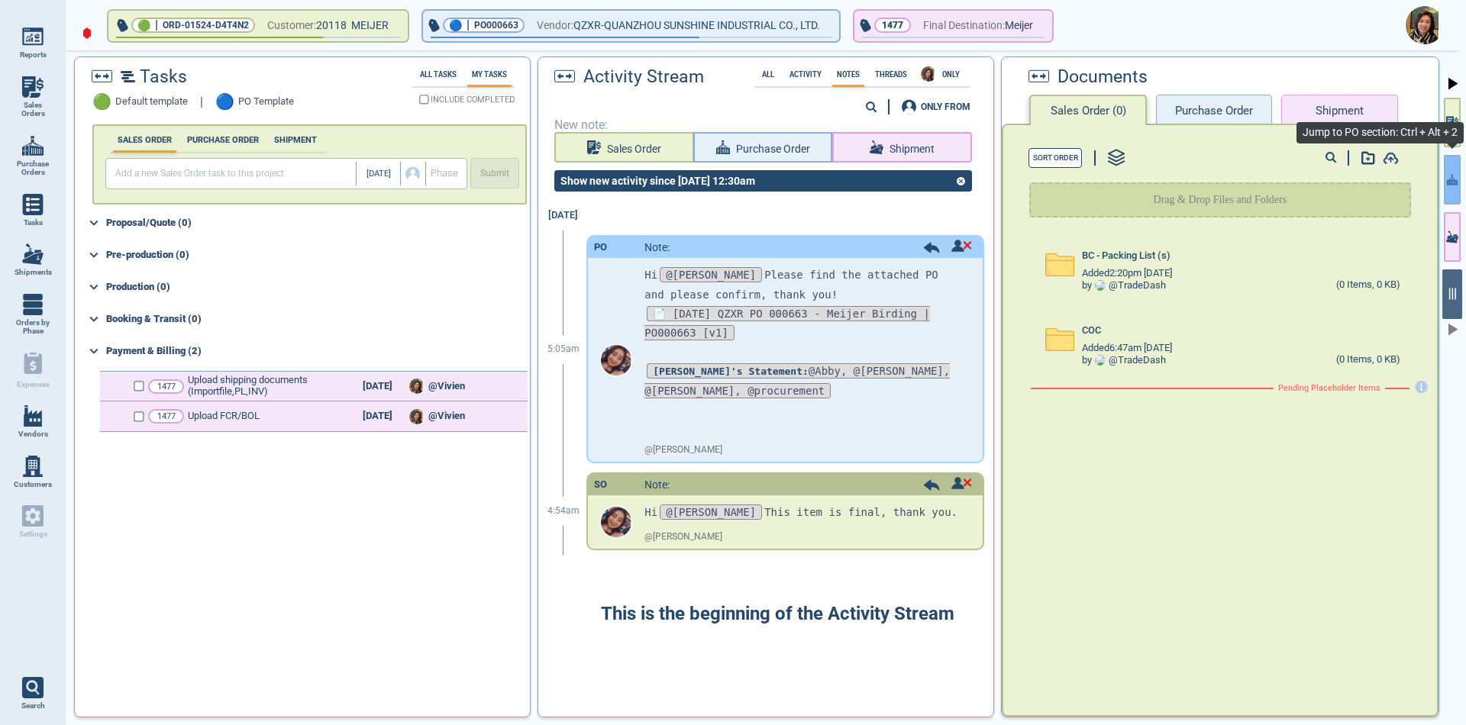
click at [1459, 195] on button "button" at bounding box center [1452, 180] width 17 height 50
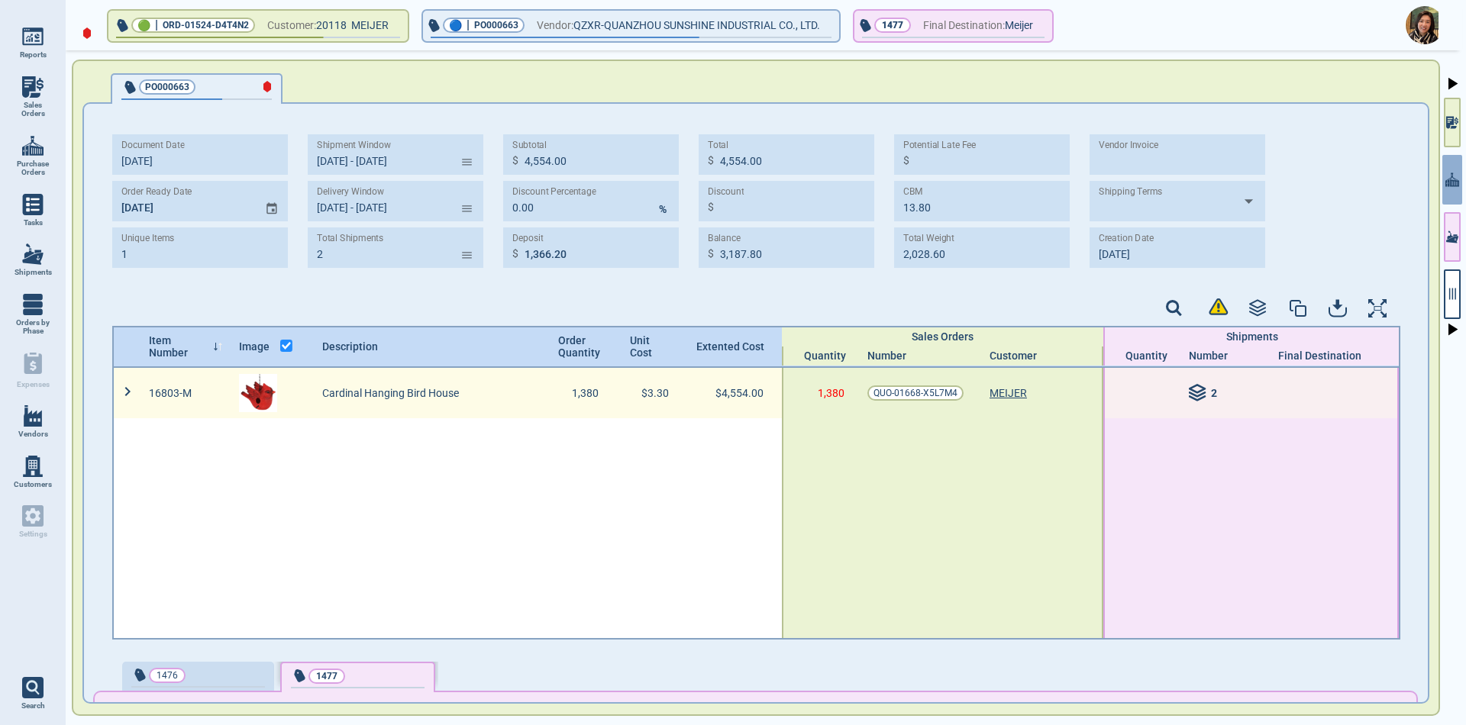
click at [1189, 391] on icon at bounding box center [1198, 393] width 18 height 18
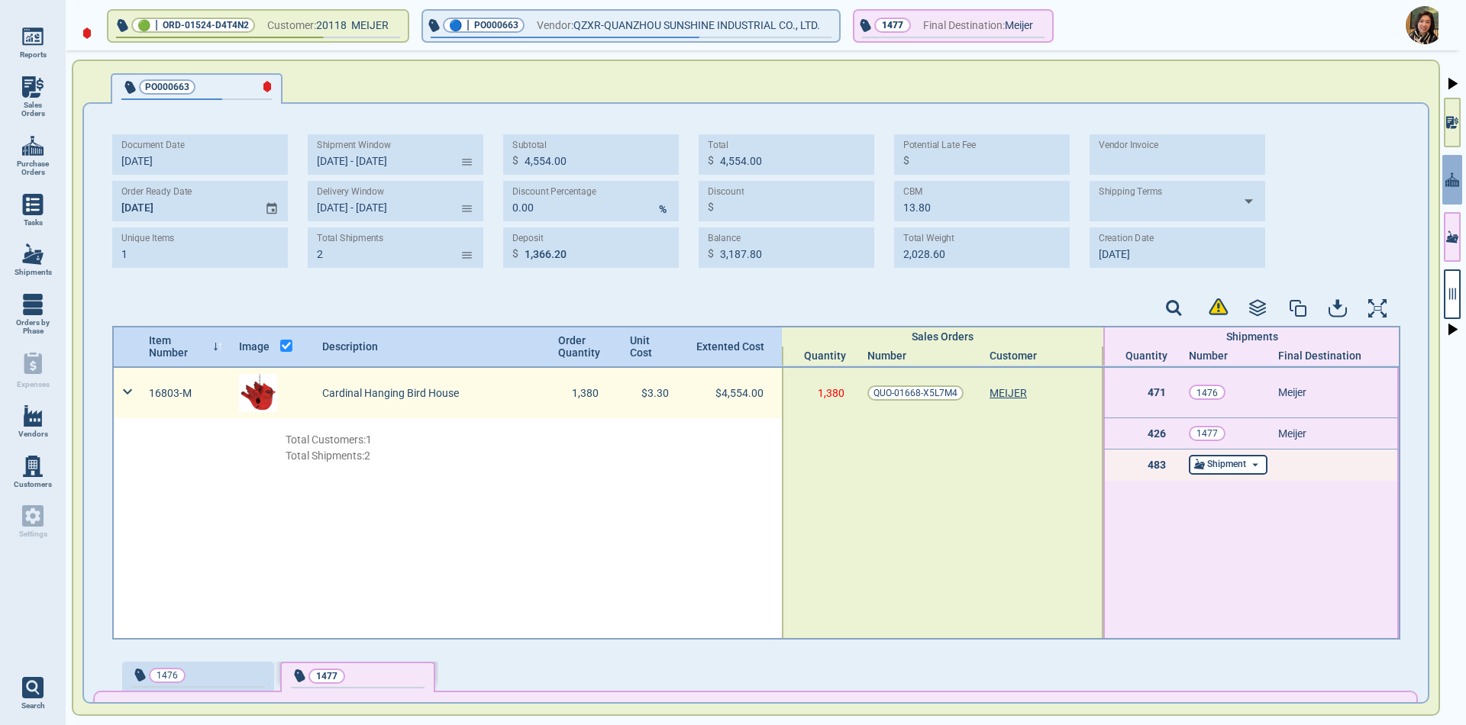
click at [1224, 461] on div "Shipment" at bounding box center [1228, 465] width 79 height 20
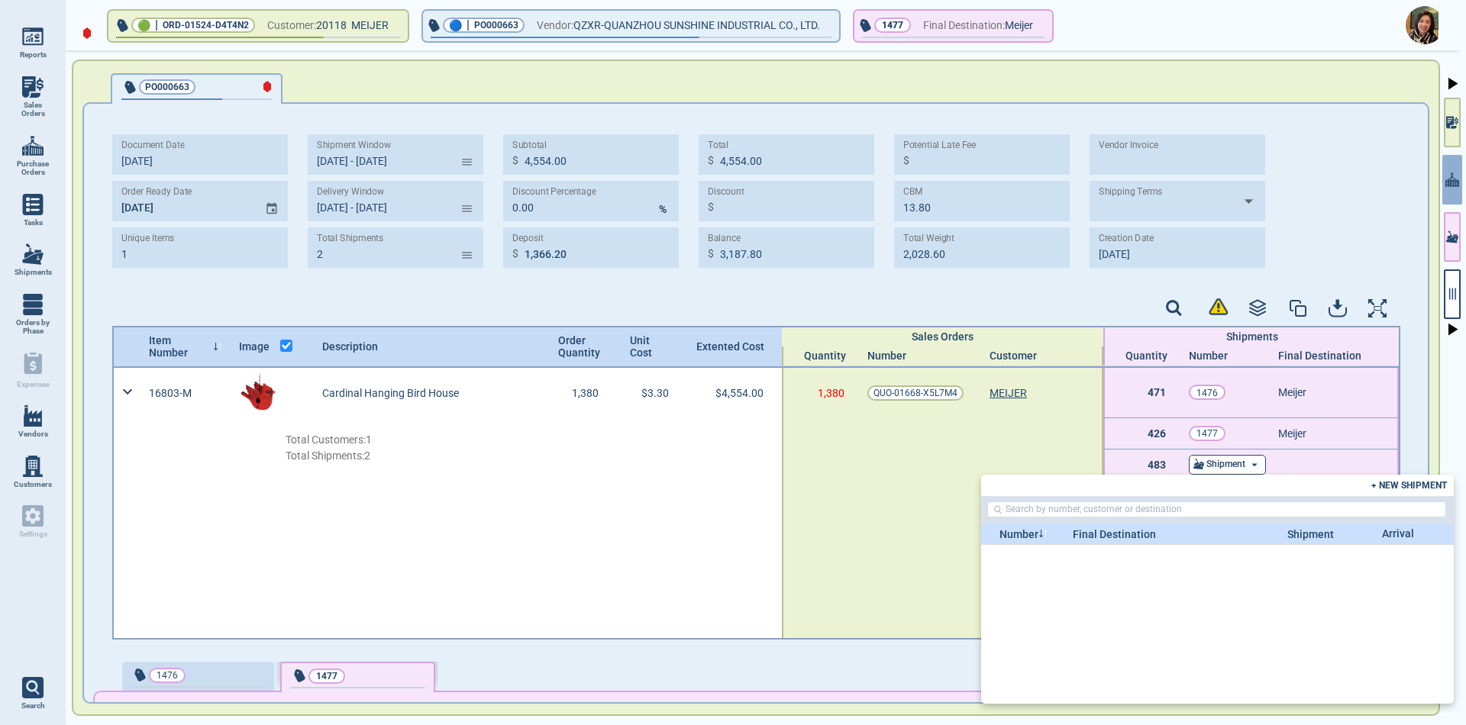
click at [1395, 486] on span "+ NEW SHIPMENT" at bounding box center [1409, 485] width 76 height 11
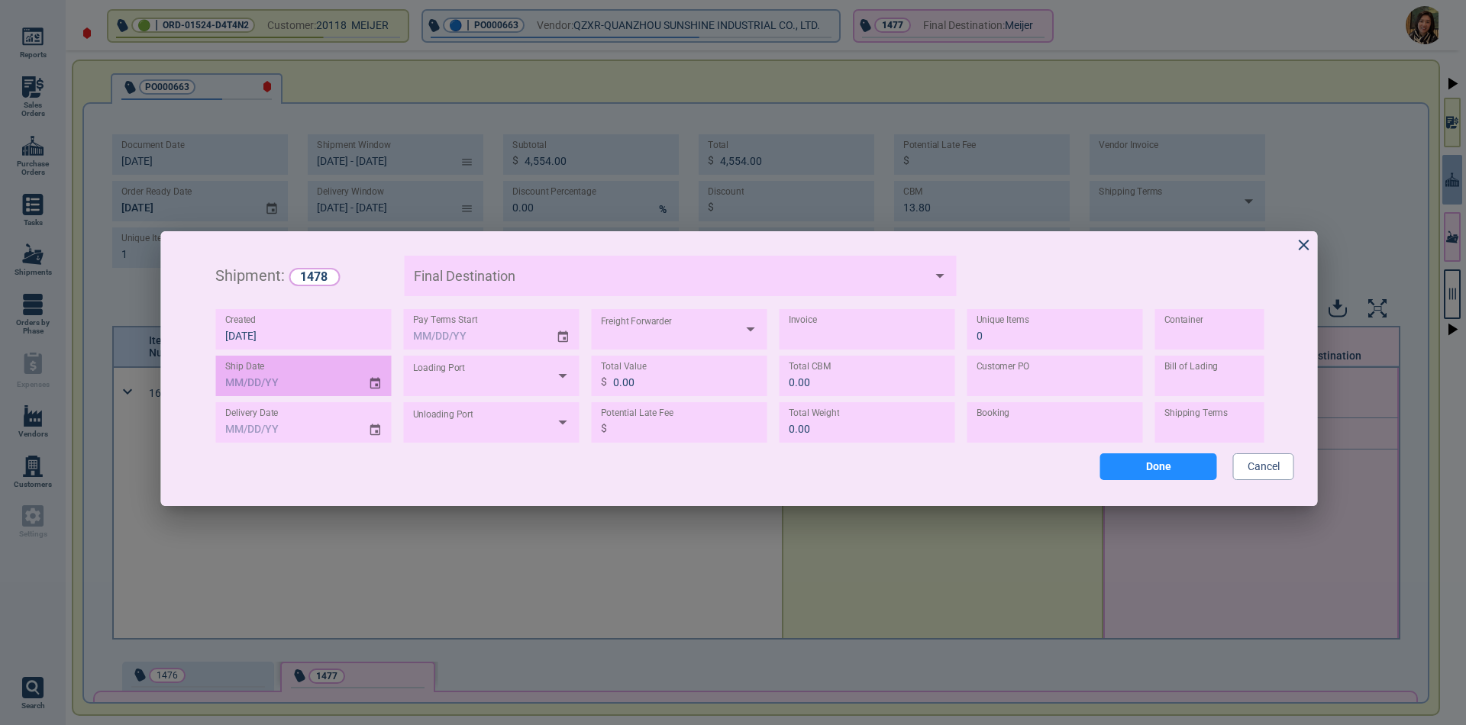
type input "MM/DD/YY"
click at [234, 380] on input "MM/DD/YY" at bounding box center [286, 376] width 141 height 40
click at [374, 384] on icon "Choose date" at bounding box center [376, 383] width 14 height 21
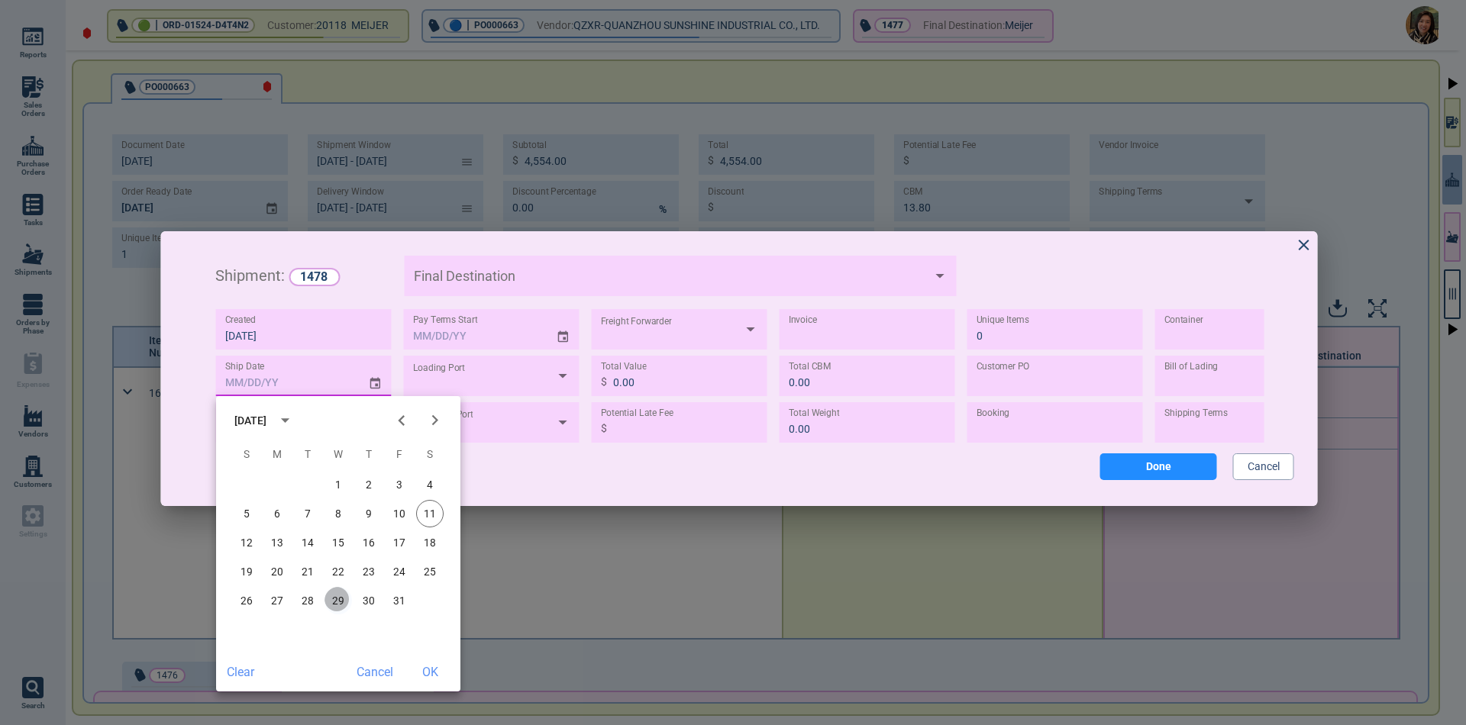
click at [341, 602] on button "29" at bounding box center [338, 600] width 27 height 27
type input "[DATE]"
click at [431, 671] on button "OK" at bounding box center [429, 672] width 49 height 27
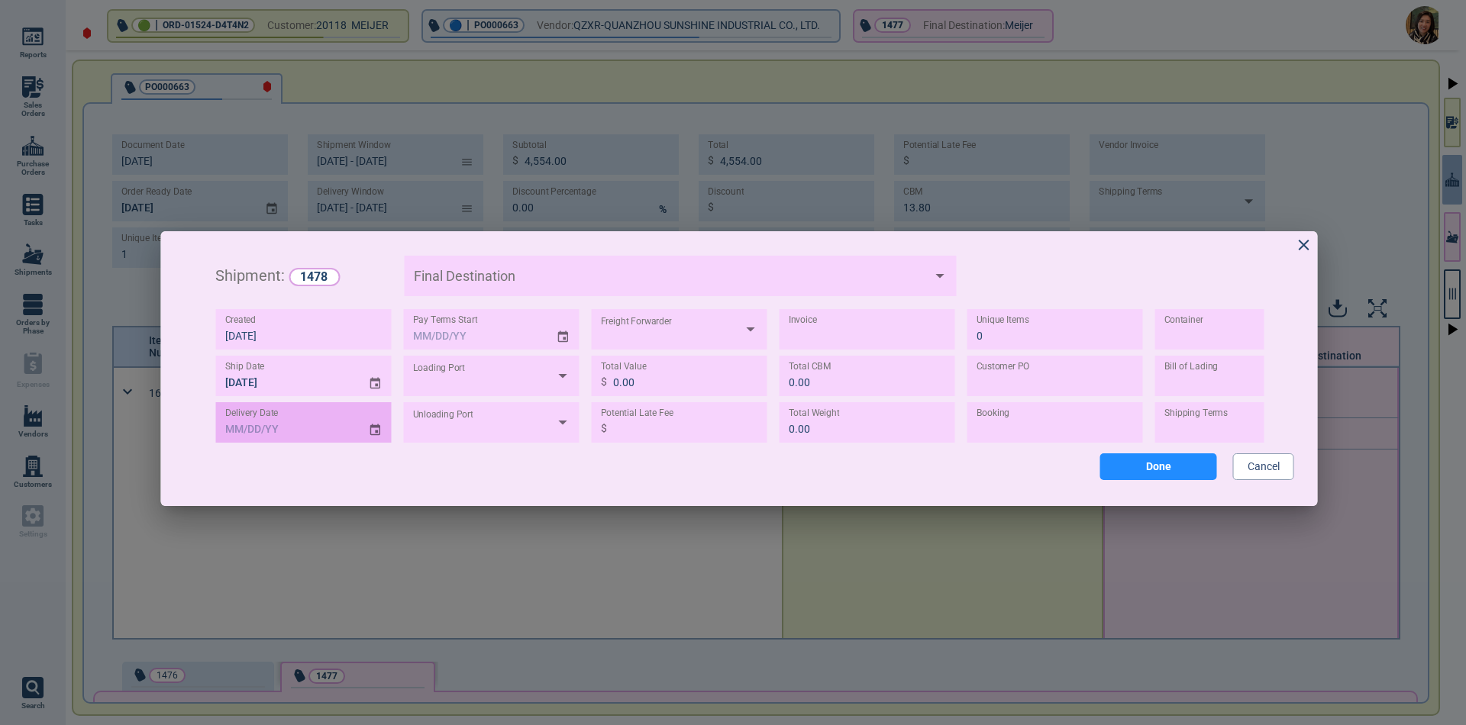
click at [376, 428] on icon "Choose date" at bounding box center [376, 430] width 14 height 21
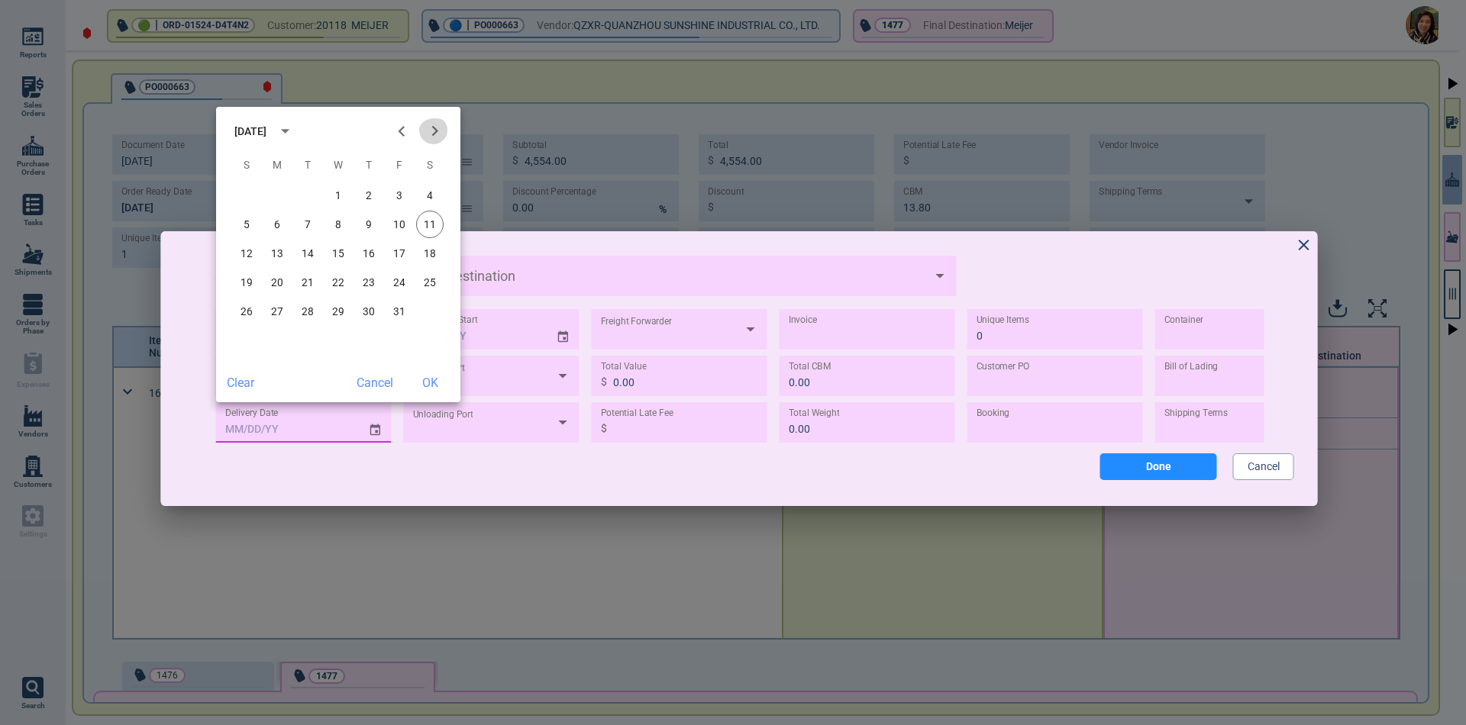
click at [431, 134] on icon "Next month" at bounding box center [435, 131] width 21 height 21
click at [433, 134] on icon "Next month" at bounding box center [435, 131] width 21 height 21
click at [331, 202] on button "3" at bounding box center [338, 195] width 27 height 27
type input "[DATE]"
click at [425, 381] on button "OK" at bounding box center [429, 383] width 49 height 27
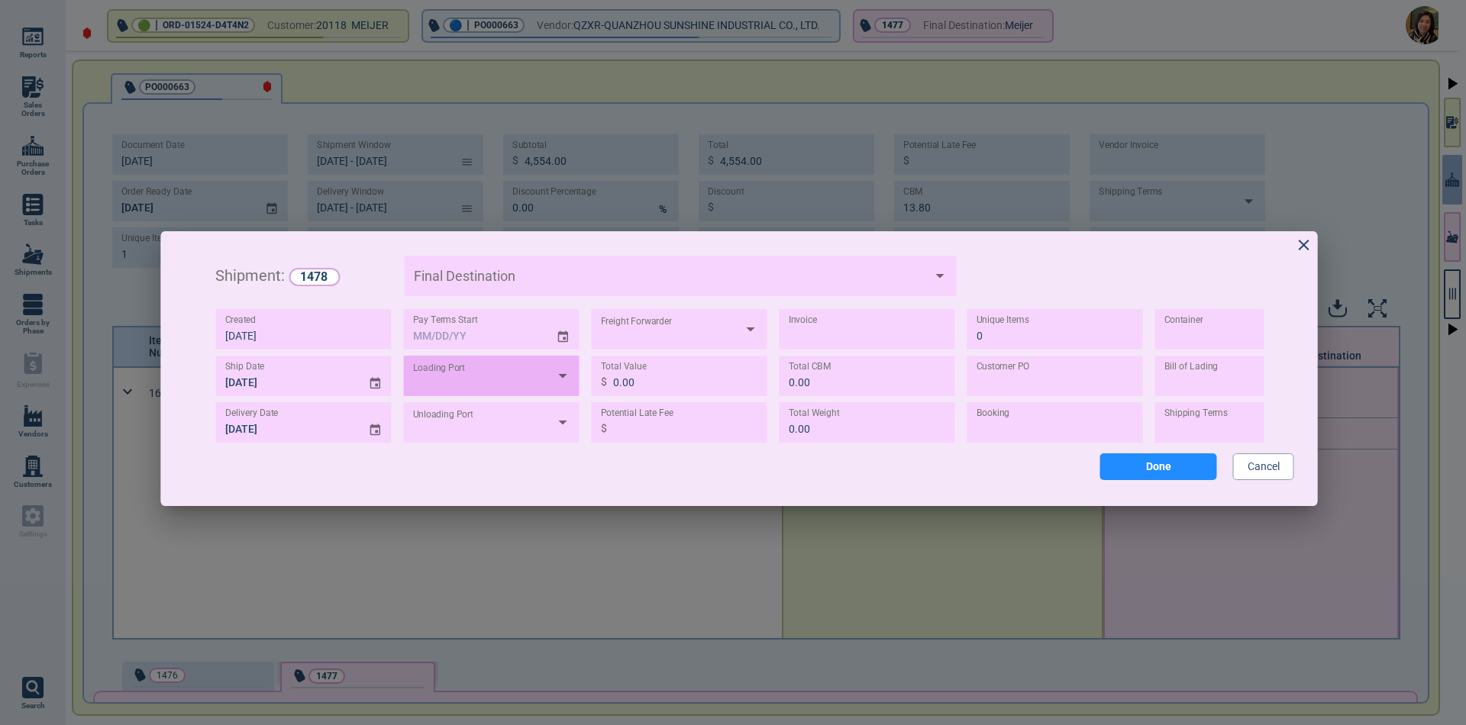
click at [438, 378] on input "text" at bounding box center [424, 383] width 29 height 26
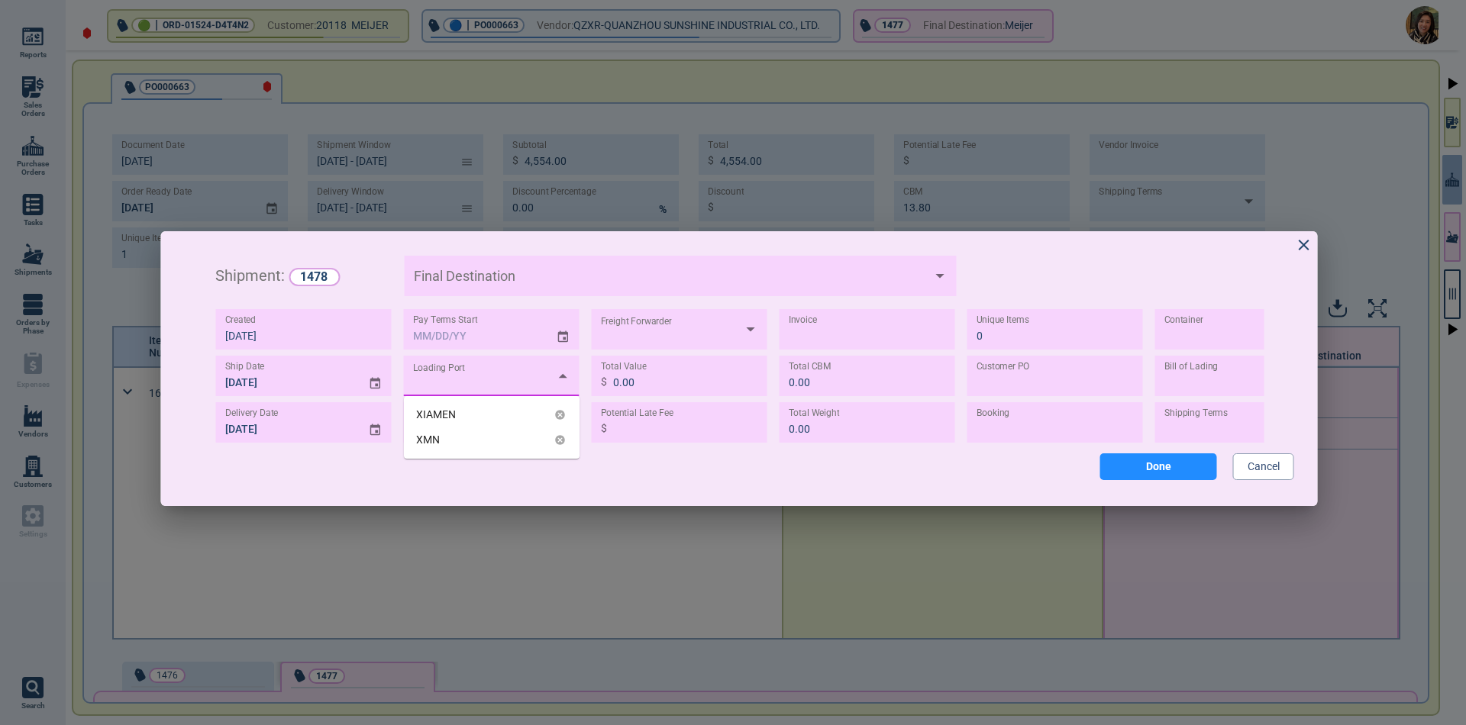
click at [460, 422] on div "XIAMEN" at bounding box center [492, 414] width 176 height 25
click at [460, 422] on div at bounding box center [492, 422] width 176 height 40
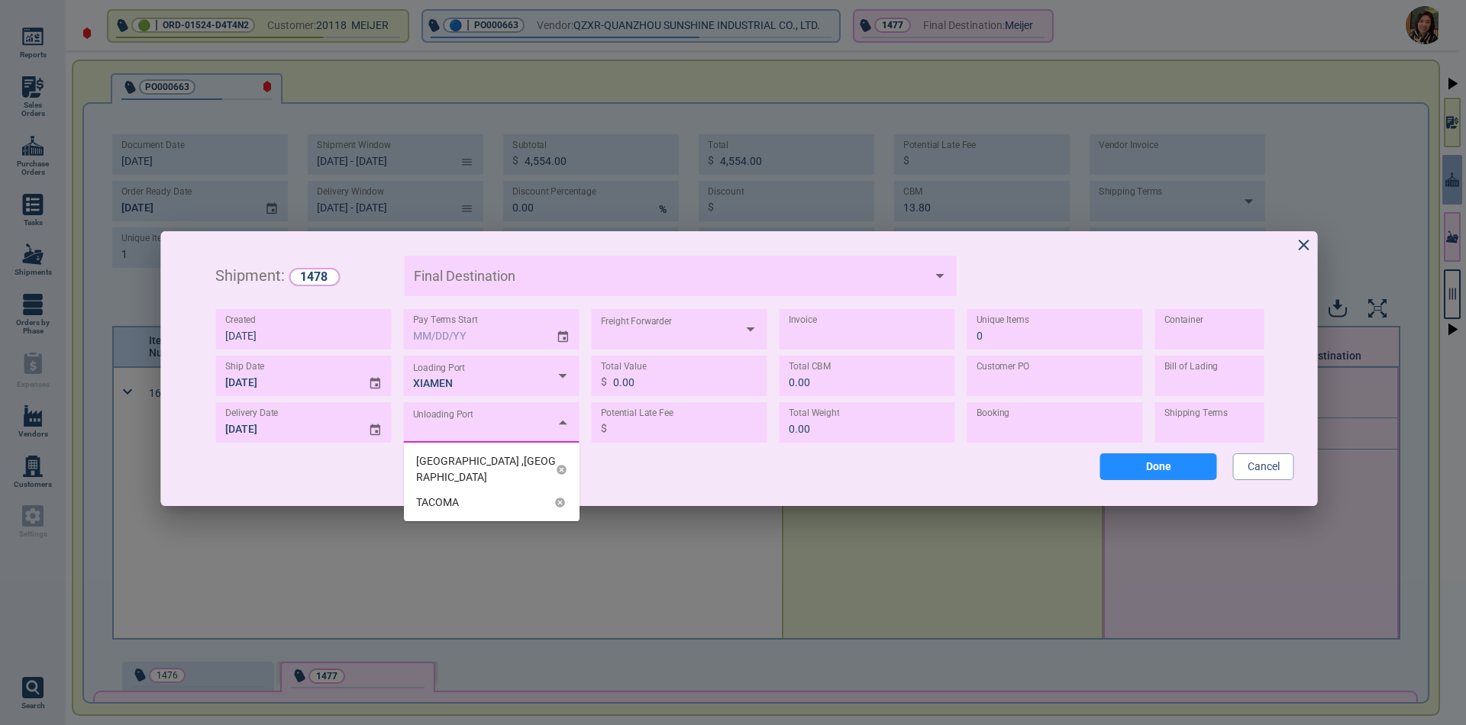
click at [467, 460] on div "[GEOGRAPHIC_DATA] ,[GEOGRAPHIC_DATA]" at bounding box center [486, 470] width 140 height 32
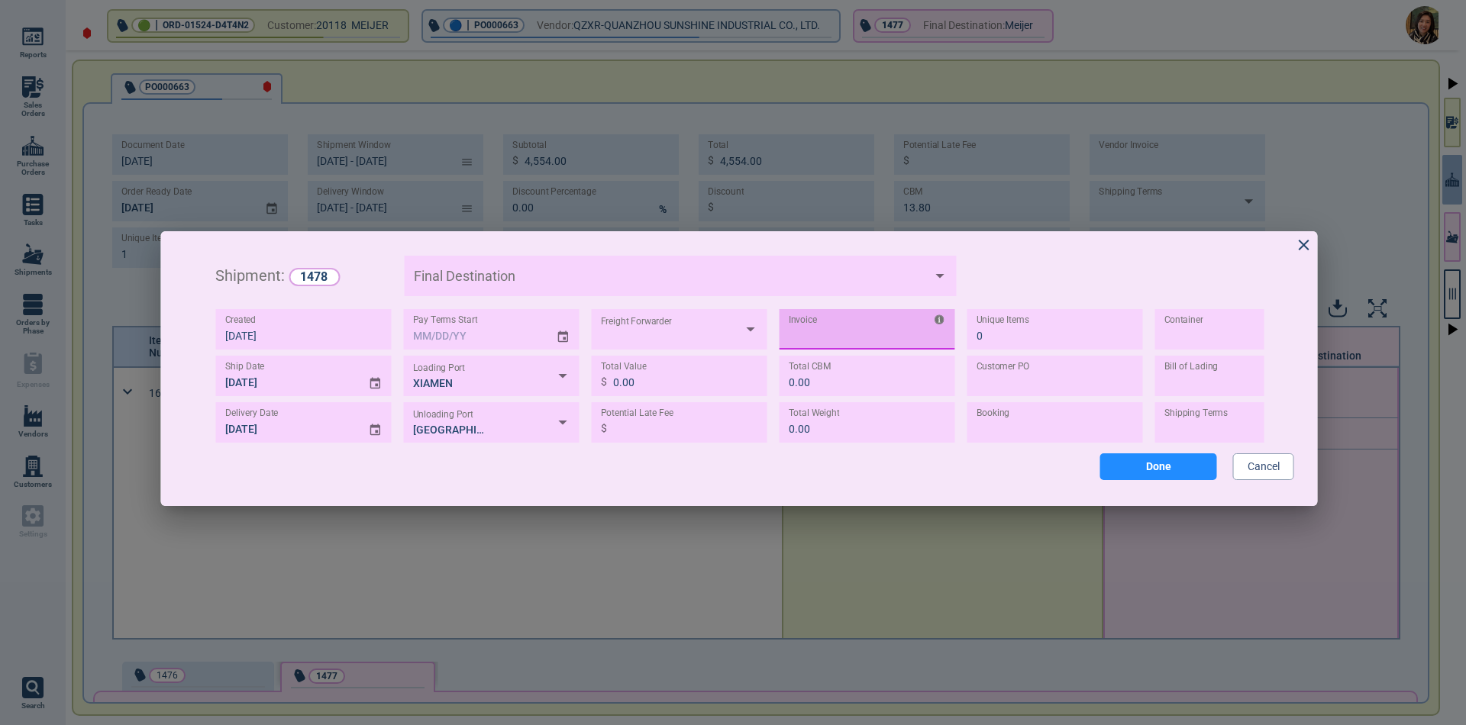
click at [869, 336] on input "TEXT" at bounding box center [868, 329] width 176 height 40
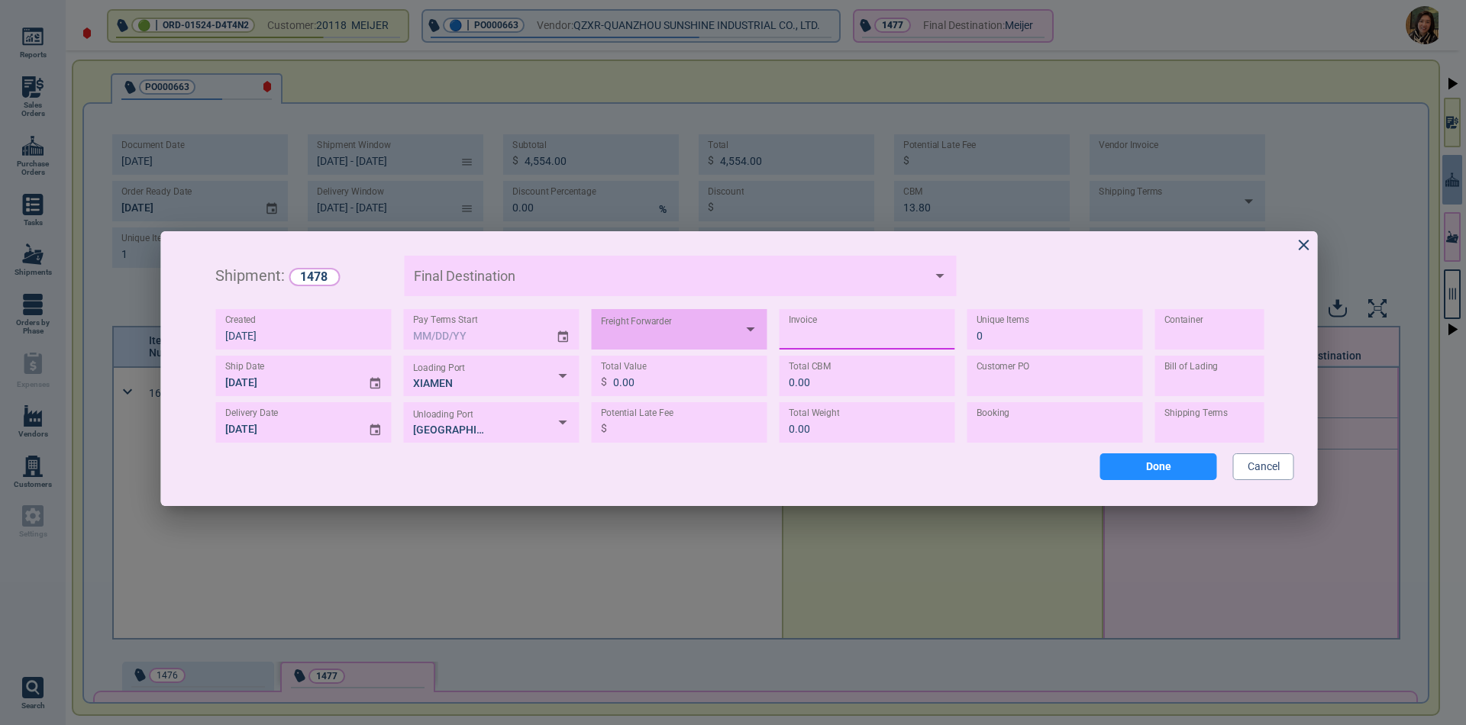
click at [594, 332] on div at bounding box center [680, 329] width 176 height 40
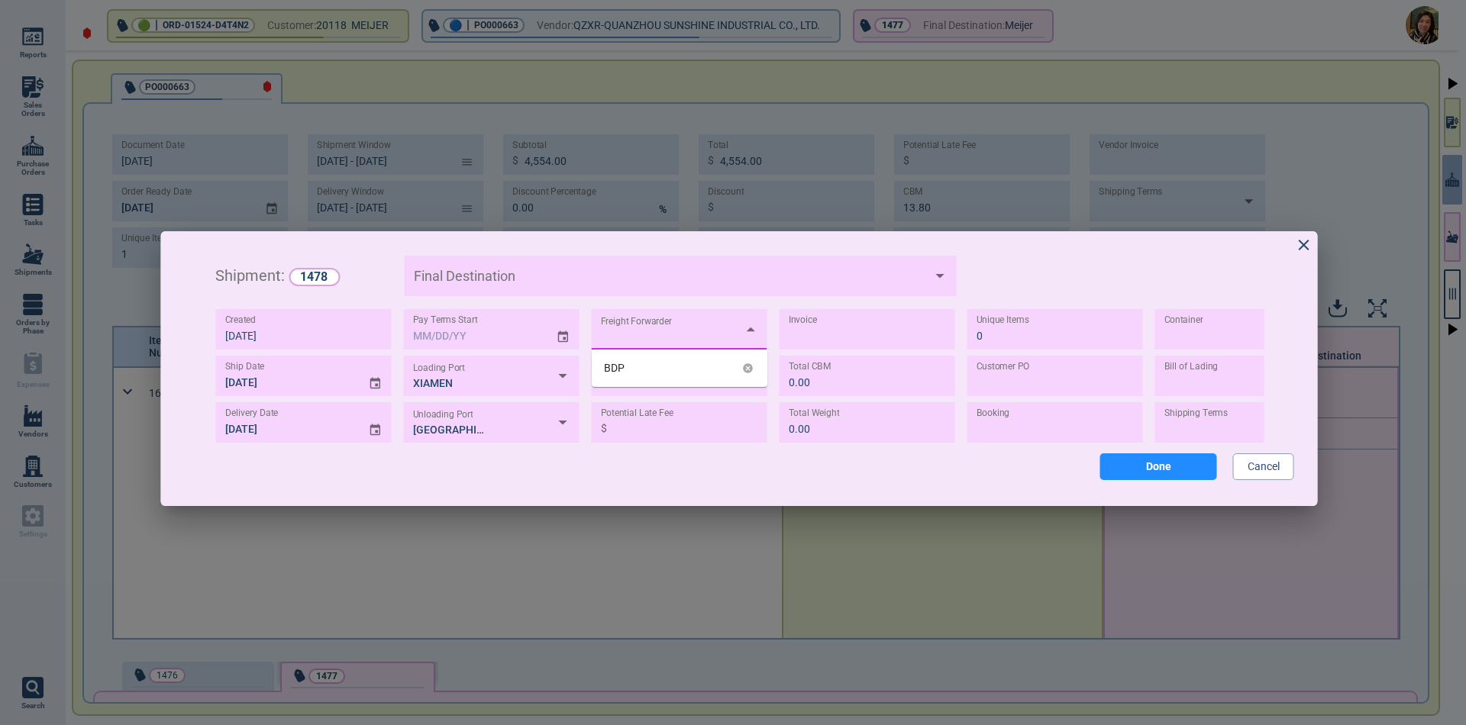
click at [630, 369] on div "BDP" at bounding box center [680, 368] width 176 height 25
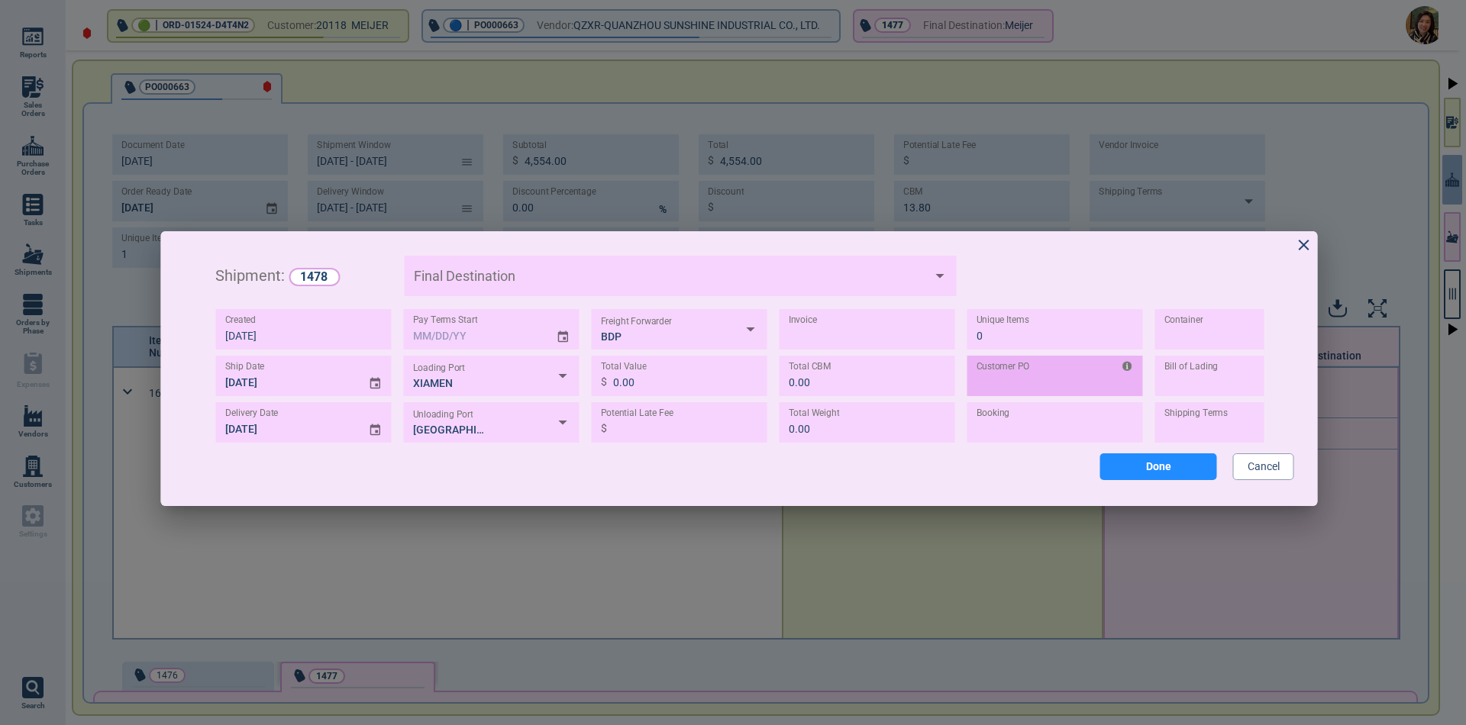
click at [1025, 376] on input "TEXT" at bounding box center [1056, 376] width 176 height 40
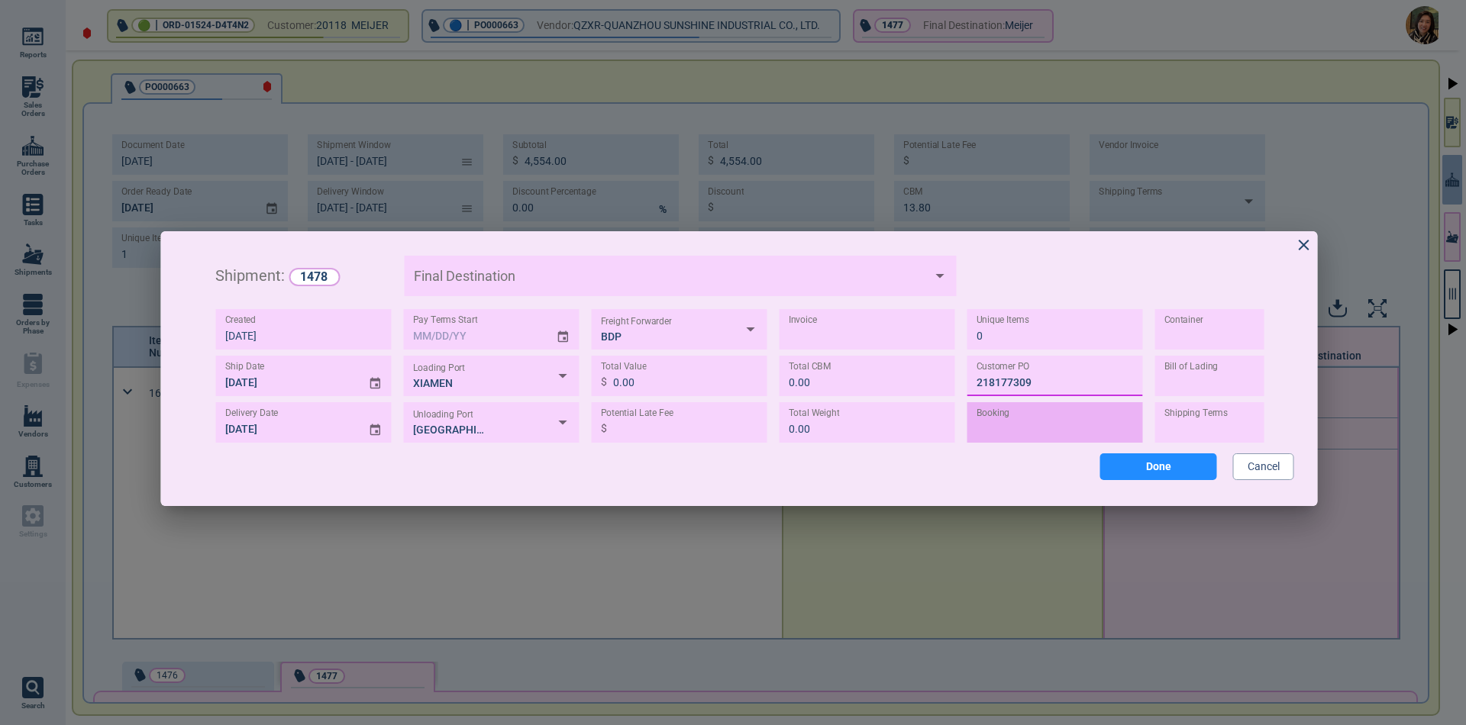
type input "218177309"
click at [1033, 420] on input "TEXT" at bounding box center [1056, 422] width 176 height 40
type input "646927"
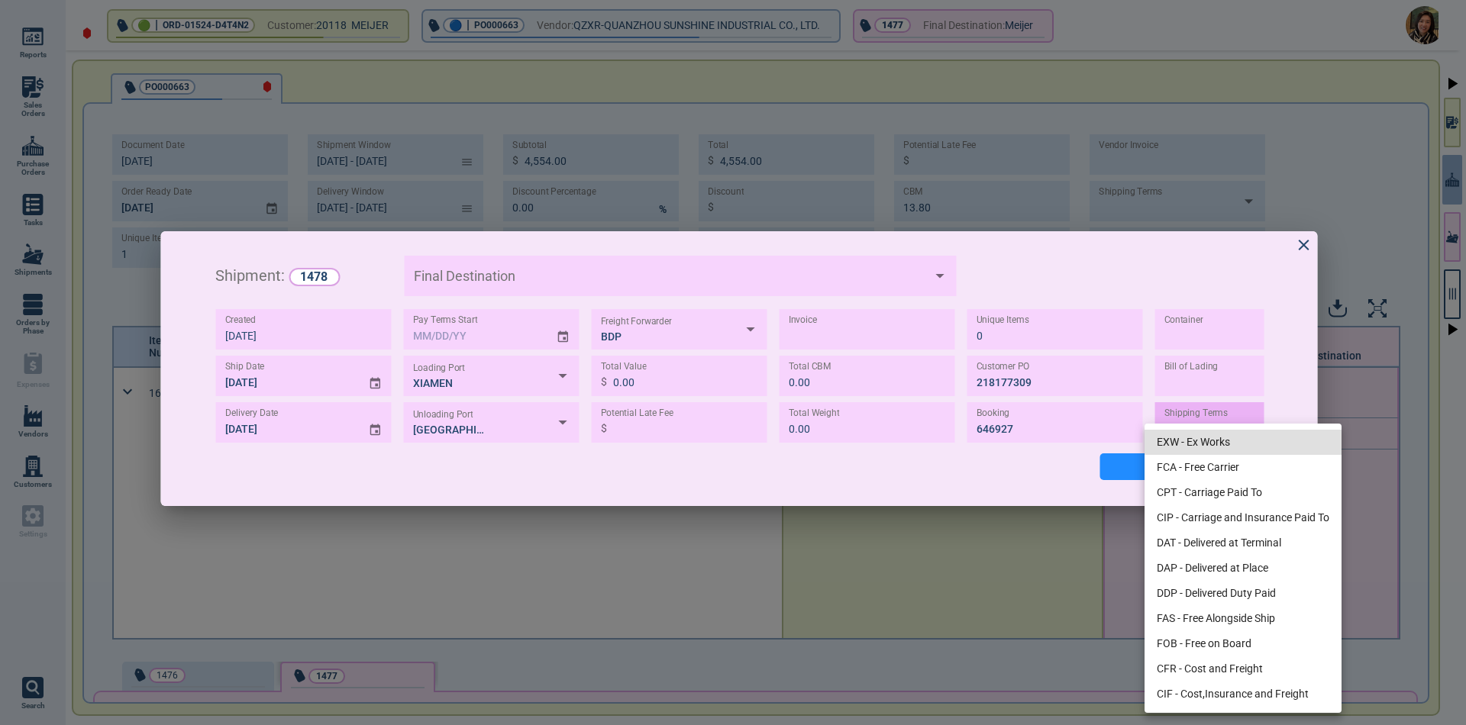
click at [1205, 431] on body "Reports Sales Orders Purchase Orders Tasks Shipments Orders by Phase Expenses V…" at bounding box center [733, 362] width 1466 height 725
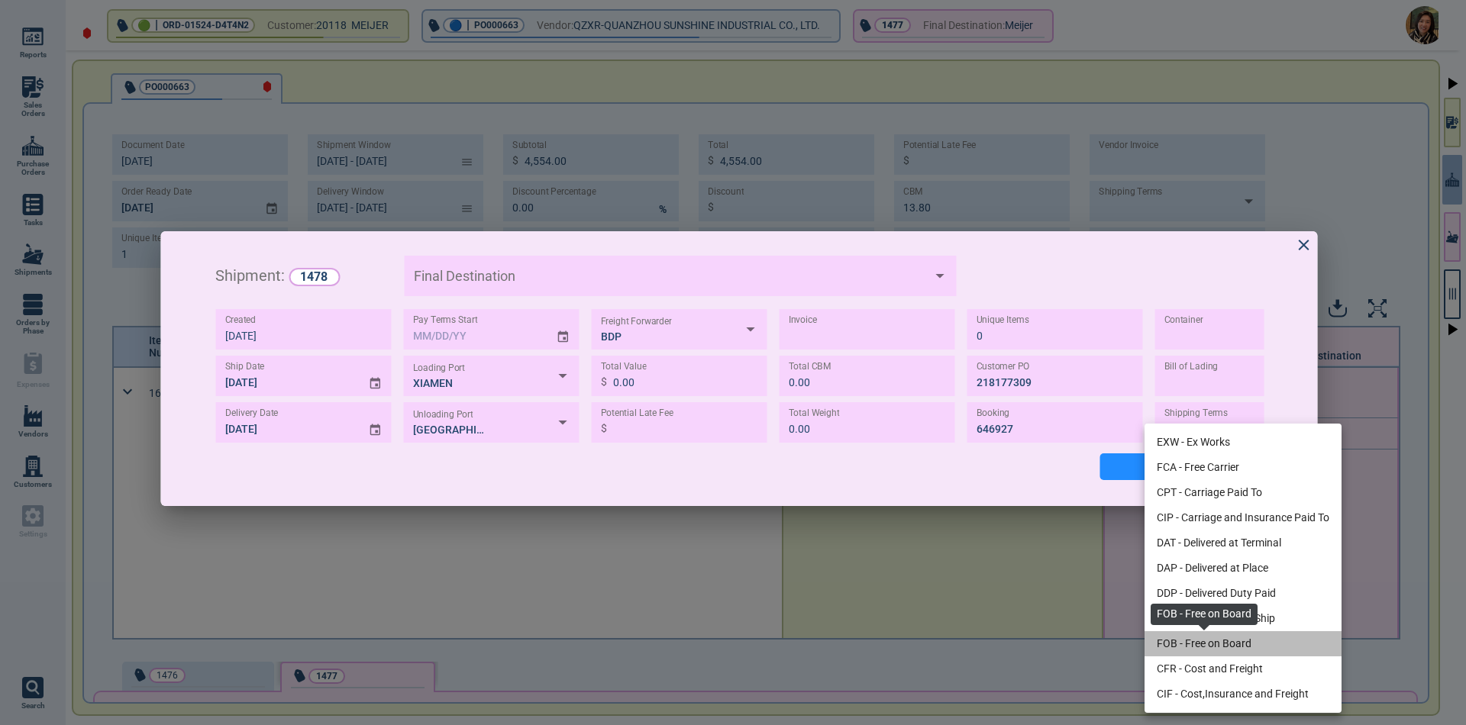
click at [1178, 645] on span "FOB - Free on Board" at bounding box center [1204, 644] width 95 height 16
type input "FOB"
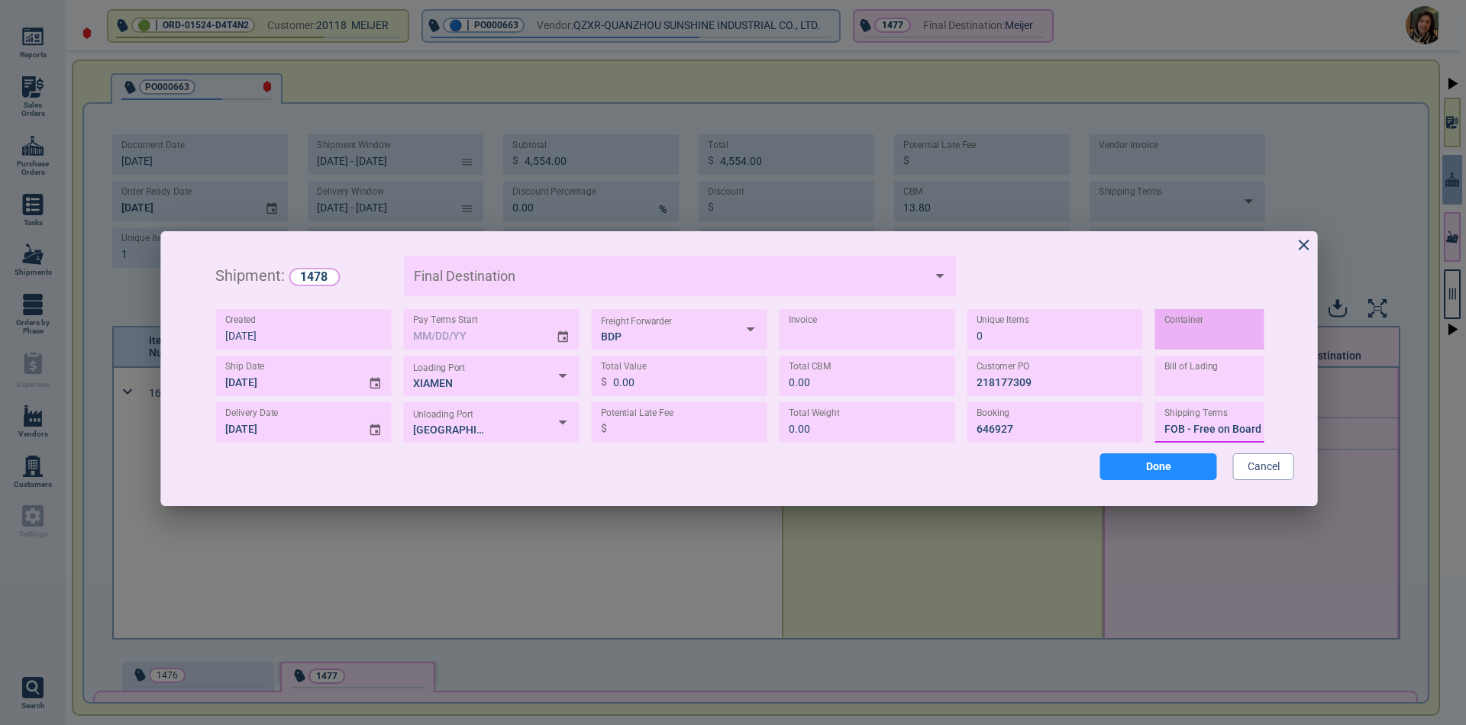
click at [1195, 333] on input "TEXT" at bounding box center [1243, 329] width 176 height 40
type input "LCL"
click at [1150, 473] on button "Done" at bounding box center [1158, 467] width 117 height 27
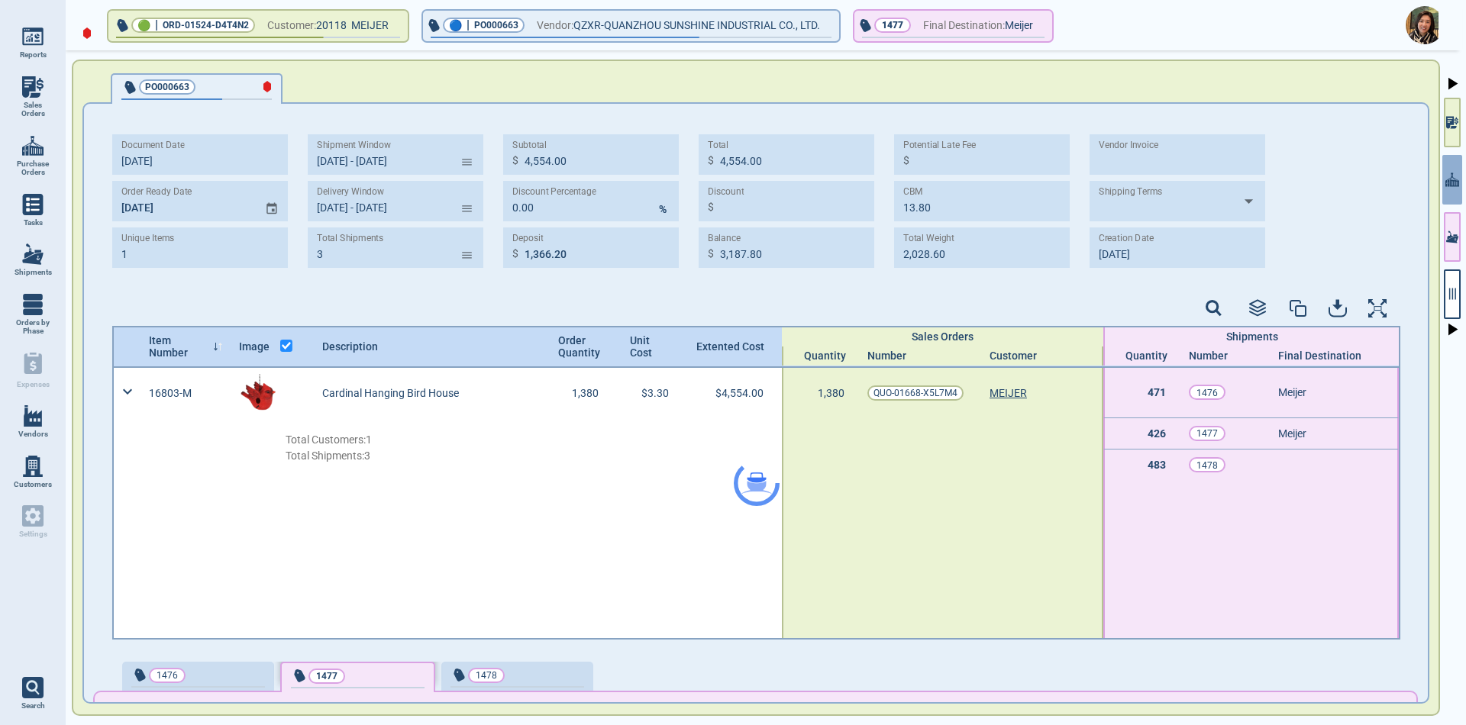
type input "[DATE] - [DATE]"
type input "3"
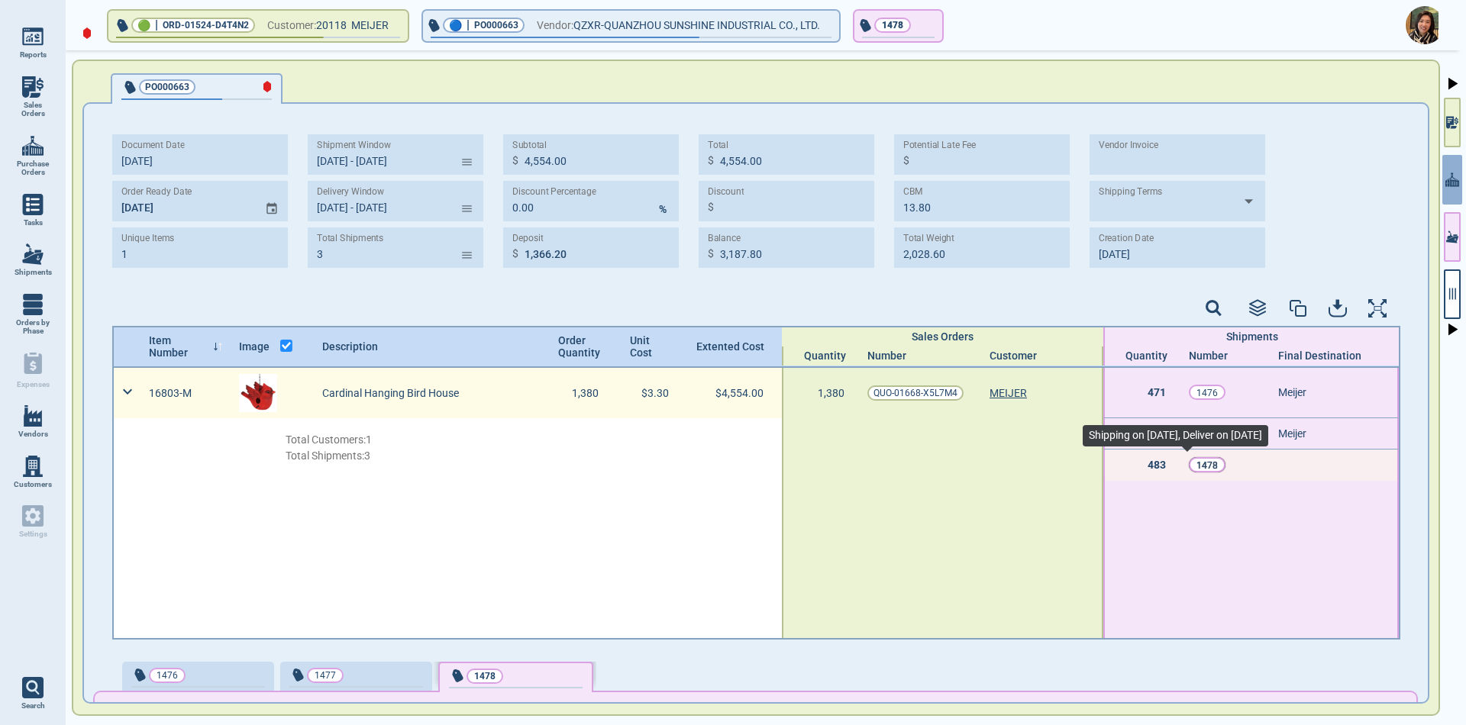
click at [1197, 467] on p "1478" at bounding box center [1207, 465] width 21 height 15
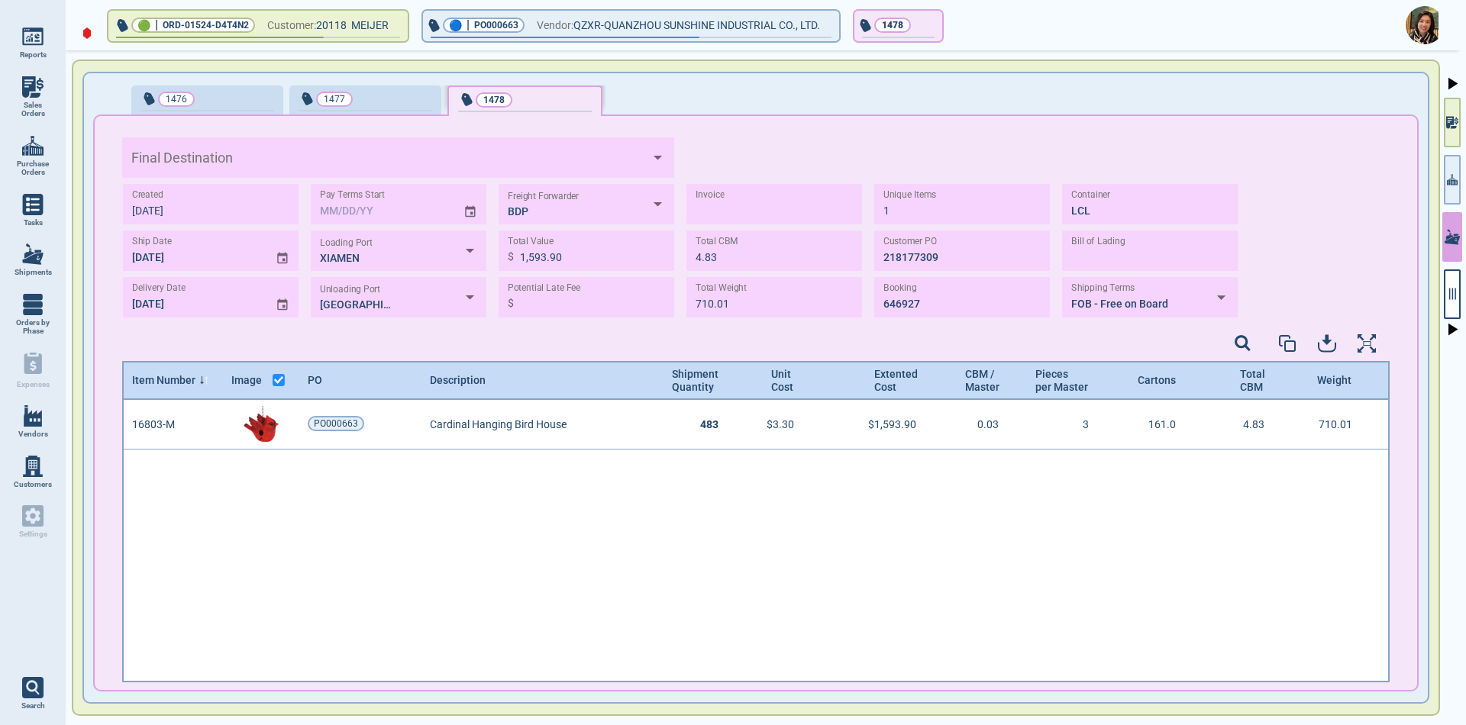
scroll to position [278, 1263]
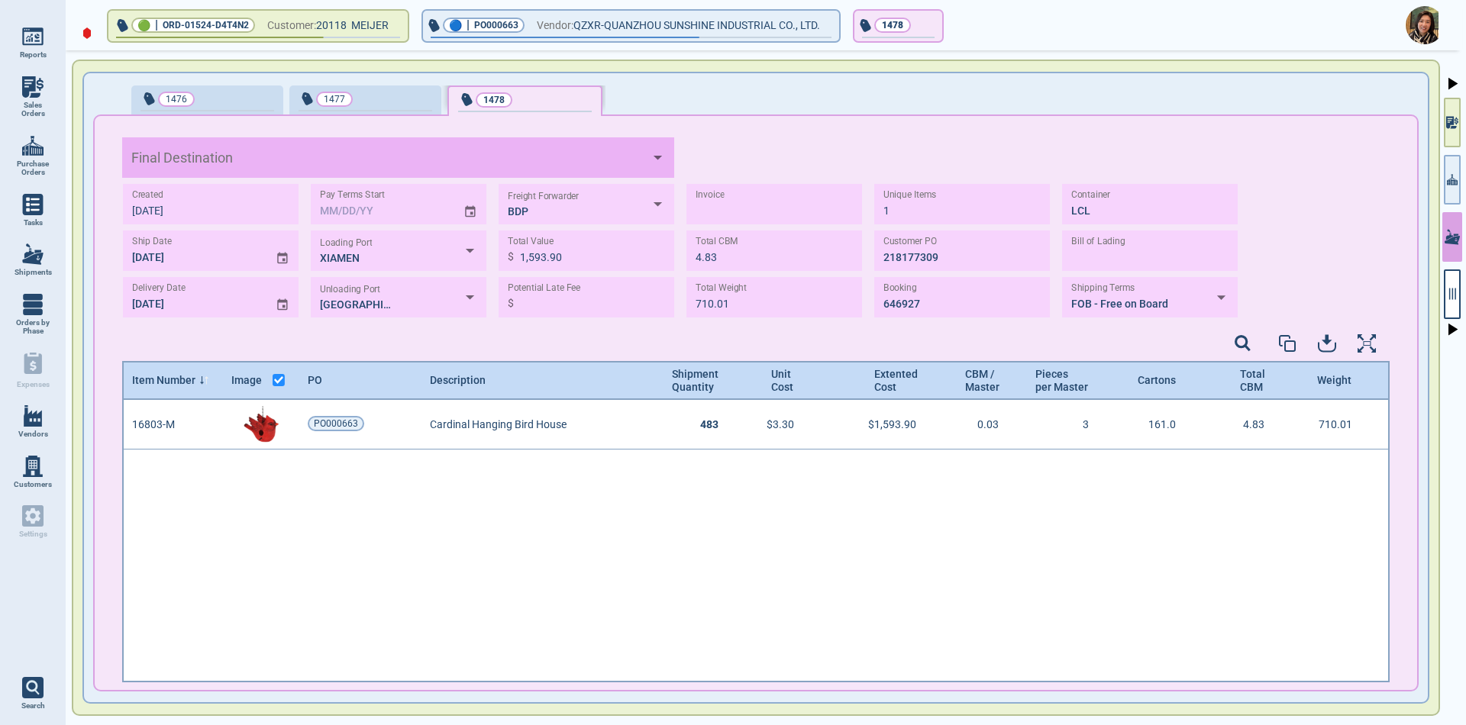
click at [428, 143] on div "Final Destination" at bounding box center [398, 157] width 552 height 40
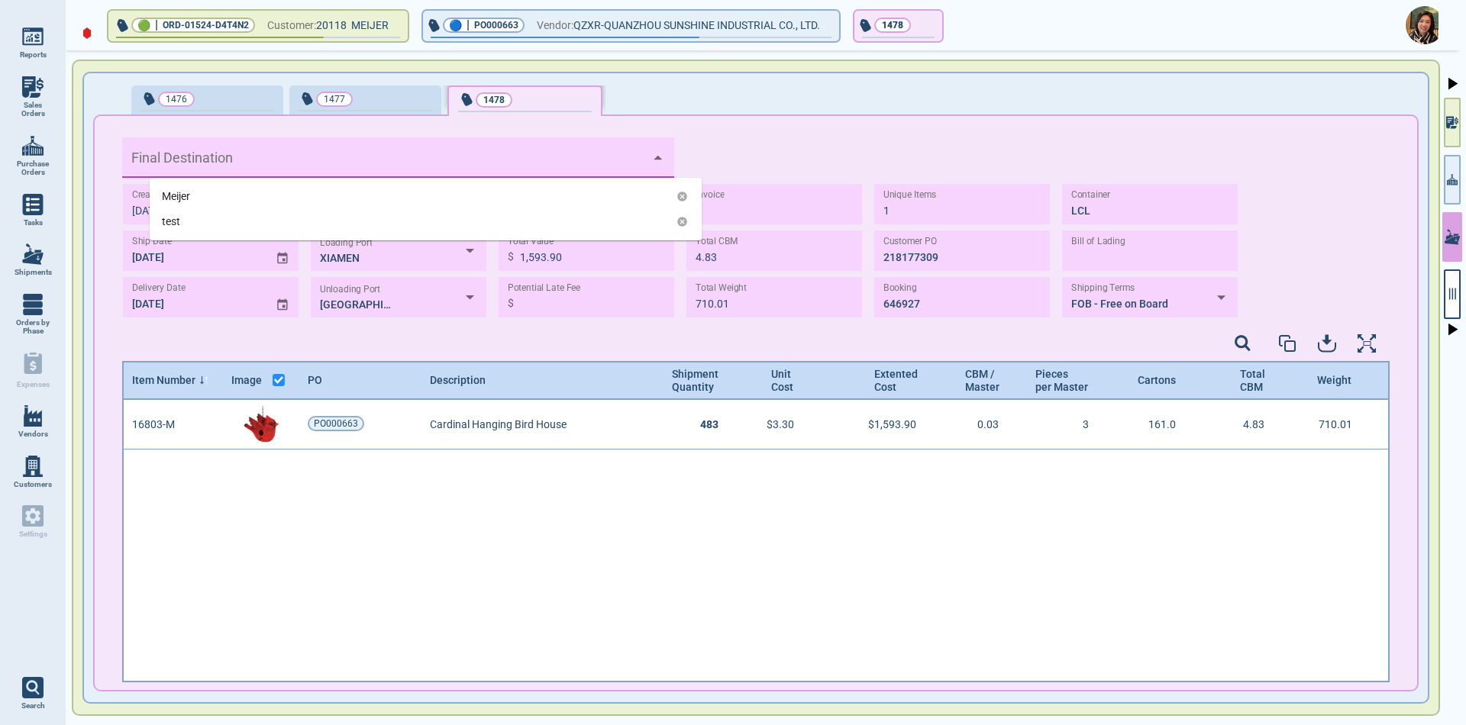
click at [164, 197] on div "Meijer" at bounding box center [176, 197] width 28 height 16
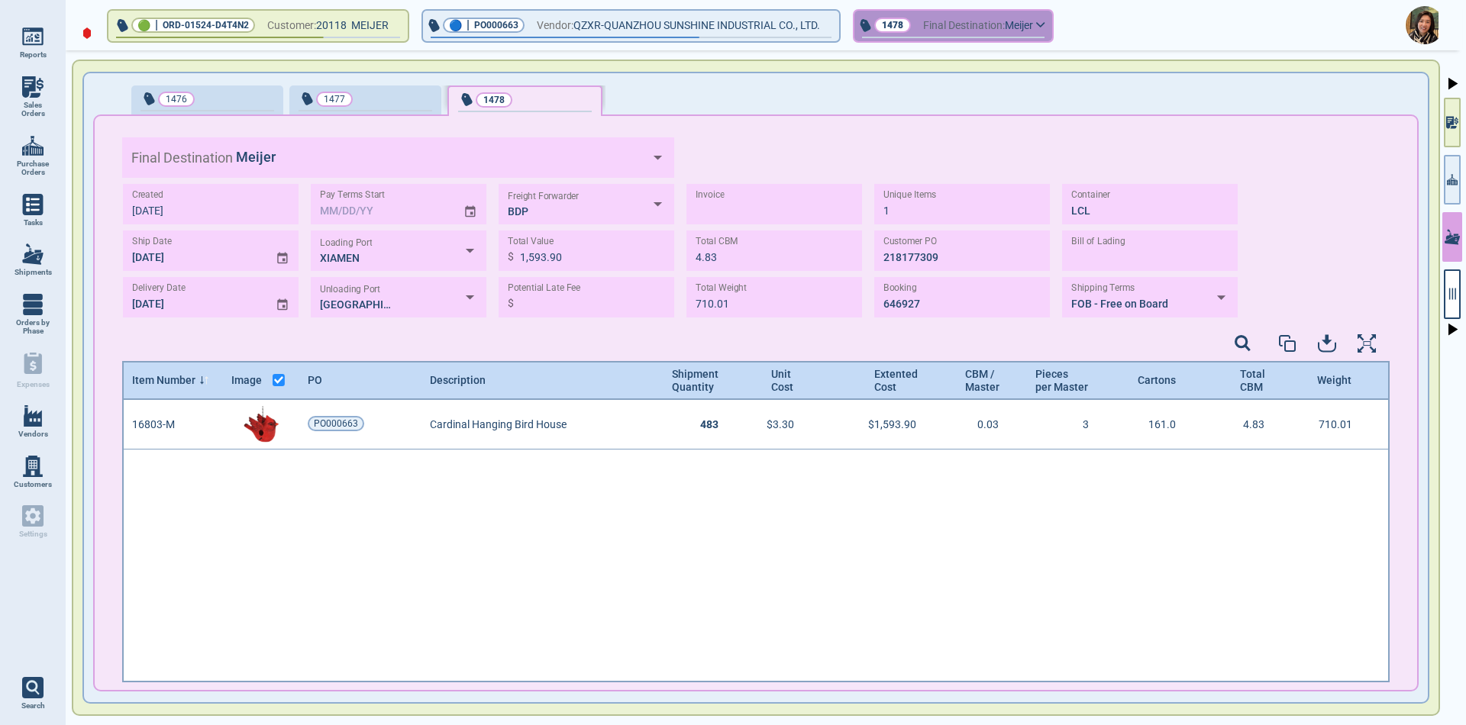
click at [998, 27] on span "Final Destination:" at bounding box center [964, 25] width 82 height 19
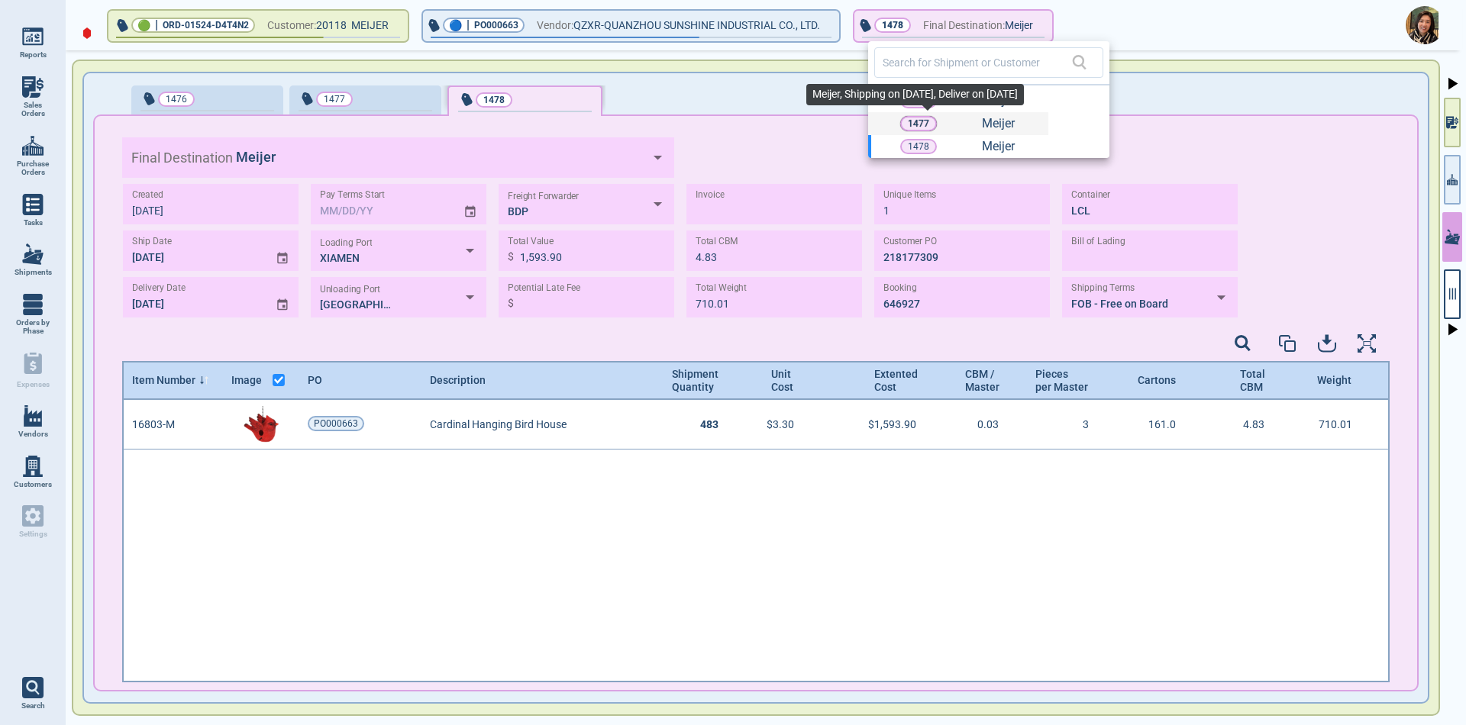
click at [925, 122] on p "1477" at bounding box center [918, 123] width 21 height 15
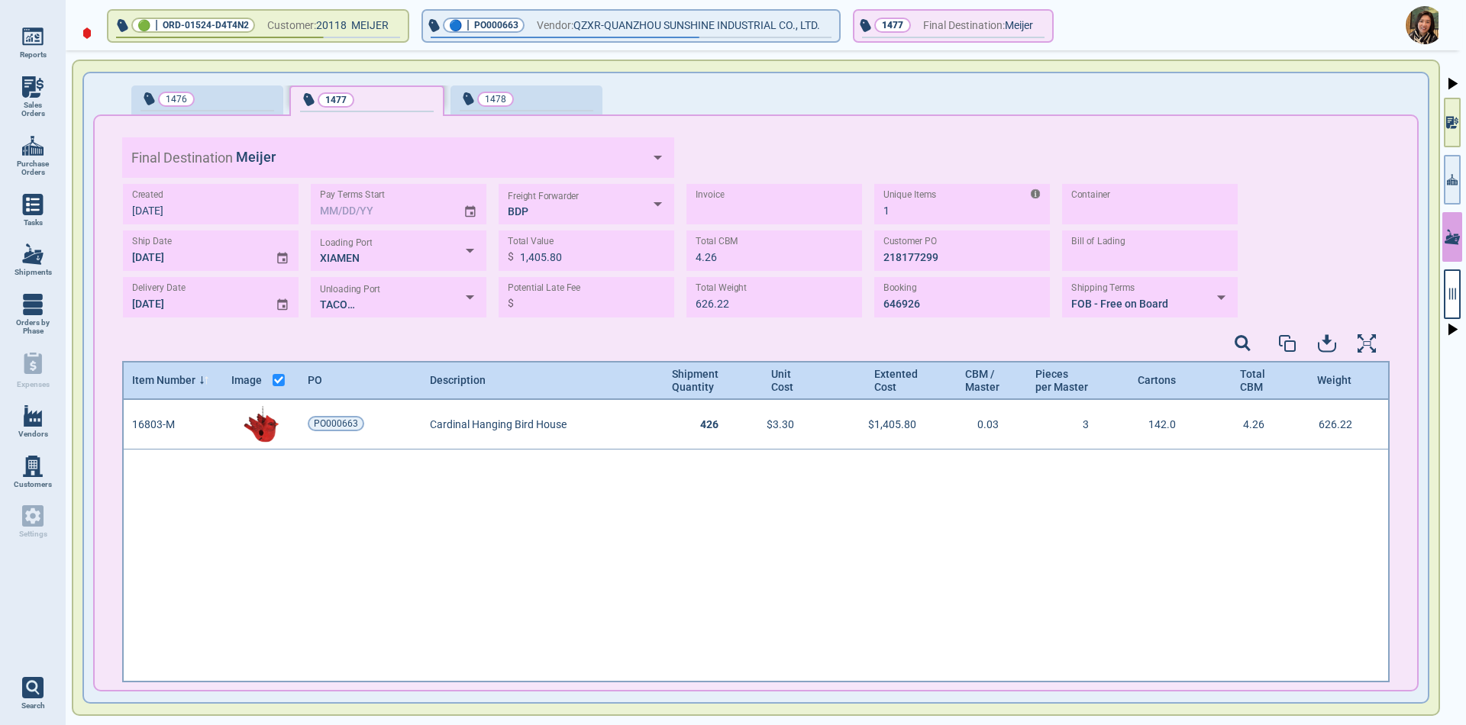
scroll to position [278, 1263]
click at [1139, 209] on input "TEXT" at bounding box center [1150, 204] width 176 height 40
type input "LCL"
click at [1005, 31] on span "Final Destination:" at bounding box center [964, 25] width 82 height 19
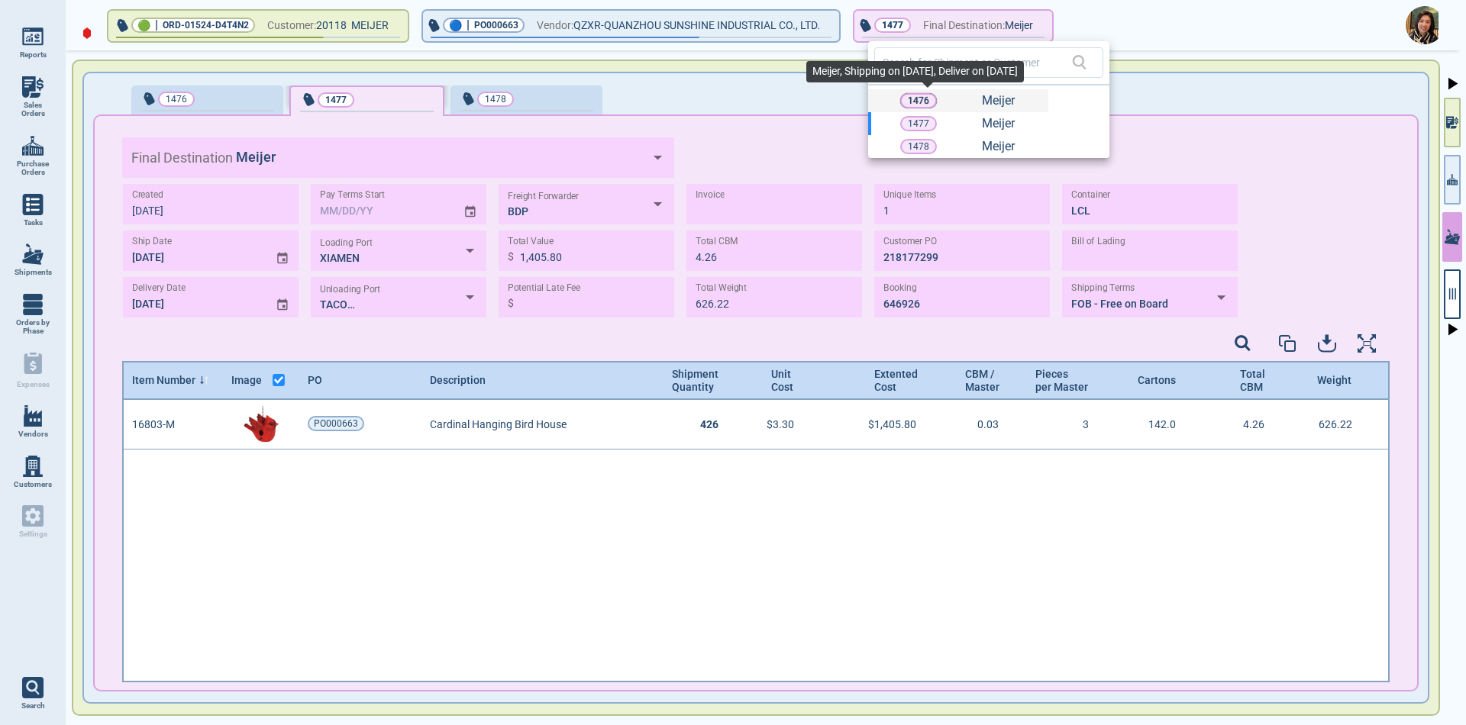
click at [911, 102] on p "1476" at bounding box center [918, 100] width 21 height 15
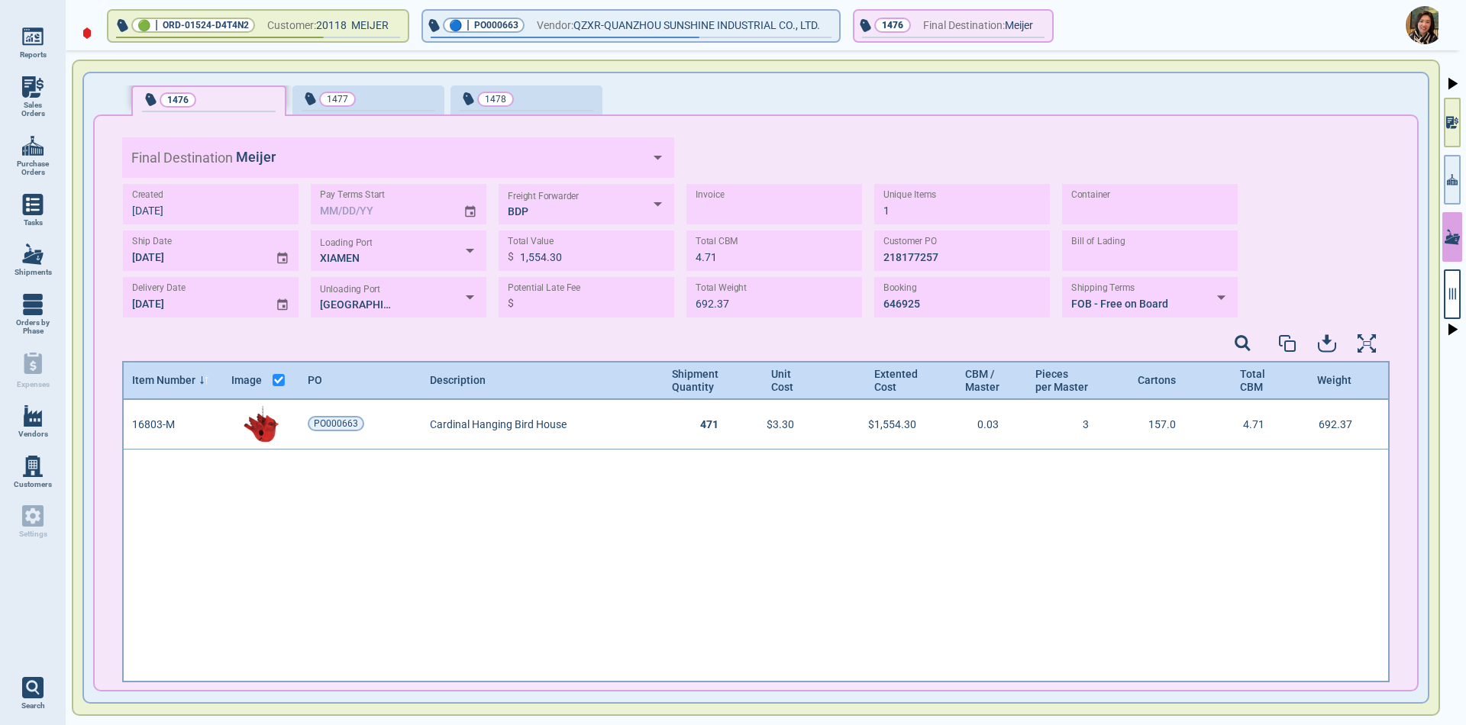
scroll to position [278, 1263]
click at [1119, 212] on input "TEXT" at bounding box center [1150, 204] width 176 height 40
type input "LCL"
click at [983, 31] on span "Final Destination:" at bounding box center [964, 25] width 82 height 19
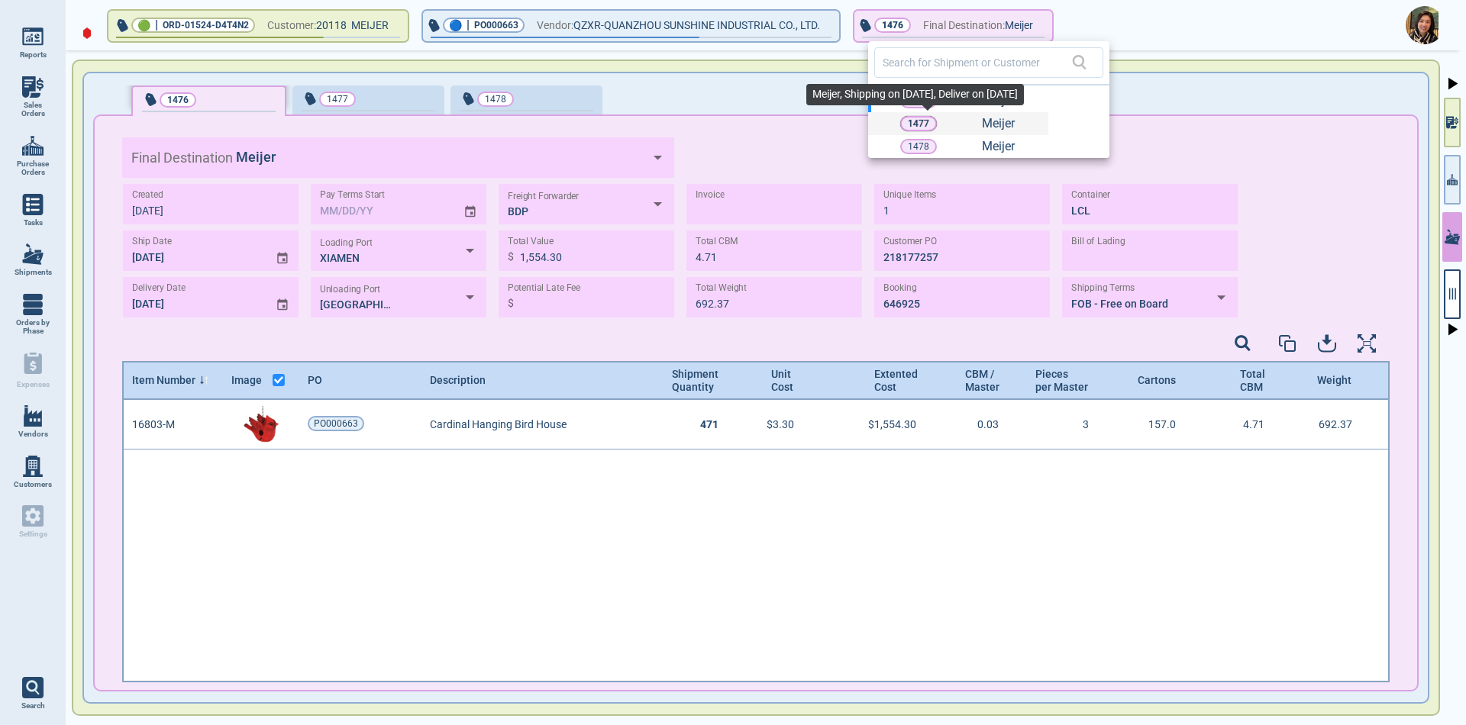
click at [911, 124] on p "1477" at bounding box center [918, 123] width 21 height 15
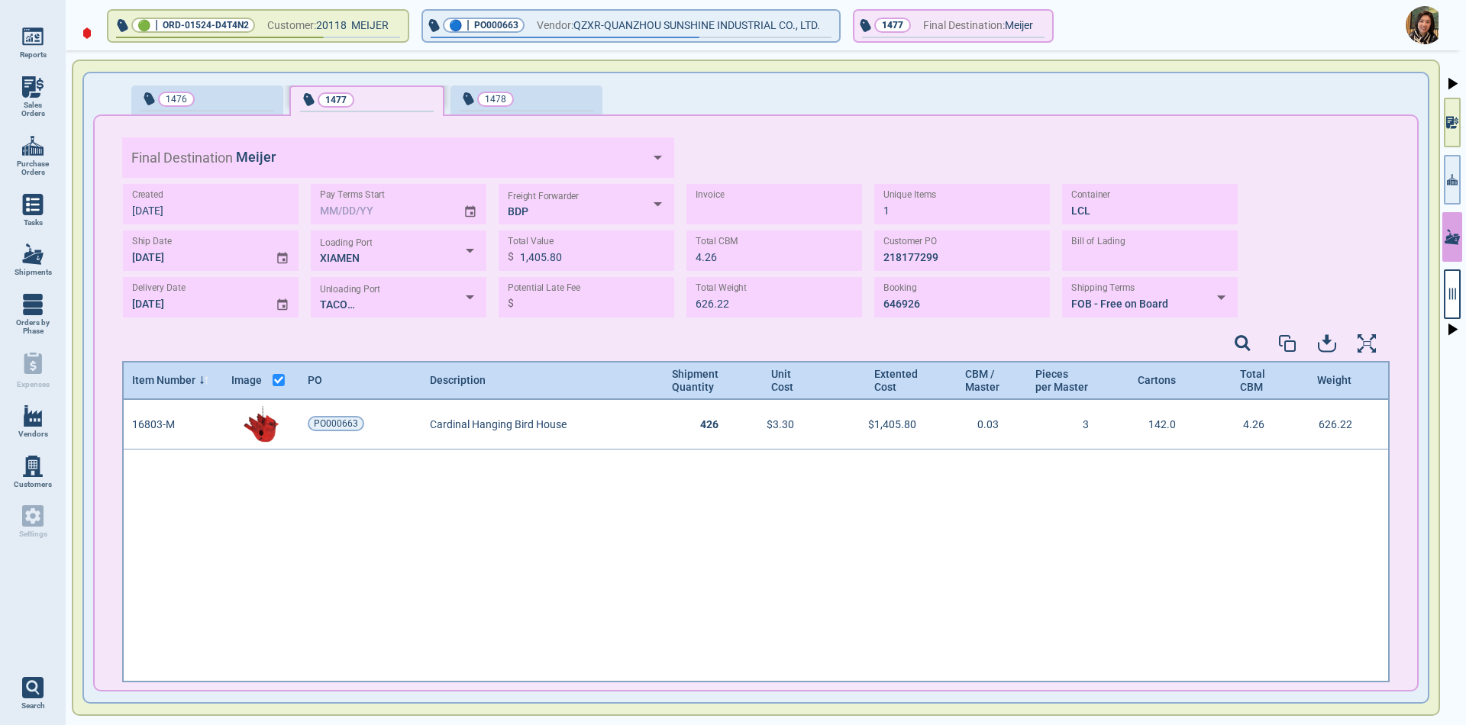
scroll to position [278, 1263]
click at [1459, 305] on button "button" at bounding box center [1452, 295] width 17 height 50
